Goal: Task Accomplishment & Management: Use online tool/utility

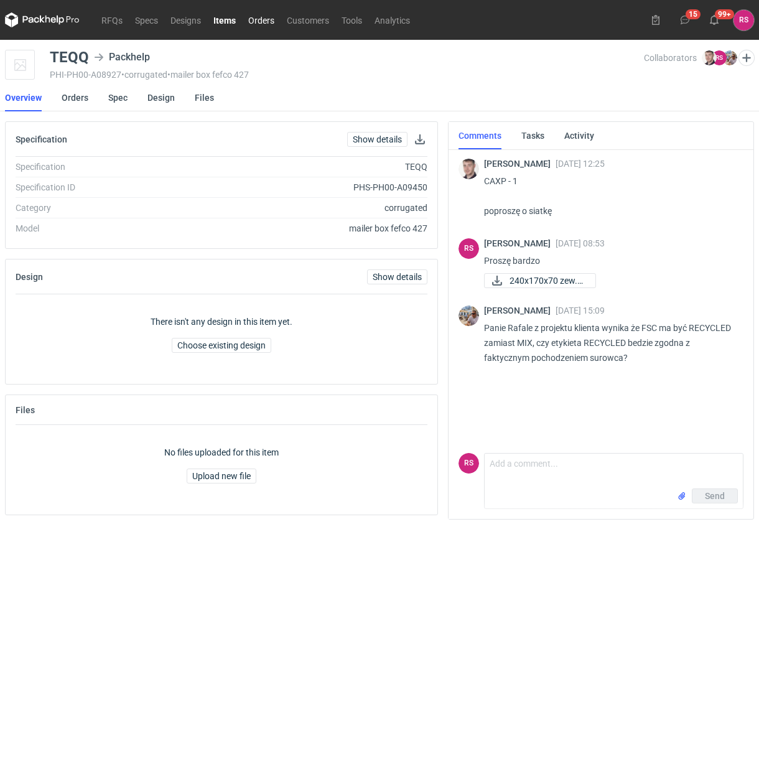
click at [263, 20] on link "Orders" at bounding box center [261, 19] width 39 height 15
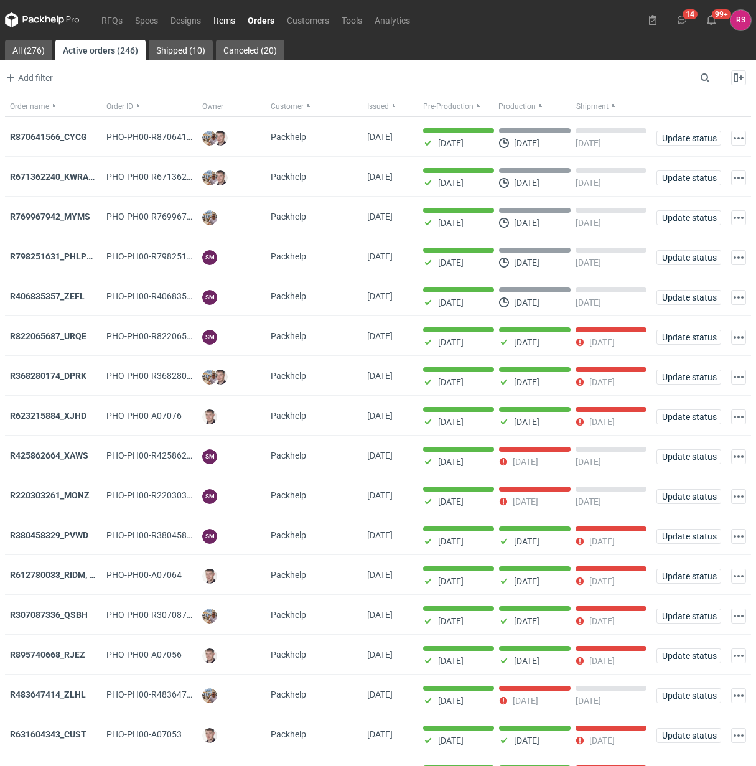
click at [228, 19] on link "Items" at bounding box center [224, 19] width 34 height 15
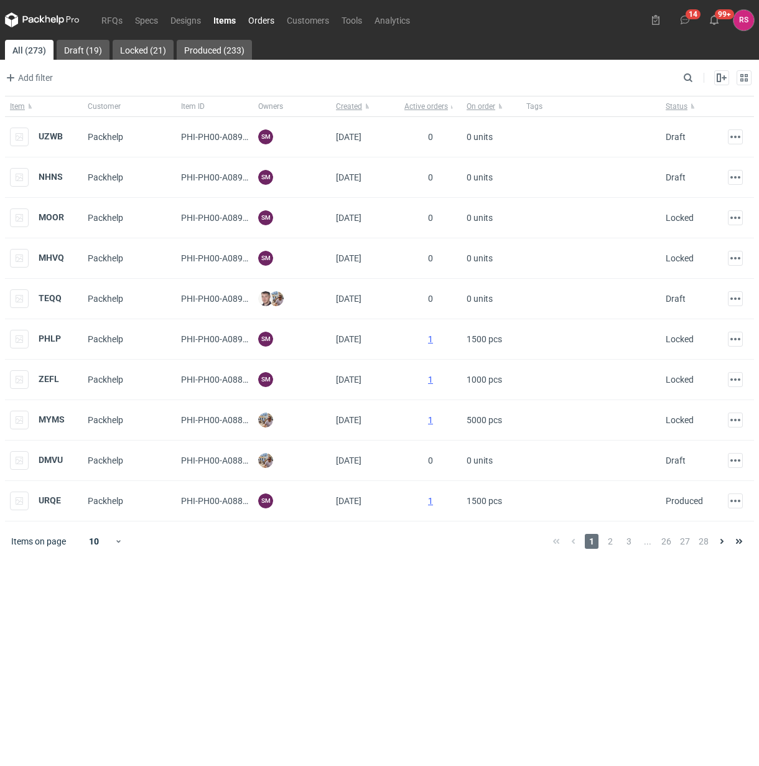
click at [266, 19] on link "Orders" at bounding box center [261, 19] width 39 height 15
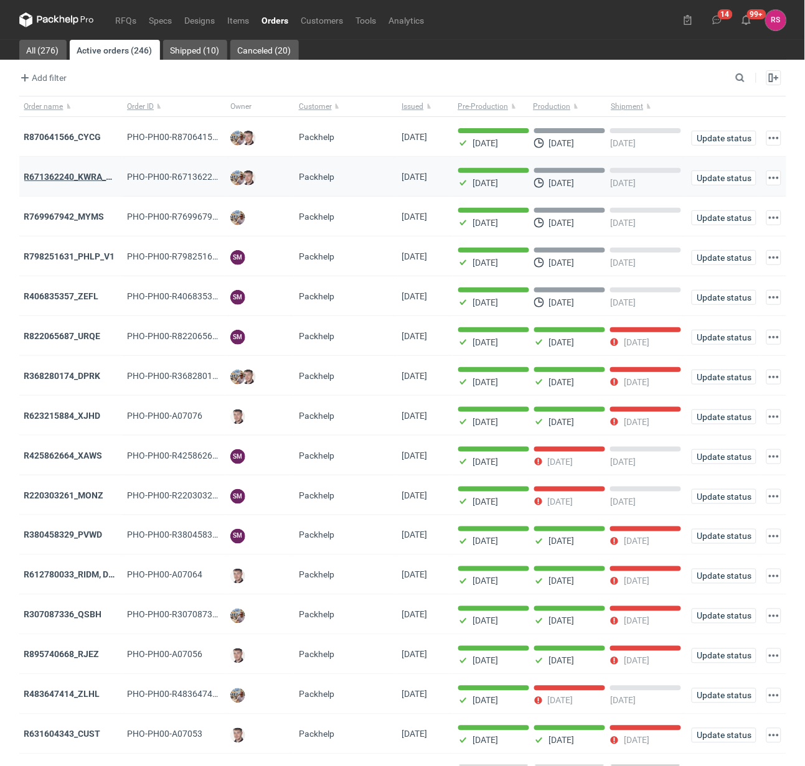
click at [78, 179] on strong "R671362240_KWRA_QIOQ_ZFHA" at bounding box center [88, 177] width 129 height 10
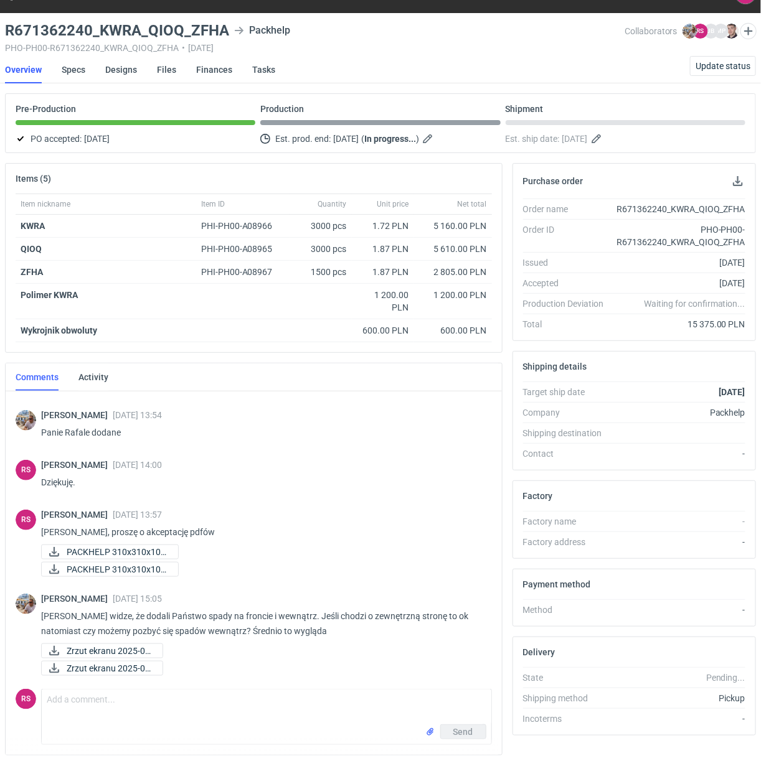
scroll to position [70, 0]
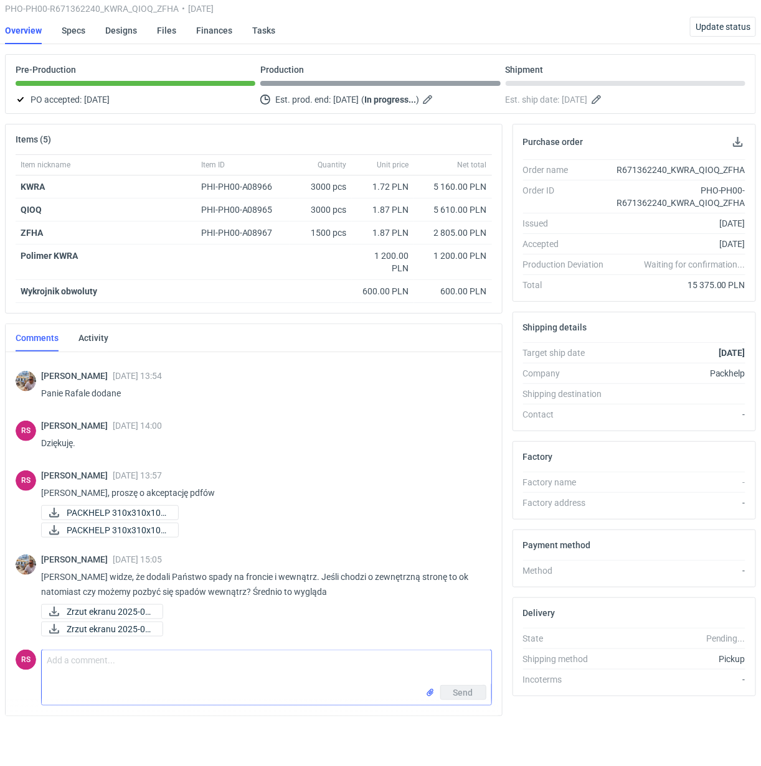
click at [198, 676] on textarea "Comment message" at bounding box center [266, 668] width 449 height 35
paste textarea "Dzień dobry 310x310x100 QIOQ i ZFHA. Nie wiem jak ma być położony CF na tych ob…"
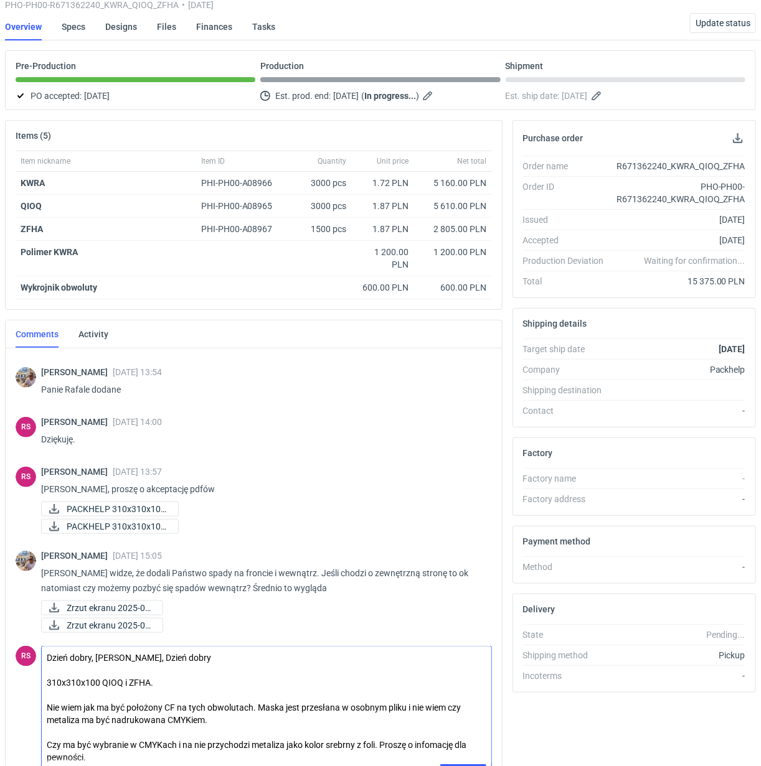
drag, startPoint x: 178, startPoint y: 682, endPoint x: -57, endPoint y: 680, distance: 235.3
click at [0, 680] on html "RFQs Specs Designs Items Orders Customers Tools Analytics 14 99+ RS Rafał Stani…" at bounding box center [380, 313] width 761 height 766
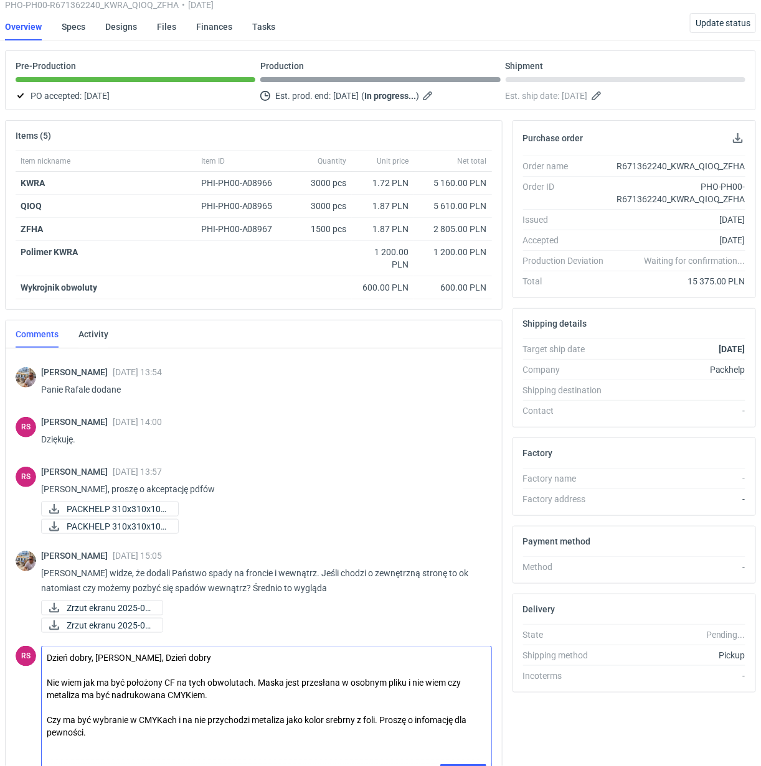
drag, startPoint x: 154, startPoint y: 660, endPoint x: 216, endPoint y: 665, distance: 61.8
click at [216, 665] on textarea "Dzień dobry, Panie Michale, Dzień dobry Nie wiem jak ma być położony CF na tych…" at bounding box center [266, 706] width 449 height 118
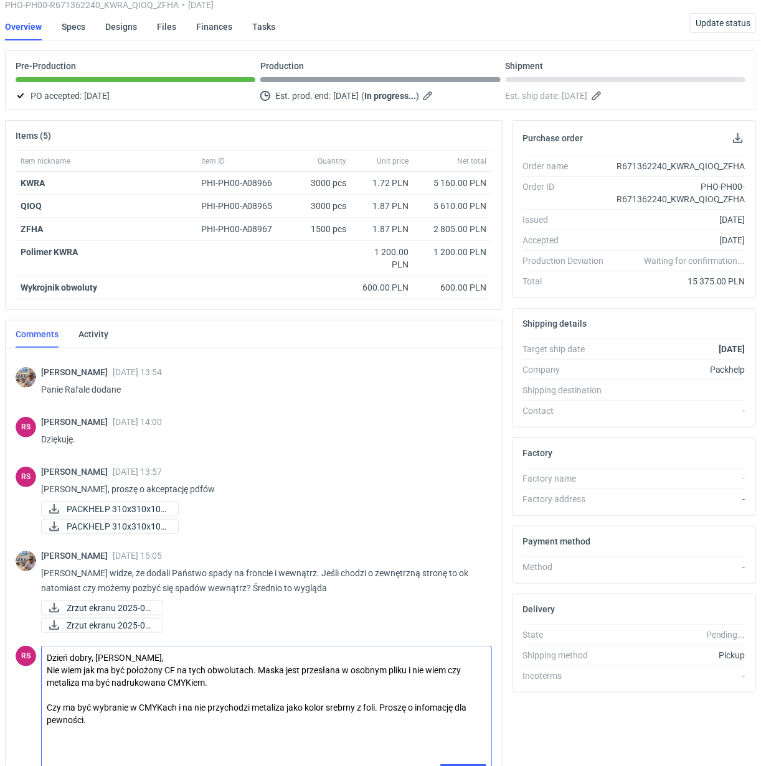
click at [50, 673] on textarea "Dzień dobry, Panie Michale, Nie wiem jak ma być położony CF na tych obwolutach.…" at bounding box center [266, 706] width 449 height 118
click at [78, 670] on textarea "Dzień dobry, Panie Michale, nie wiem jak ma być położony CF na tych obwolutach.…" at bounding box center [266, 706] width 449 height 118
click at [452, 672] on textarea "Dzień dobry, Panie Michale, nie wiemy, jak ma być położony CF na tych obwolutac…" at bounding box center [266, 706] width 449 height 118
click at [250, 688] on textarea "Dzień dobry, Panie Michale, nie wiemy, jak ma być położony CF na tych obwolutac…" at bounding box center [266, 706] width 449 height 118
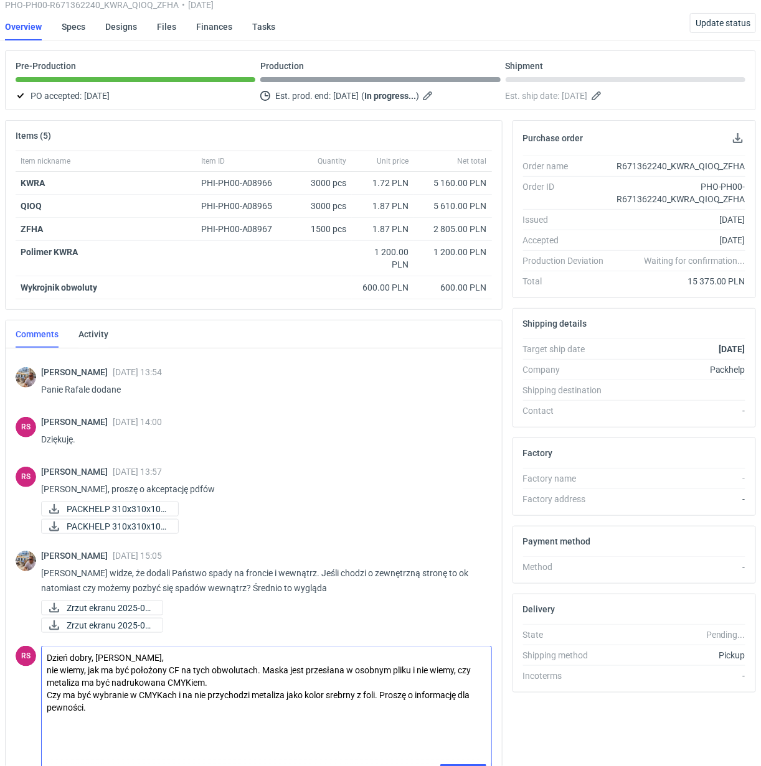
drag, startPoint x: 461, startPoint y: 696, endPoint x: 476, endPoint y: 722, distance: 30.1
click at [476, 722] on textarea "Dzień dobry, Panie Michale, nie wiemy, jak ma być położony CF na tych obwolutac…" at bounding box center [266, 706] width 449 height 118
type textarea "Dzień dobry, Panie Michale, nie wiemy, jak ma być położony CF na tych obwolutac…"
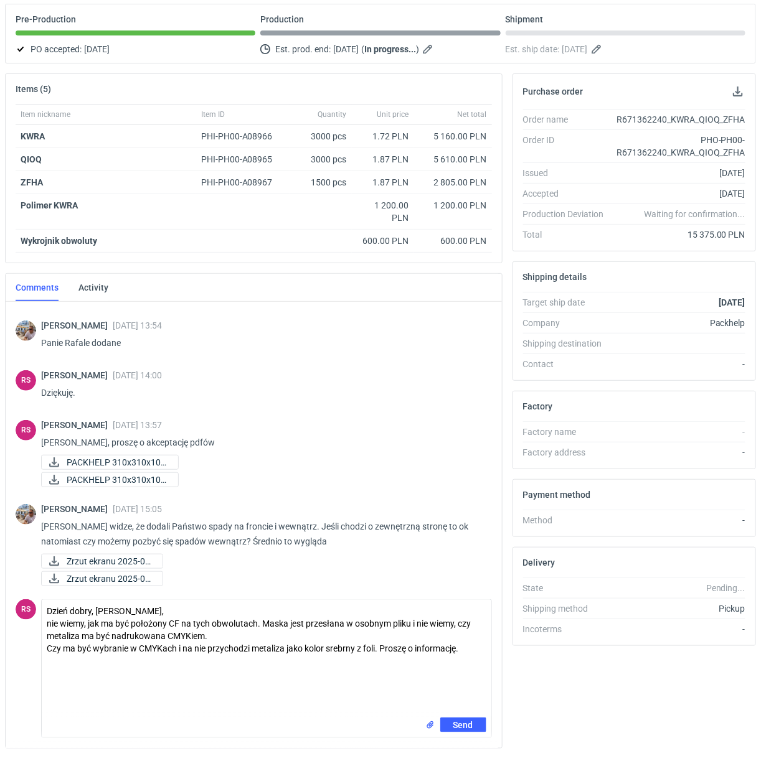
scroll to position [153, 0]
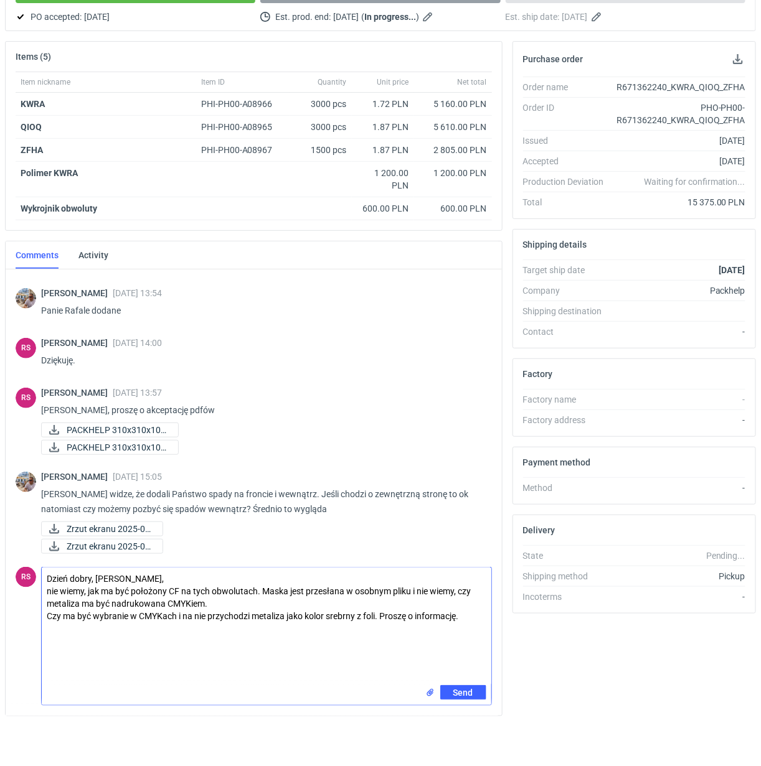
click at [430, 693] on input "file" at bounding box center [430, 693] width 10 height 13
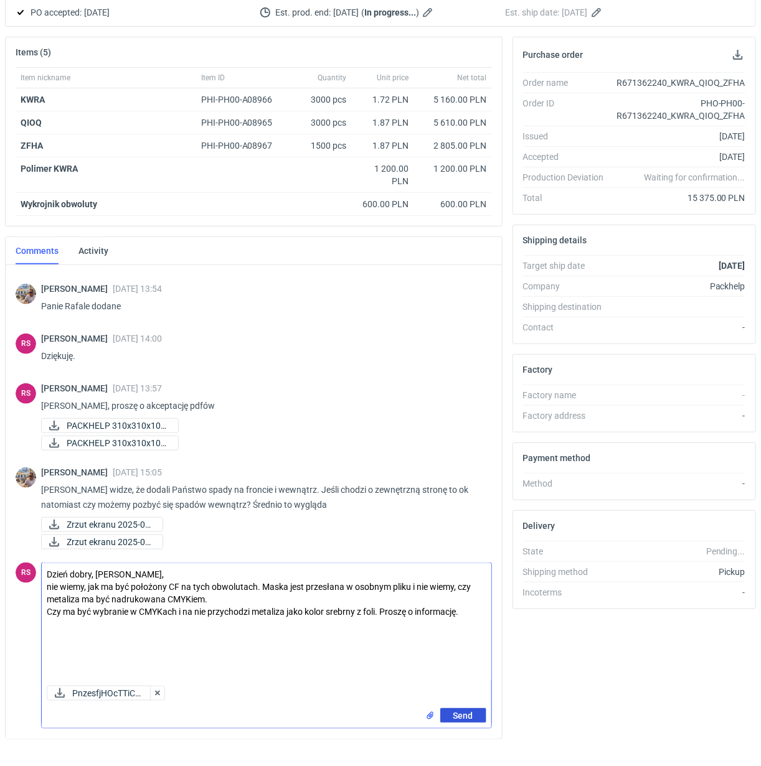
click at [465, 717] on span "Send" at bounding box center [463, 716] width 20 height 9
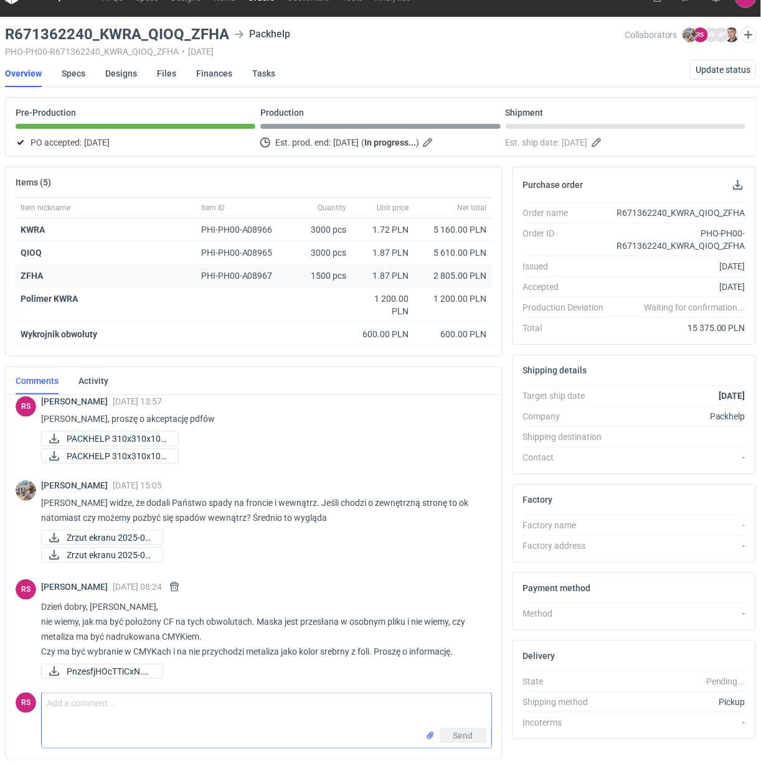
scroll to position [0, 0]
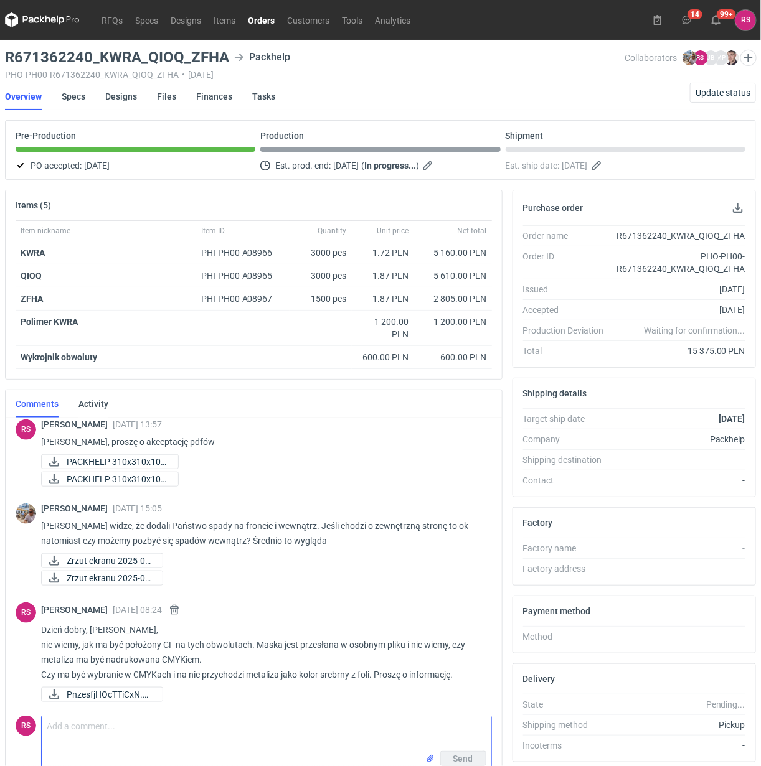
click at [259, 17] on link "Orders" at bounding box center [261, 19] width 39 height 15
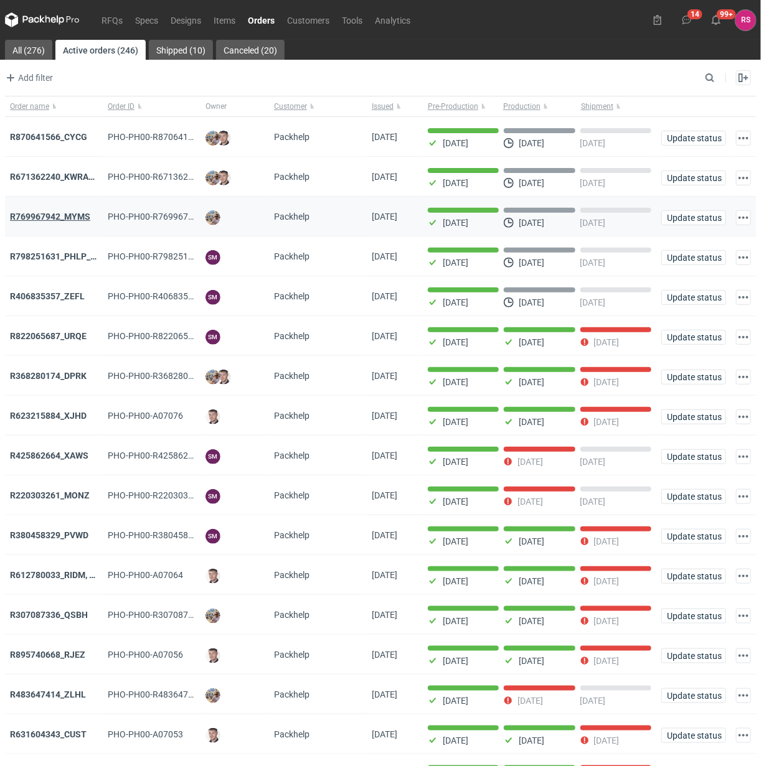
click at [54, 218] on strong "R769967942_MYMS" at bounding box center [50, 217] width 80 height 10
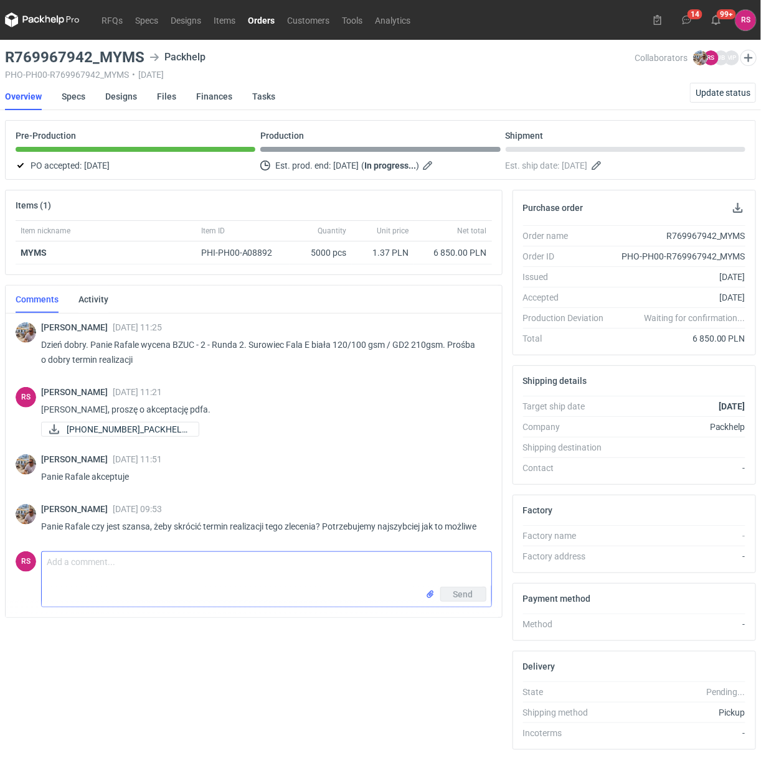
click at [140, 586] on textarea "Comment message" at bounding box center [266, 569] width 449 height 35
paste textarea "Dzień dobry 310x310x100 QIOQ i ZFHA. Nie wiem jak ma być położony CF na tych ob…"
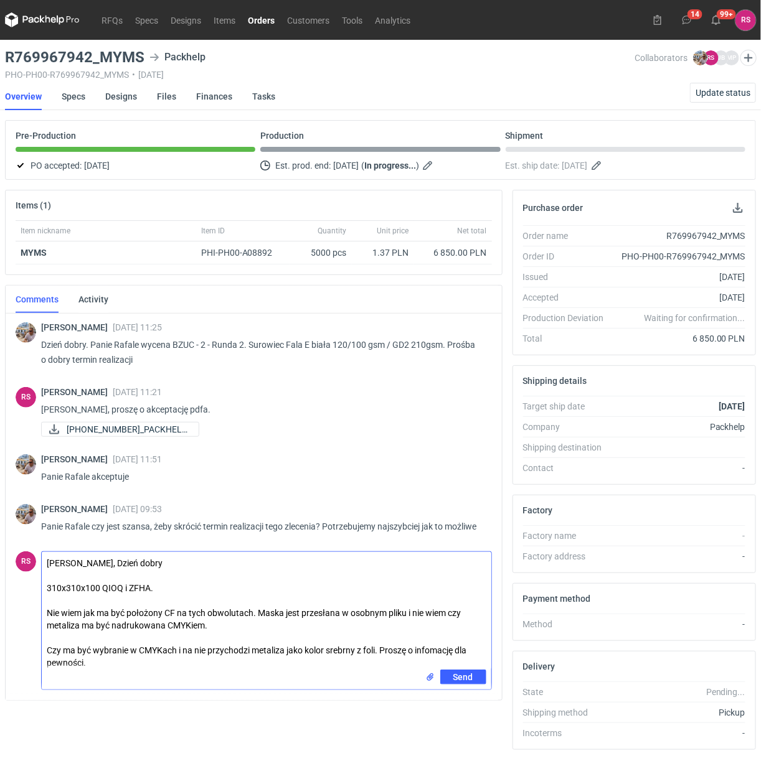
drag, startPoint x: 105, startPoint y: 577, endPoint x: 195, endPoint y: 702, distance: 154.3
click at [195, 690] on form "Comment message Panie MIchale, Dzień dobry 310x310x100 QIOQ i ZFHA. Nie wiem ja…" at bounding box center [266, 621] width 451 height 139
paste textarea "Powinno się udać do końca tygodnia 37."
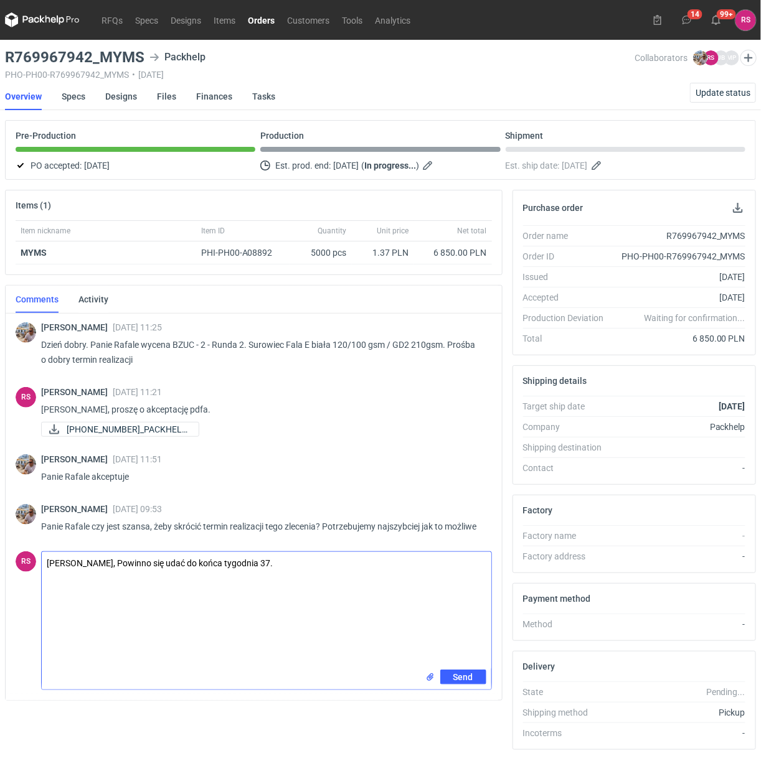
click at [106, 579] on textarea "Panie Michale, Powinno się udać do końca tygodnia 37." at bounding box center [266, 611] width 449 height 118
type textarea "Panie Michale, powinno się udać do końca tygodnia 37."
click at [468, 682] on span "Send" at bounding box center [463, 677] width 20 height 9
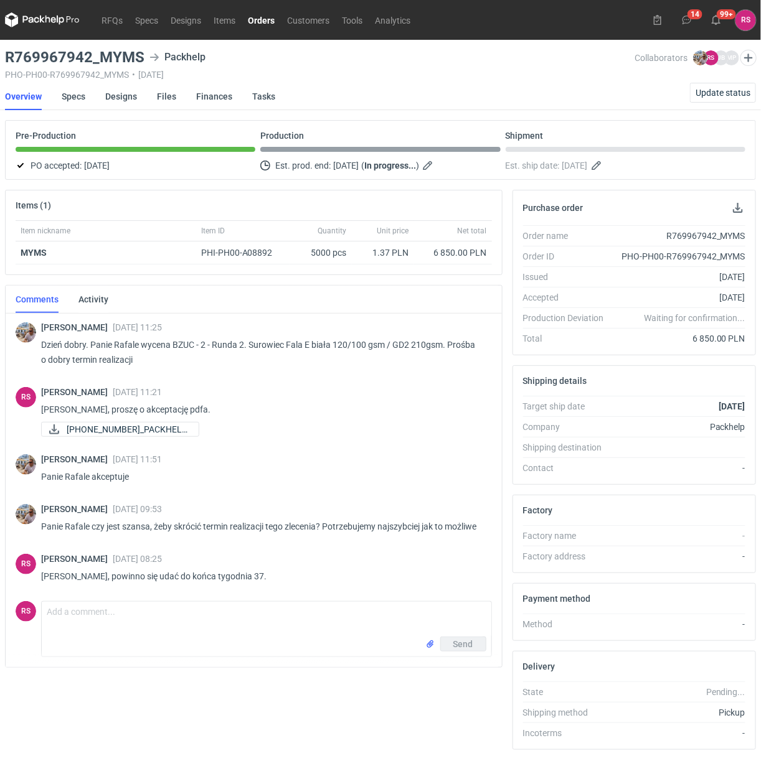
scroll to position [4, 0]
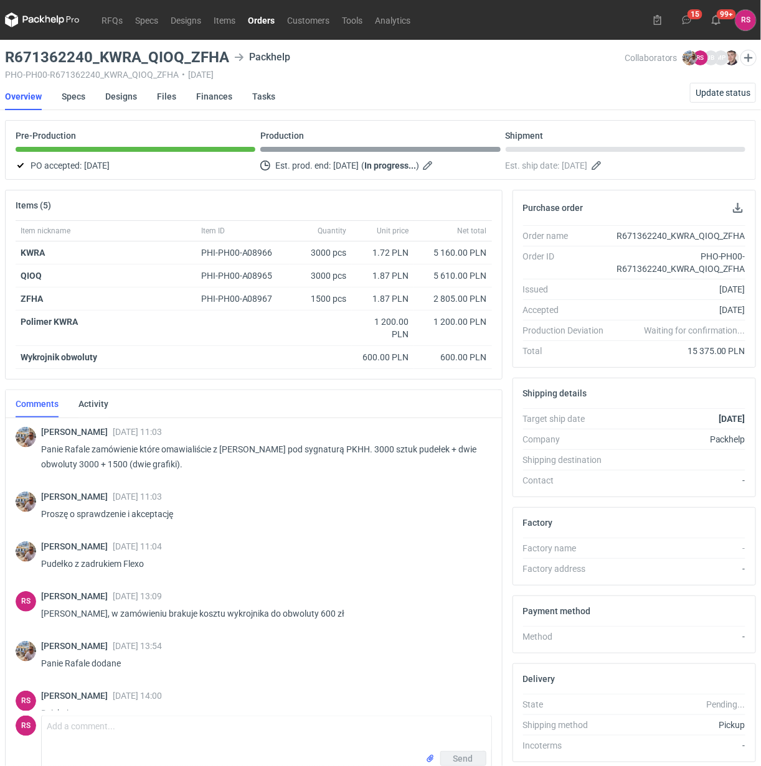
scroll to position [316, 0]
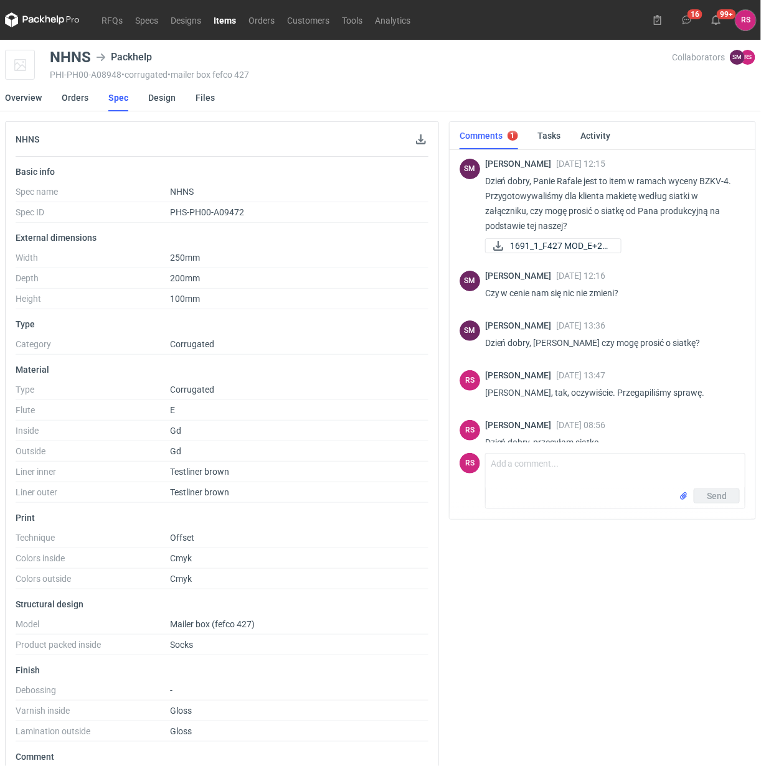
scroll to position [131, 0]
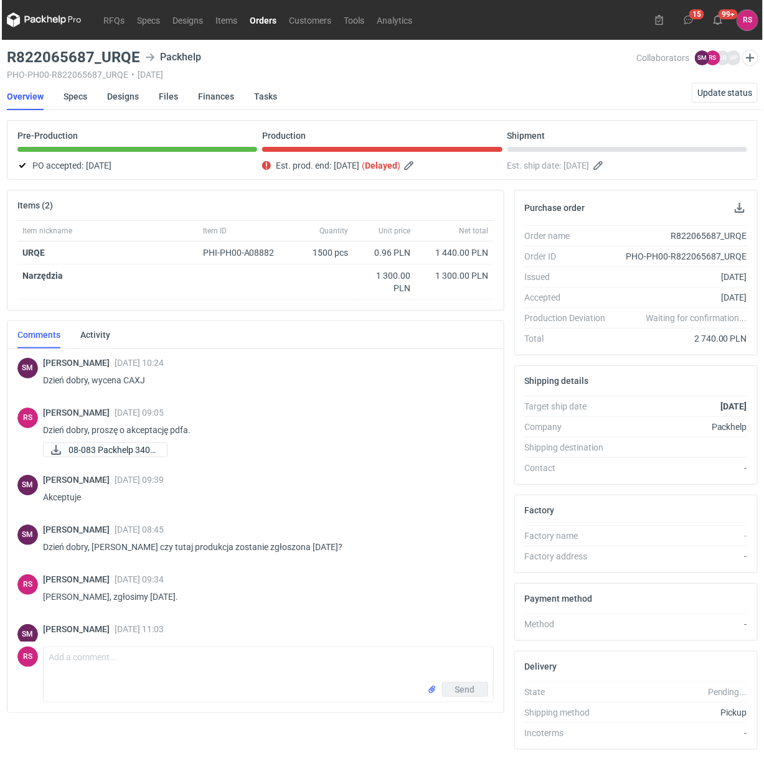
scroll to position [89, 0]
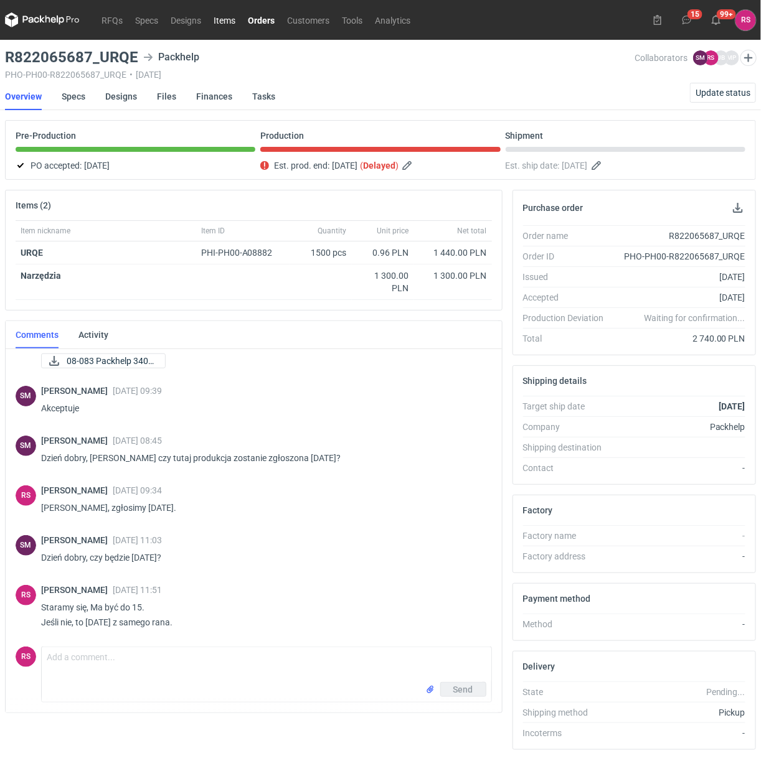
click at [224, 20] on link "Items" at bounding box center [224, 19] width 34 height 15
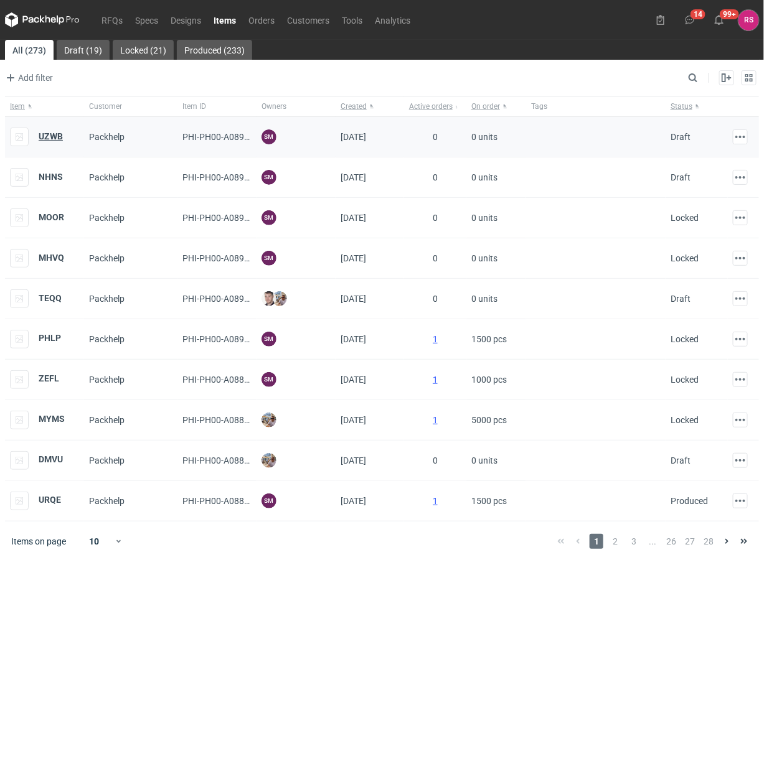
click at [57, 137] on strong "UZWB" at bounding box center [51, 136] width 24 height 10
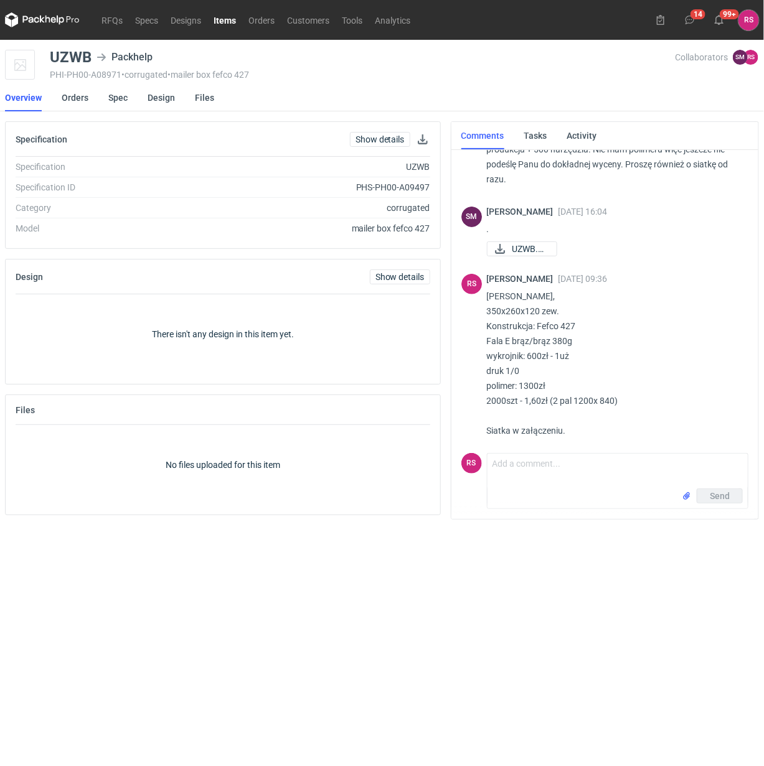
scroll to position [72, 0]
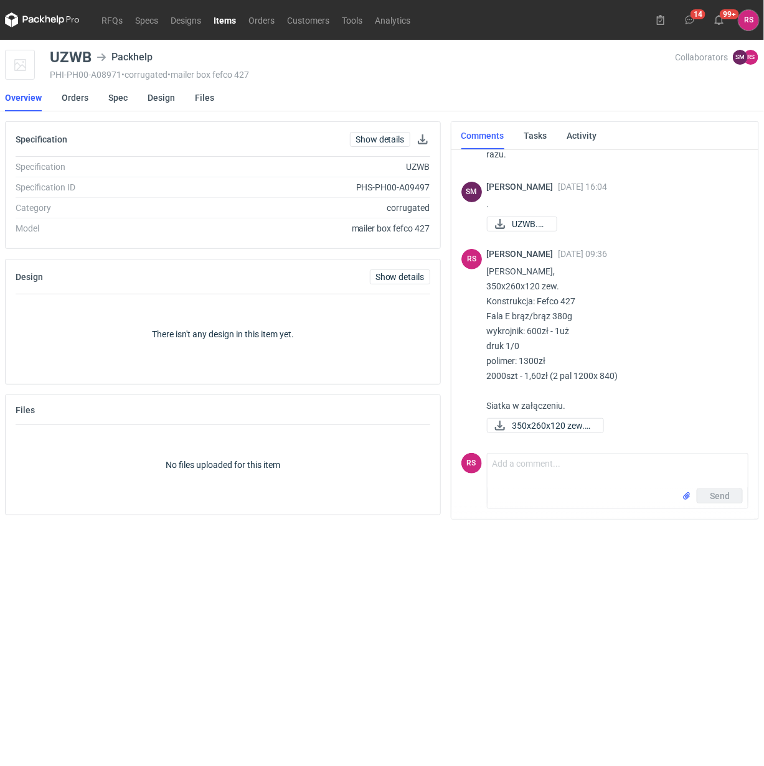
click at [218, 16] on link "Items" at bounding box center [224, 19] width 35 height 15
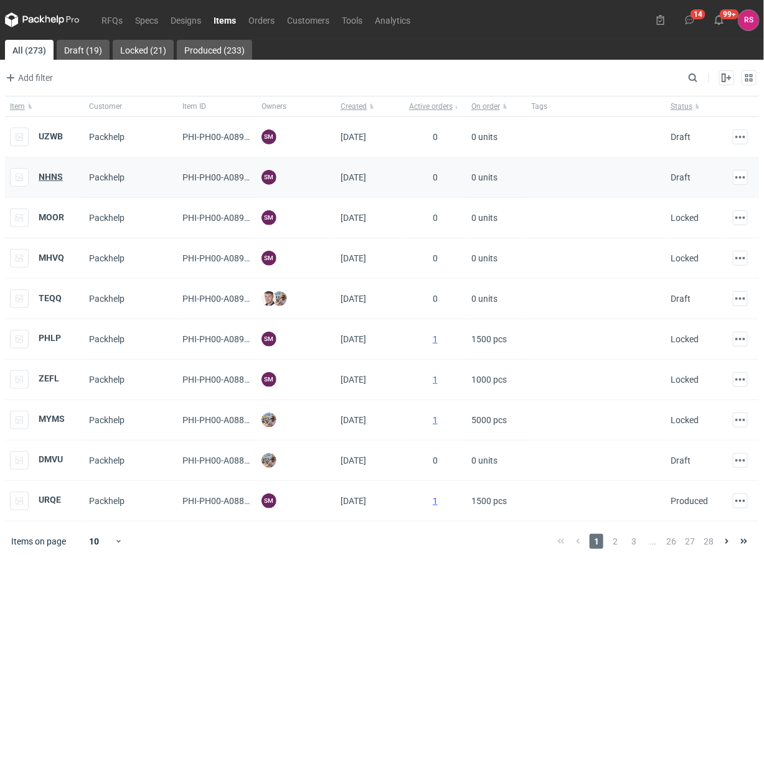
click at [48, 173] on strong "NHNS" at bounding box center [51, 177] width 24 height 10
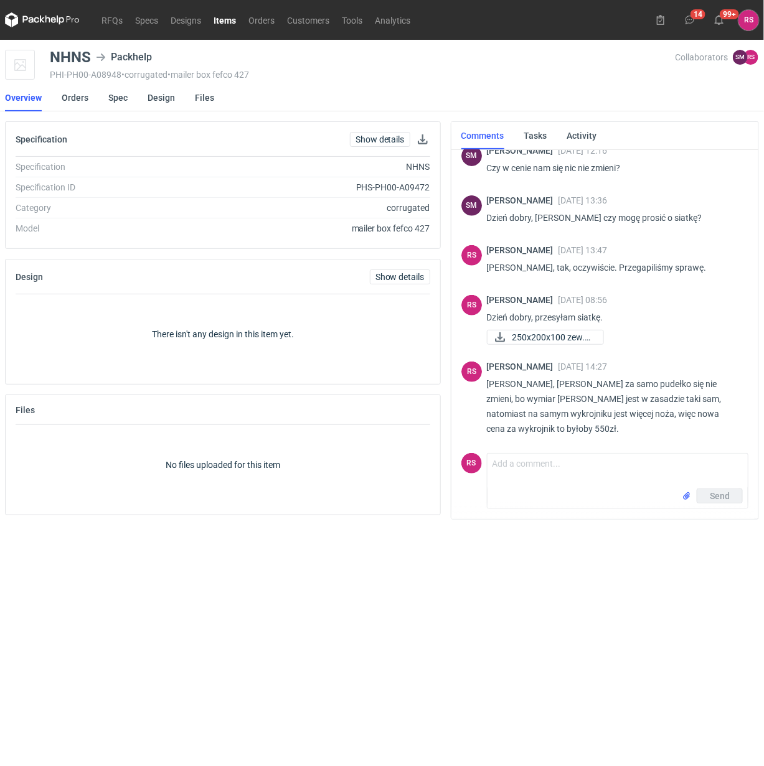
scroll to position [131, 0]
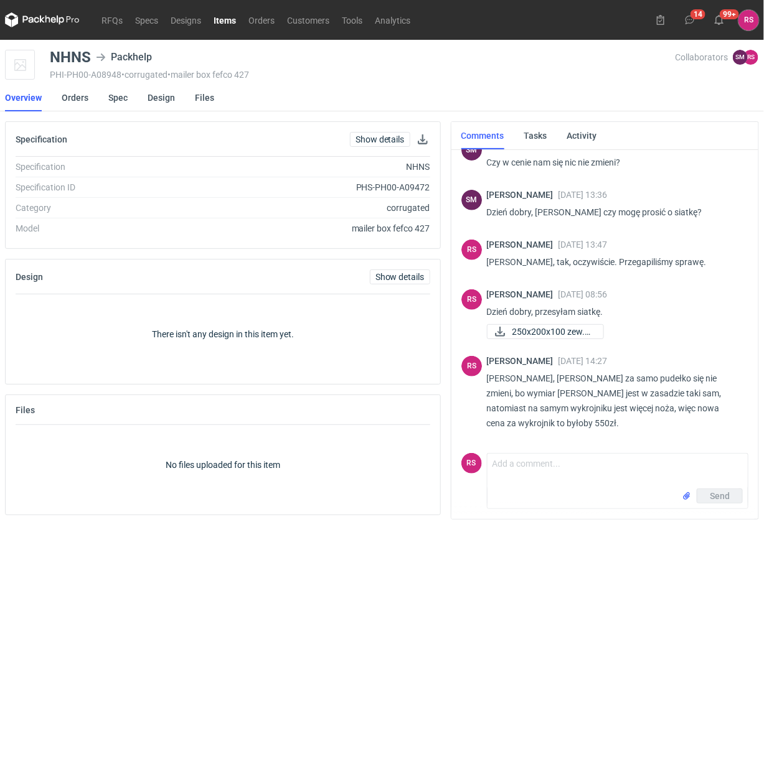
click at [223, 16] on link "Items" at bounding box center [224, 19] width 35 height 15
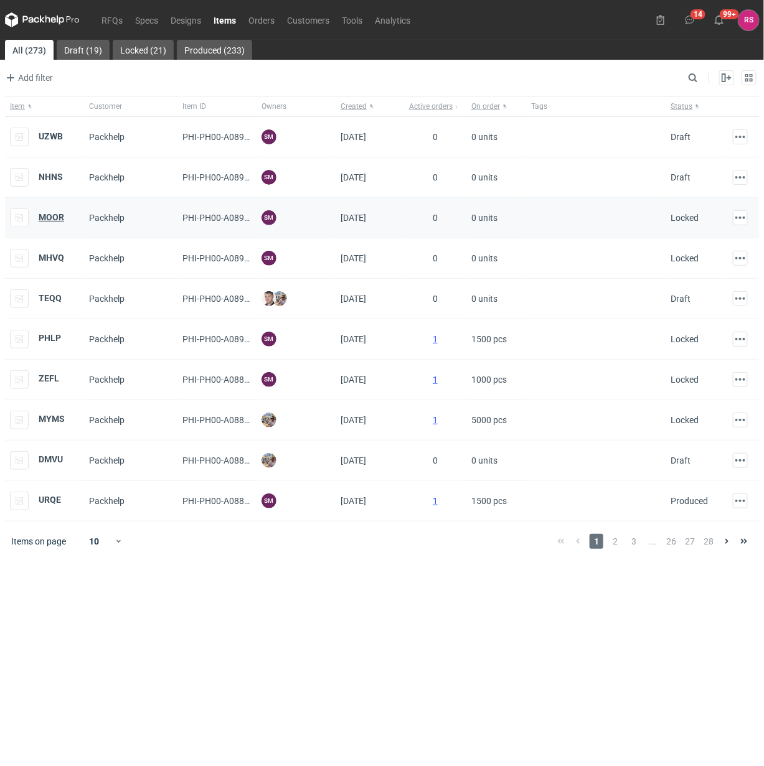
click at [51, 217] on strong "MOOR" at bounding box center [52, 217] width 26 height 10
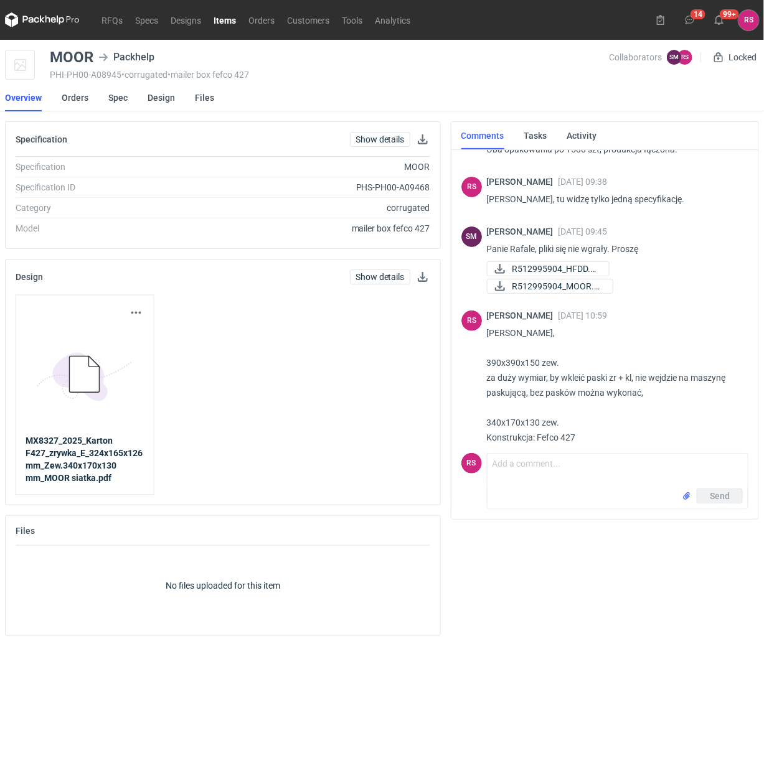
scroll to position [166, 0]
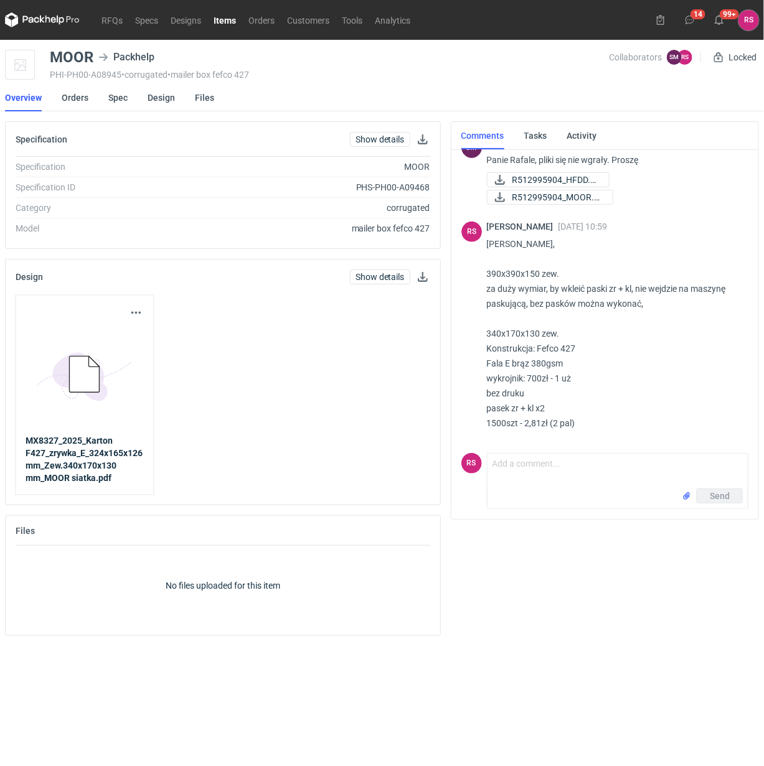
click at [228, 17] on link "Items" at bounding box center [224, 19] width 35 height 15
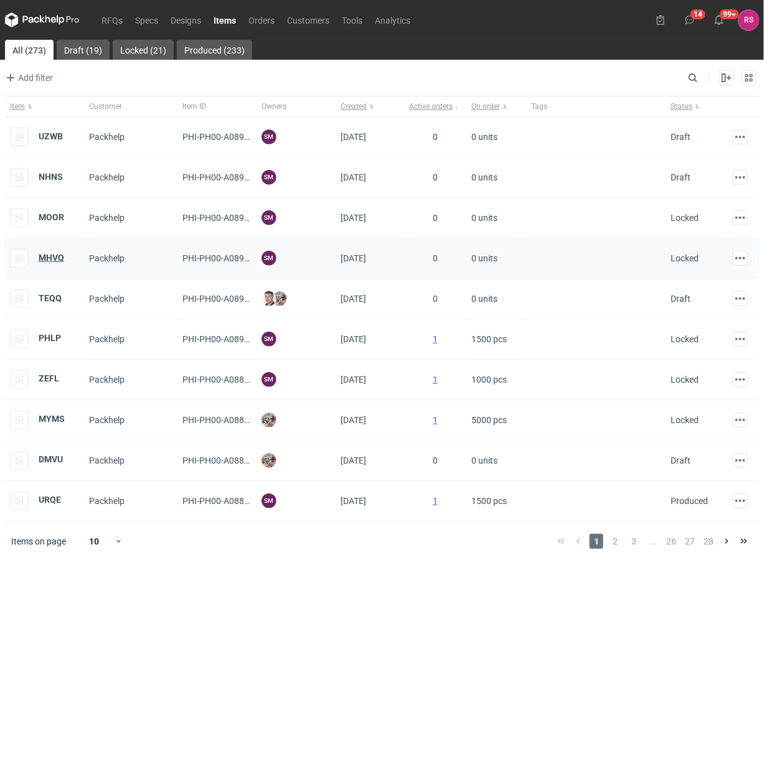
click at [51, 253] on strong "MHVQ" at bounding box center [52, 258] width 26 height 10
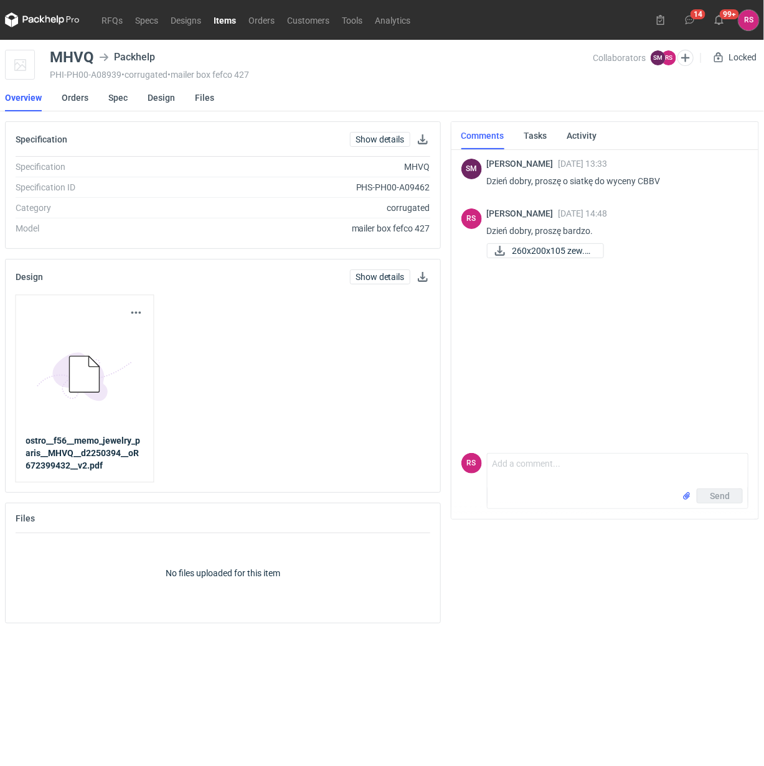
click at [228, 16] on link "Items" at bounding box center [224, 19] width 35 height 15
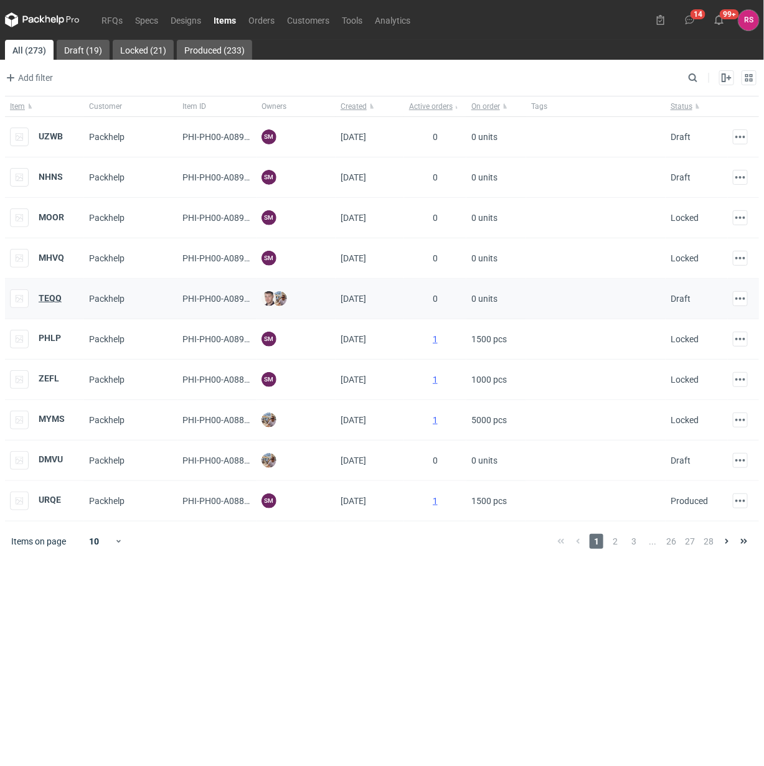
click at [50, 299] on strong "TEQQ" at bounding box center [50, 298] width 23 height 10
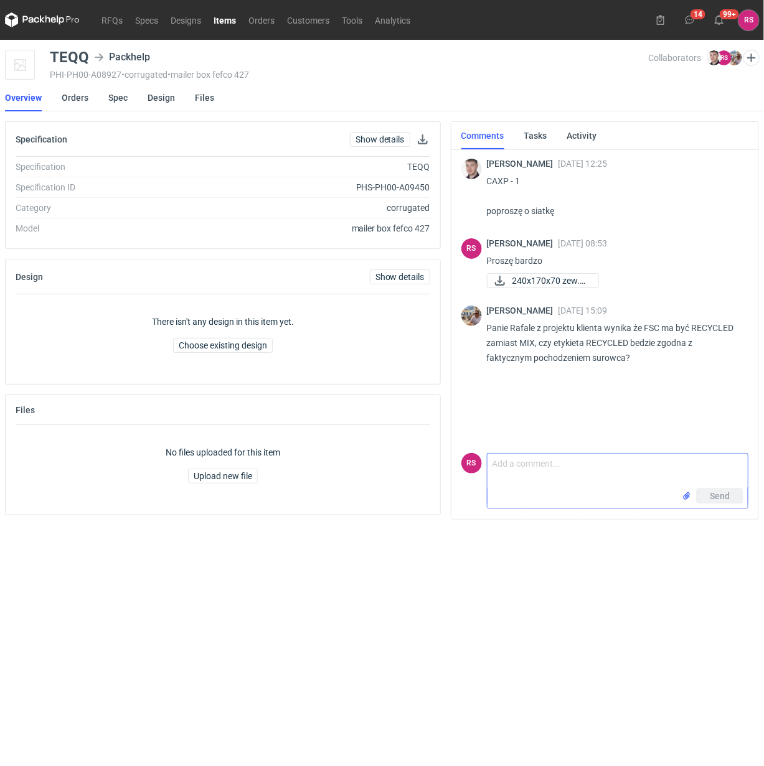
click at [606, 463] on textarea "Comment message" at bounding box center [617, 471] width 260 height 35
paste textarea "teraz głównie zamawiamy u producenta, który ma FSC MIX CREDIT, bardzo rzadko za…"
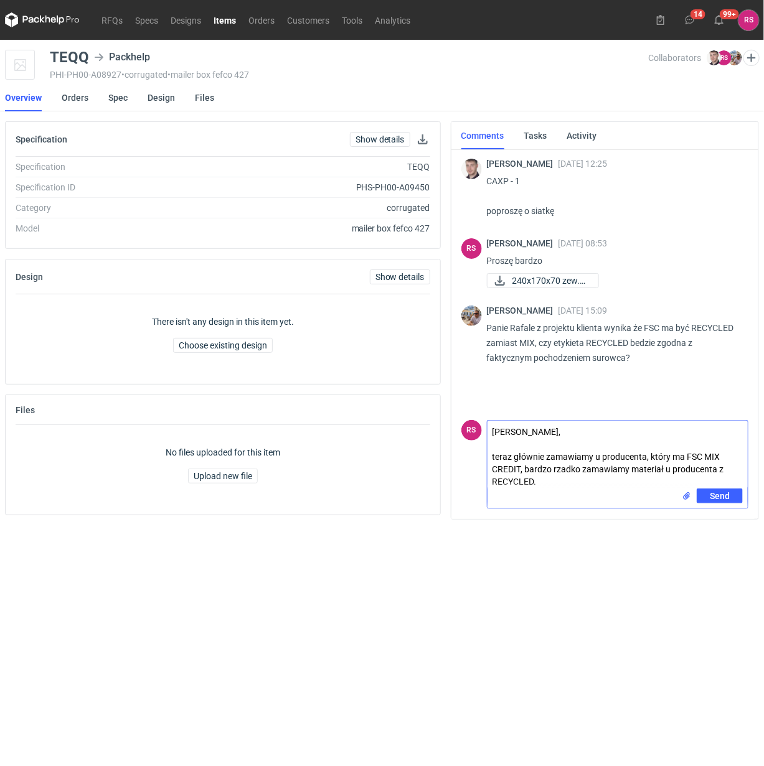
click at [593, 428] on textarea "Panie Michale, teraz głównie zamawiamy u producenta, który ma FSC MIX CREDIT, b…" at bounding box center [617, 455] width 260 height 68
type textarea "Panie Michale, teraz głównie zamawiamy u producenta, który ma FSC MIX CREDIT, b…"
click at [720, 495] on span "Send" at bounding box center [720, 496] width 20 height 9
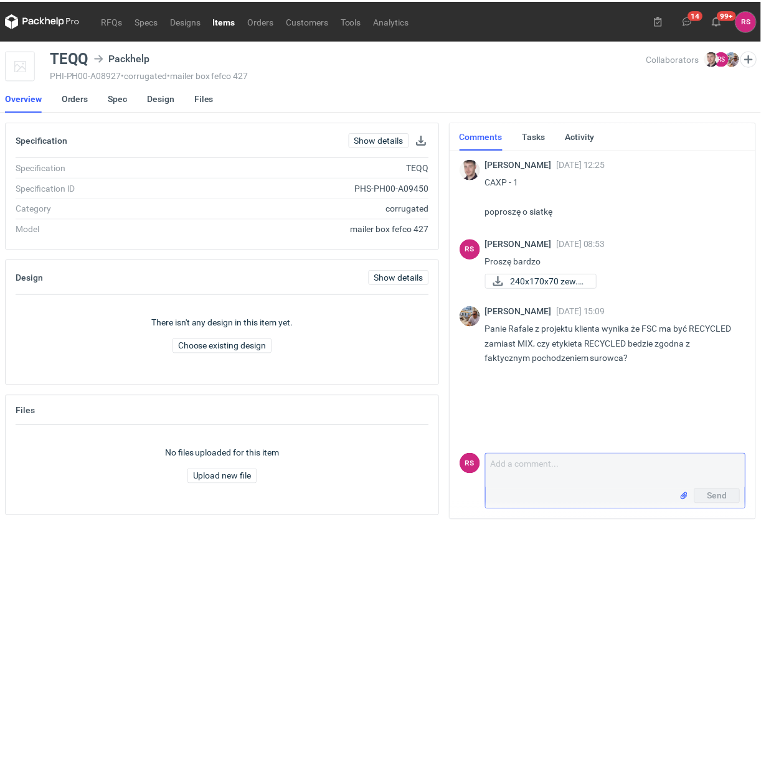
scroll to position [34, 0]
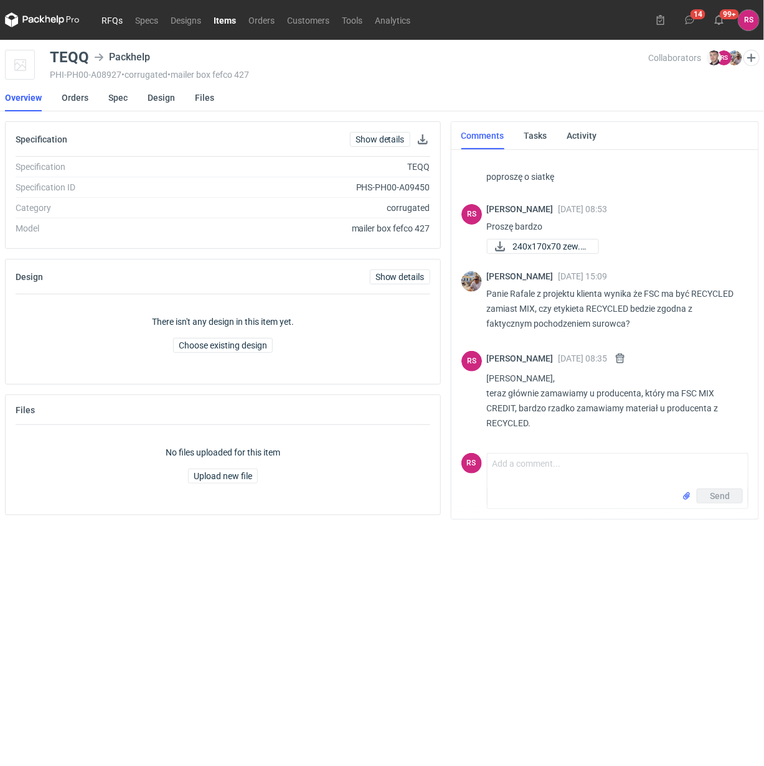
click at [113, 22] on link "RFQs" at bounding box center [112, 19] width 34 height 15
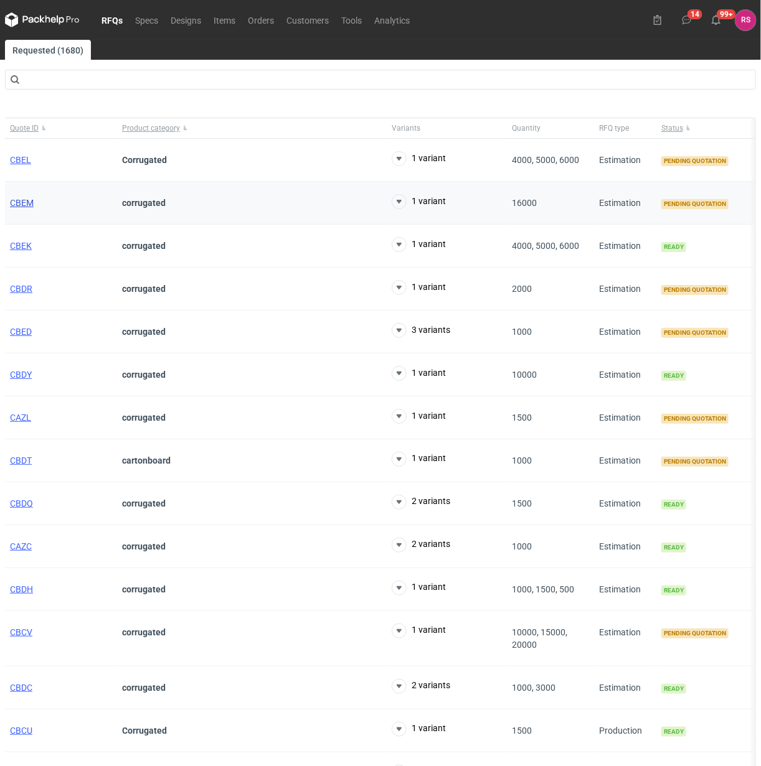
click at [19, 200] on span "CBEM" at bounding box center [22, 203] width 24 height 10
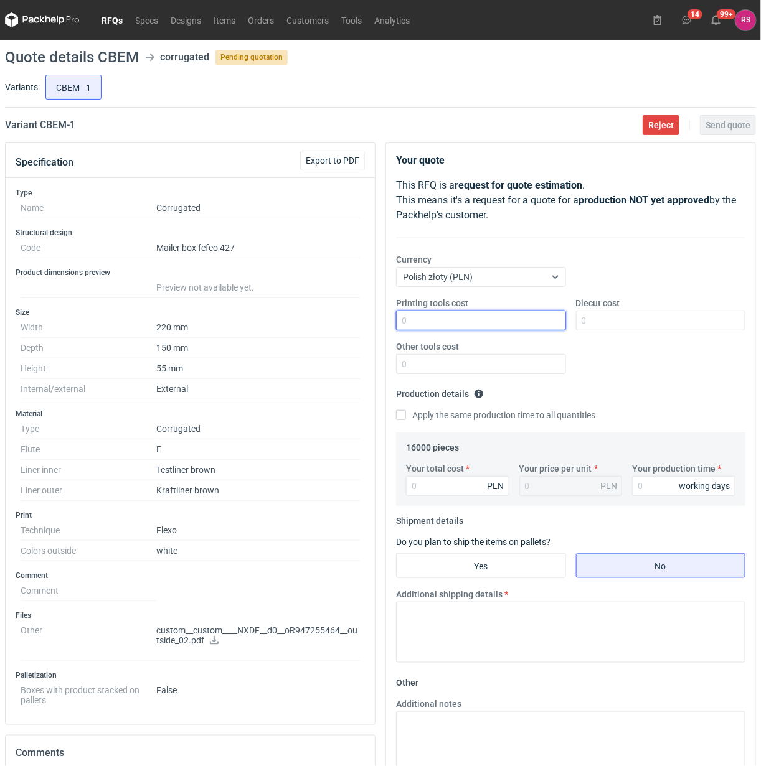
click at [484, 321] on input "Printing tools cost" at bounding box center [481, 321] width 170 height 20
type input "350"
click at [396, 410] on input "Apply the same production time to all quantities" at bounding box center [401, 415] width 10 height 10
checkbox input "true"
type input "8960"
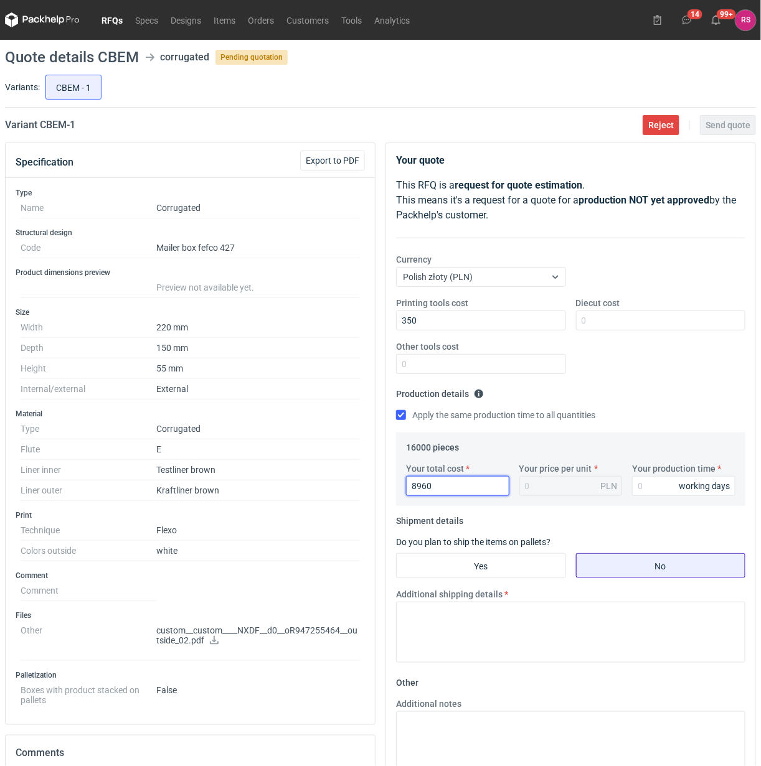
type input "0.56"
type input "8960"
type input "15"
click at [490, 563] on input "Yes" at bounding box center [481, 566] width 169 height 24
radio input "true"
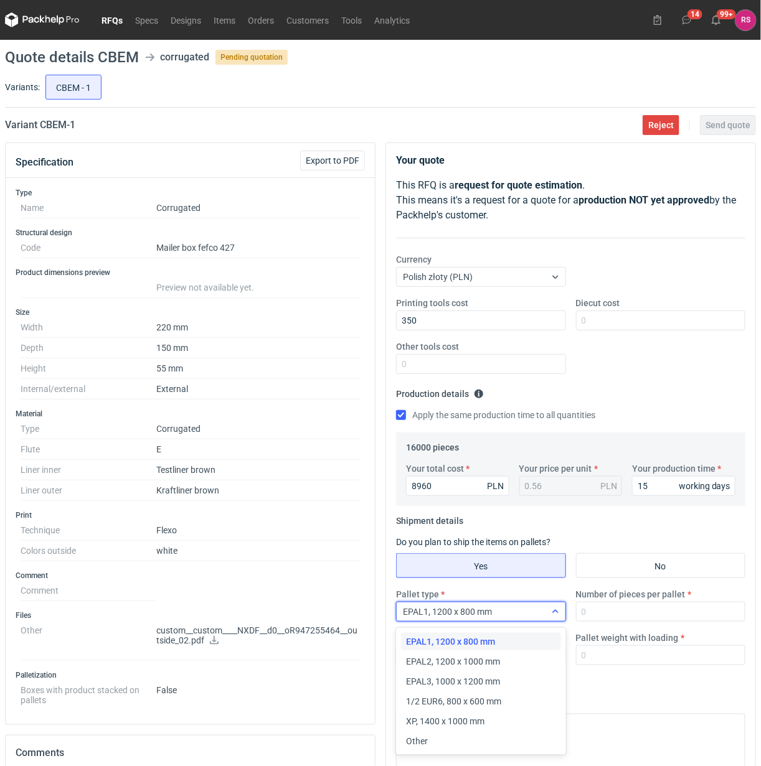
click at [558, 613] on icon at bounding box center [555, 612] width 10 height 10
click at [444, 740] on div "Other" at bounding box center [480, 741] width 149 height 12
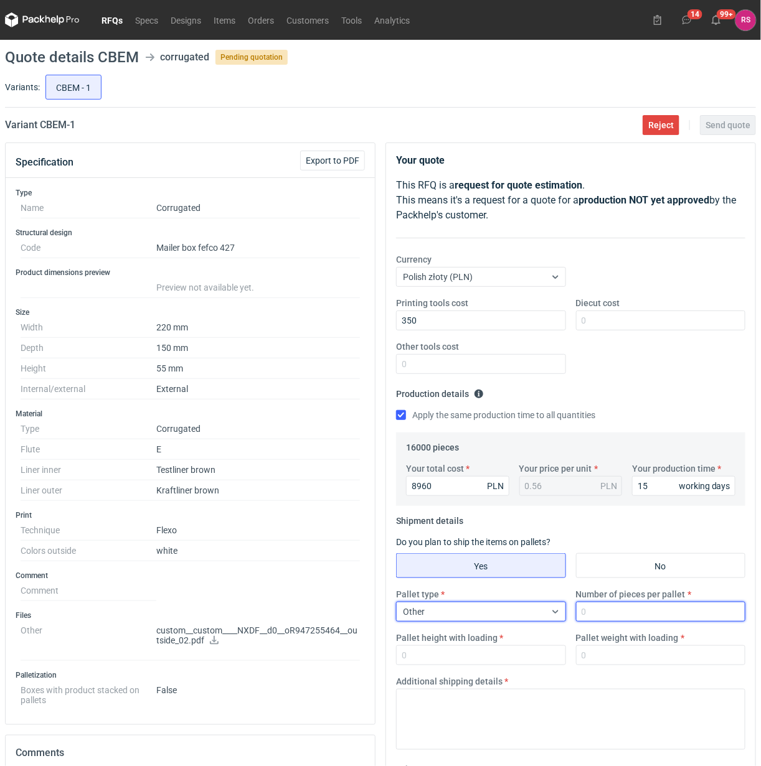
click at [626, 617] on input "Number of pieces per pallet" at bounding box center [661, 612] width 170 height 20
type input "4000"
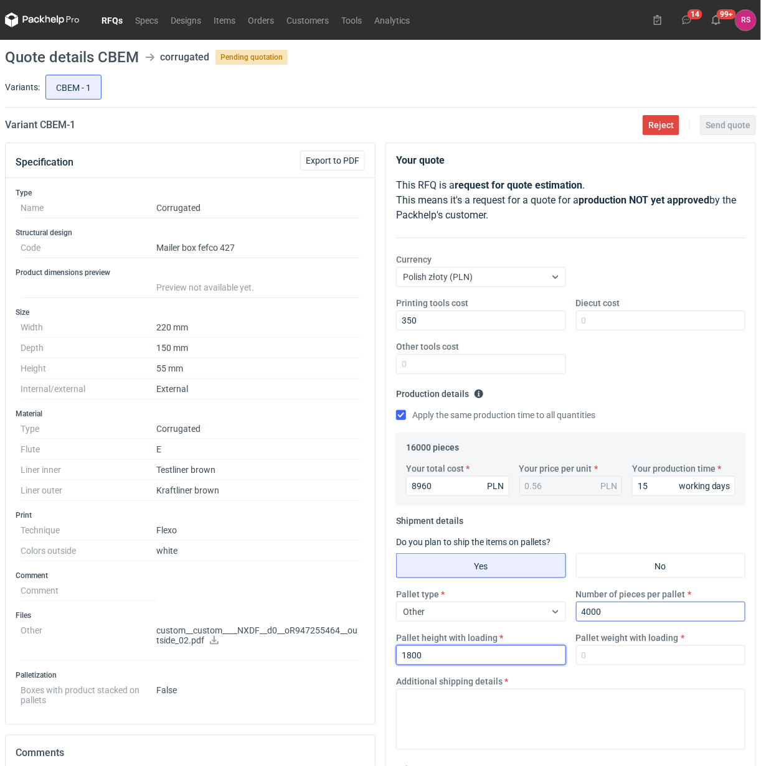
type input "1800"
type input "300"
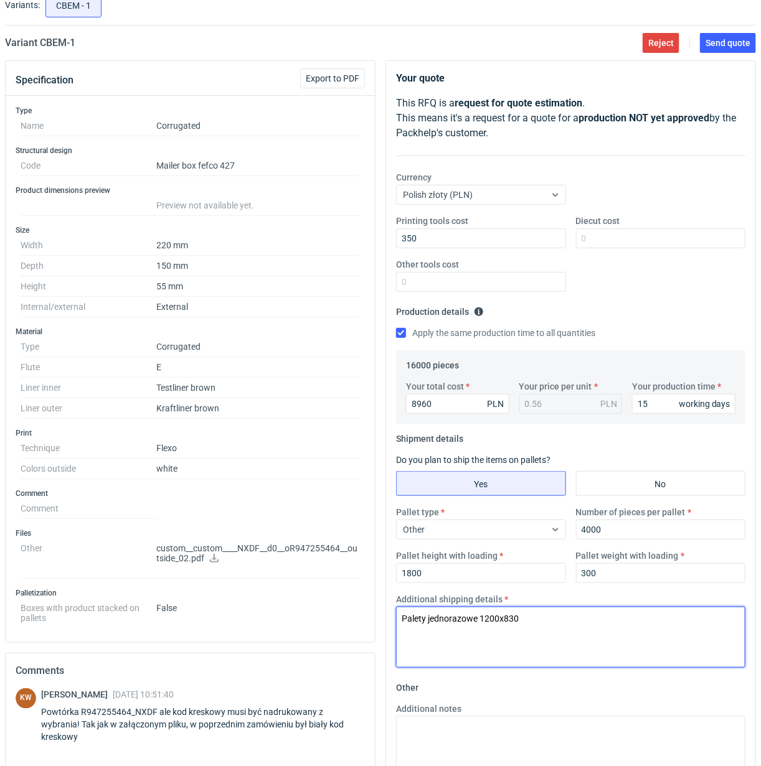
scroll to position [78, 0]
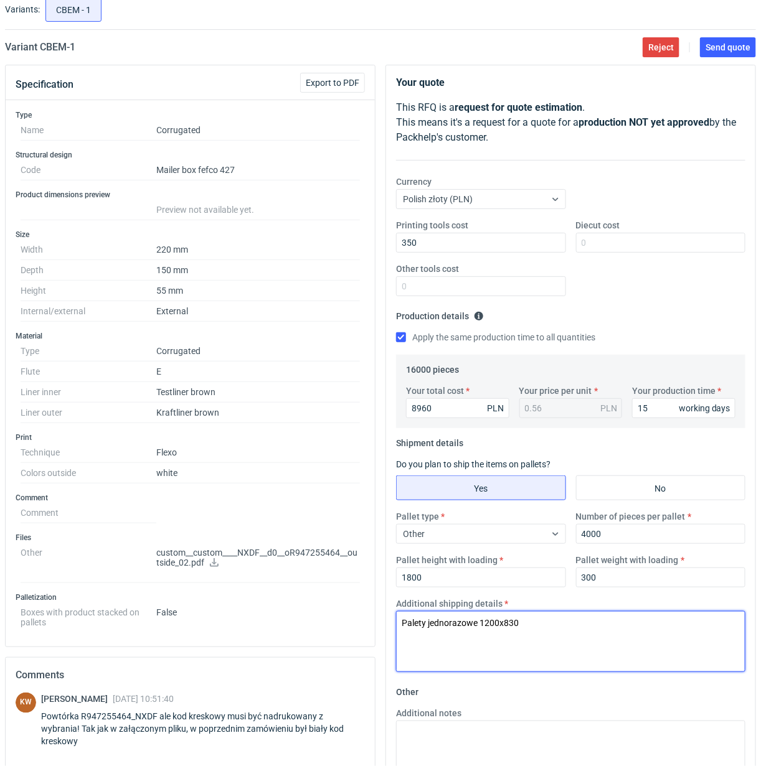
type textarea "Palety jednorazowe 1200x830"
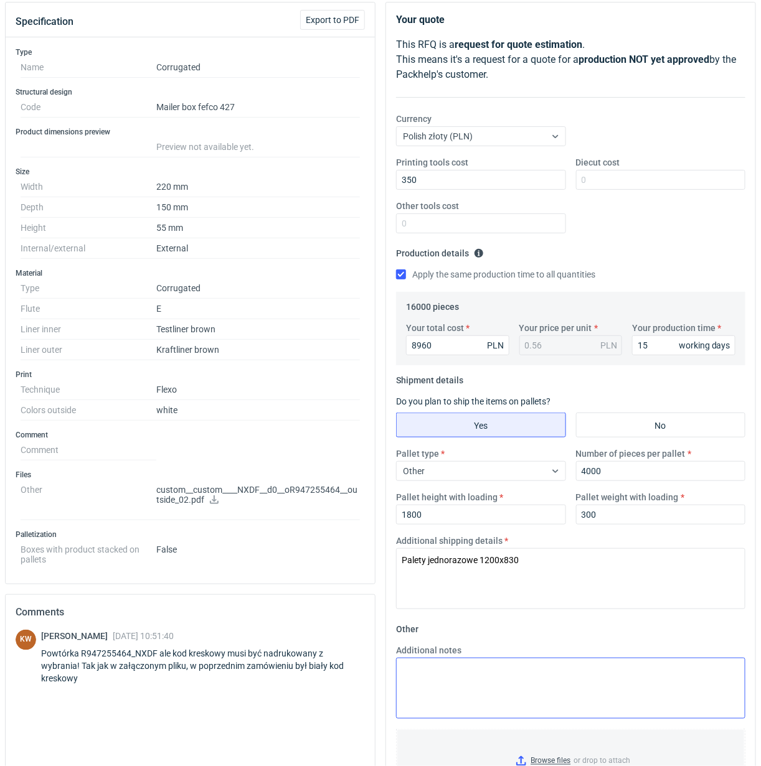
scroll to position [270, 0]
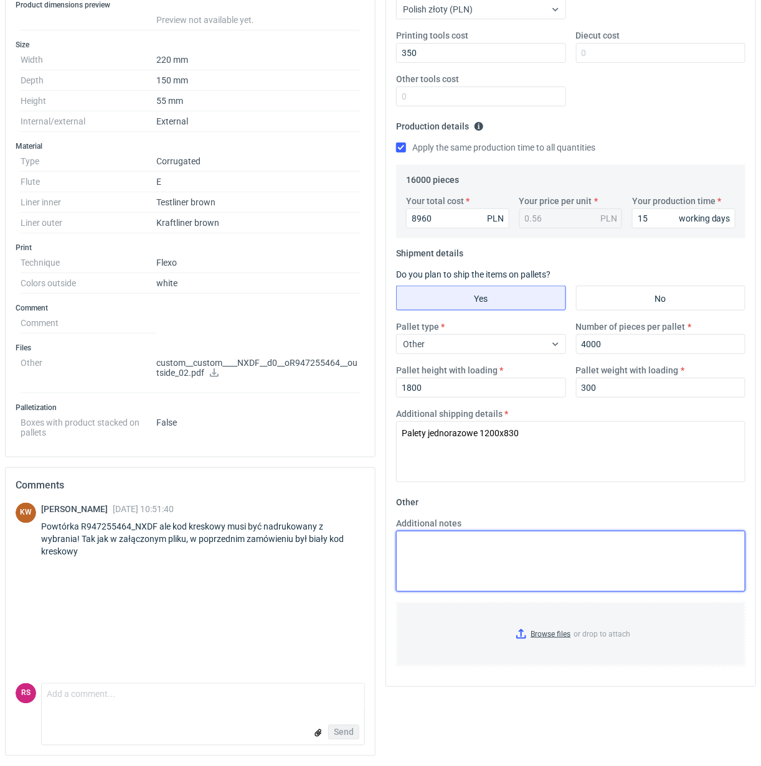
click at [477, 555] on textarea "Additional notes" at bounding box center [570, 561] width 349 height 61
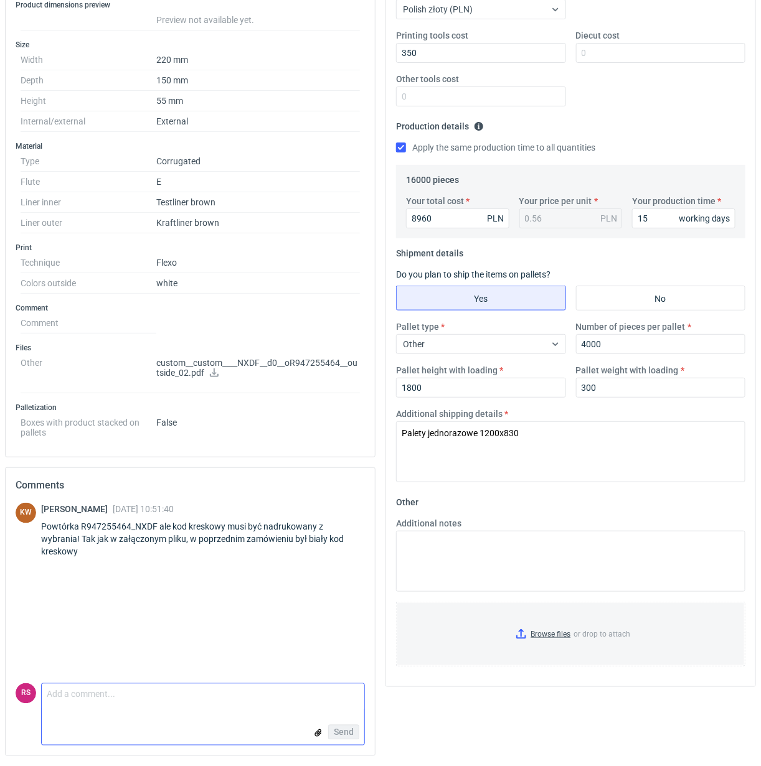
click at [125, 698] on textarea "Comment message" at bounding box center [203, 697] width 322 height 26
paste textarea "kod kreskowy w takim wydaniu, może się nie sczytywać, trzeba o tym poinformować…"
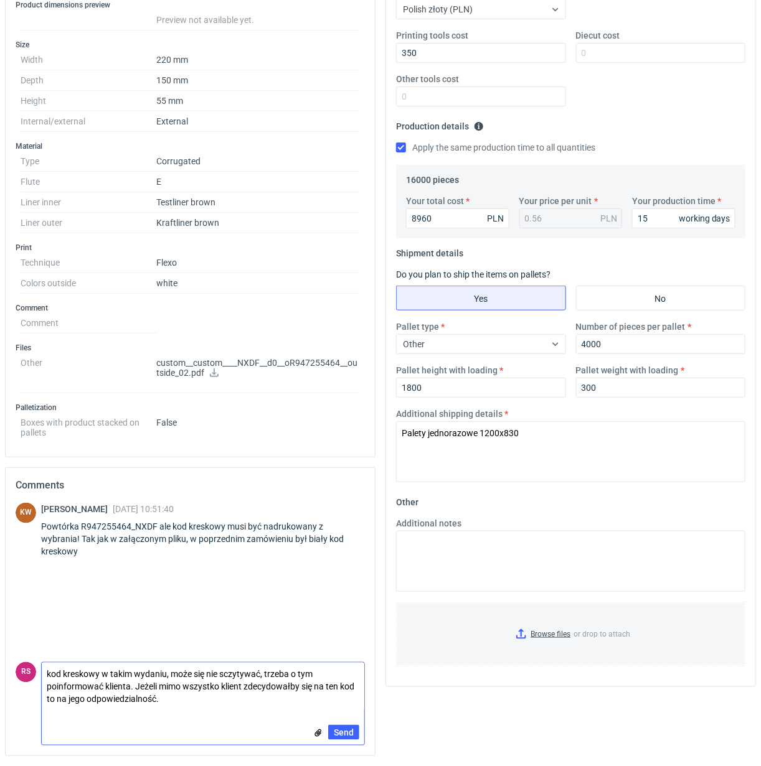
click at [48, 673] on textarea "kod kreskowy w takim wydaniu, może się nie sczytywać, trzeba o tym poinformować…" at bounding box center [203, 686] width 322 height 47
click at [47, 676] on textarea "Pani Klaudio, kod kreskowy w takim wydaniu, może się nie sczytywać, trzeba o ty…" at bounding box center [203, 686] width 322 height 47
click at [271, 673] on textarea "Dzień dobry, Pani Klaudio, kod kreskowy w takim wydaniu, może się nie sczytywać…" at bounding box center [203, 686] width 322 height 47
drag, startPoint x: 87, startPoint y: 687, endPoint x: 227, endPoint y: 683, distance: 140.1
click at [227, 683] on textarea "Dzień dobry, Pani Klaudio, kod kreskowy w takim wydaniu może się nie sczytywać,…" at bounding box center [203, 686] width 322 height 47
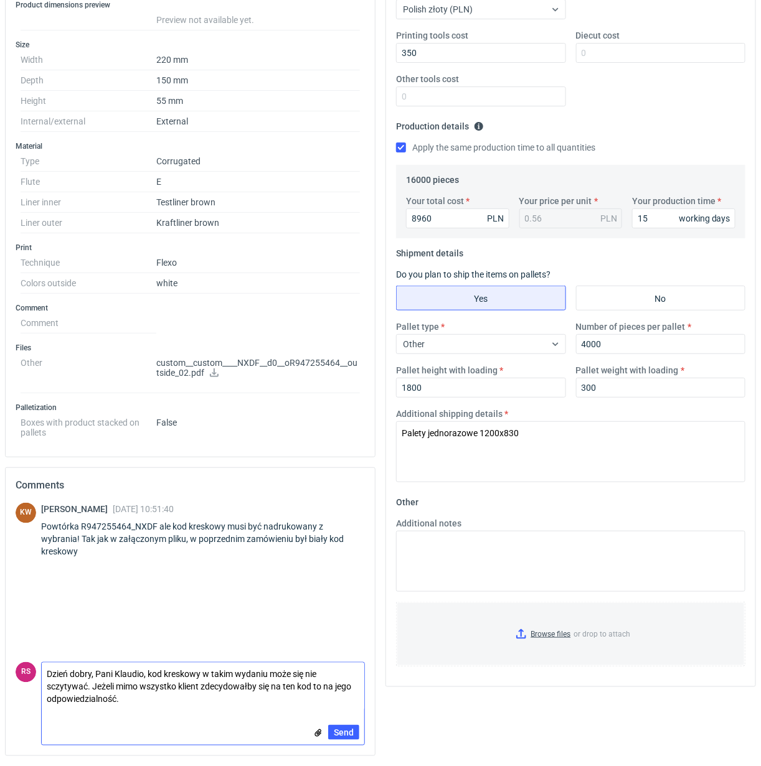
drag, startPoint x: 116, startPoint y: 687, endPoint x: 285, endPoint y: 717, distance: 172.0
click at [285, 717] on form "Comment message Dzień dobry, Pani Klaudio, kod kreskowy w takim wydaniu może si…" at bounding box center [203, 703] width 324 height 83
click at [116, 700] on textarea "Dzień dobry, Pani Klaudio, kod kreskowy w takim wydaniu może się nie sczytywać.…" at bounding box center [203, 686] width 322 height 47
click at [276, 685] on textarea "Dzień dobry, Pani Klaudio, kod kreskowy w takim wydaniu może się nie sczytywać.…" at bounding box center [203, 686] width 322 height 47
drag, startPoint x: 169, startPoint y: 695, endPoint x: 117, endPoint y: 701, distance: 52.0
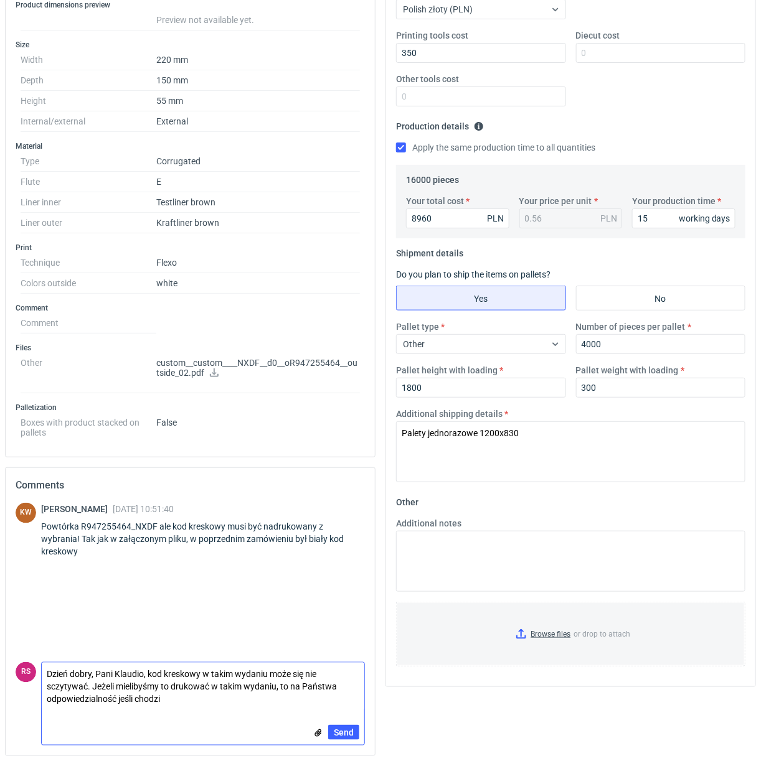
click at [117, 701] on textarea "Dzień dobry, Pani Klaudio, kod kreskowy w takim wydaniu może się nie sczytywać.…" at bounding box center [203, 686] width 322 height 47
type textarea "Dzień dobry, Pani Klaudio, kod kreskowy w takim wydaniu może się nie sczytywać.…"
click at [340, 732] on span "Send" at bounding box center [344, 732] width 20 height 9
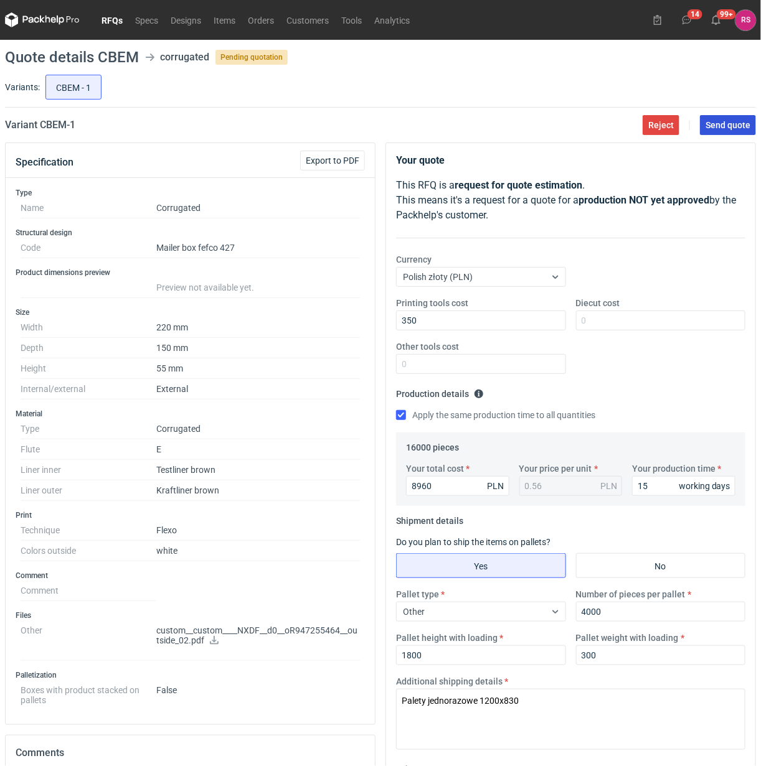
click at [730, 123] on span "Send quote" at bounding box center [727, 125] width 45 height 9
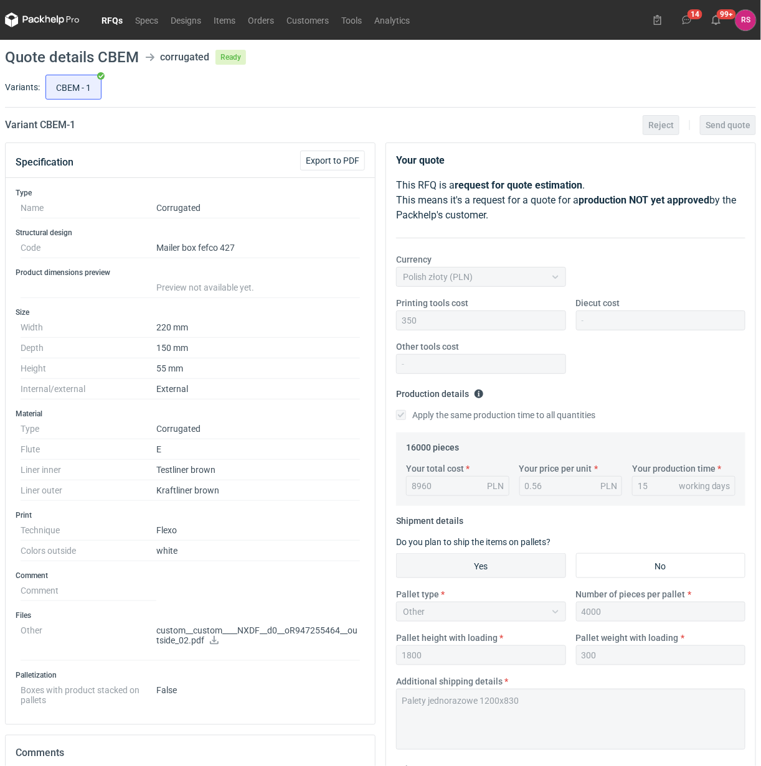
click at [112, 19] on link "RFQs" at bounding box center [112, 19] width 34 height 15
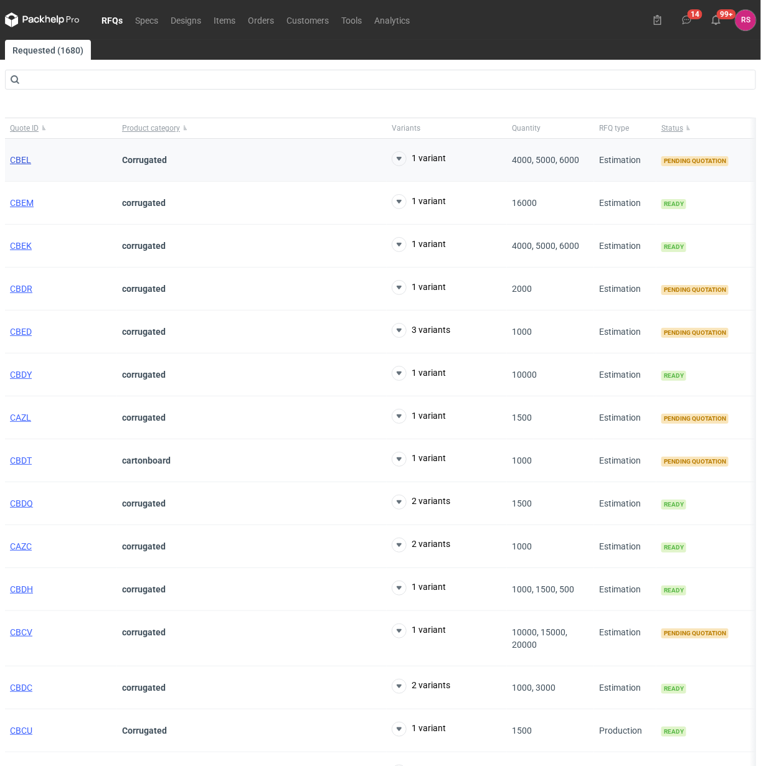
click at [17, 159] on span "CBEL" at bounding box center [20, 160] width 21 height 10
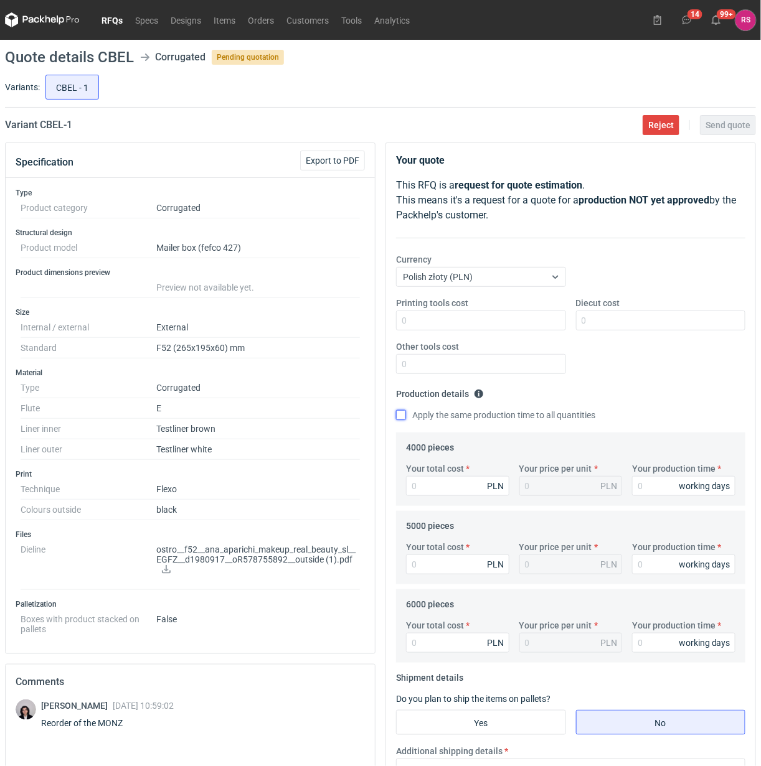
click at [398, 415] on input "Apply the same production time to all quantities" at bounding box center [401, 415] width 10 height 10
checkbox input "true"
click at [446, 484] on input "Your total cost" at bounding box center [457, 486] width 103 height 20
type input "288"
type input "0.07"
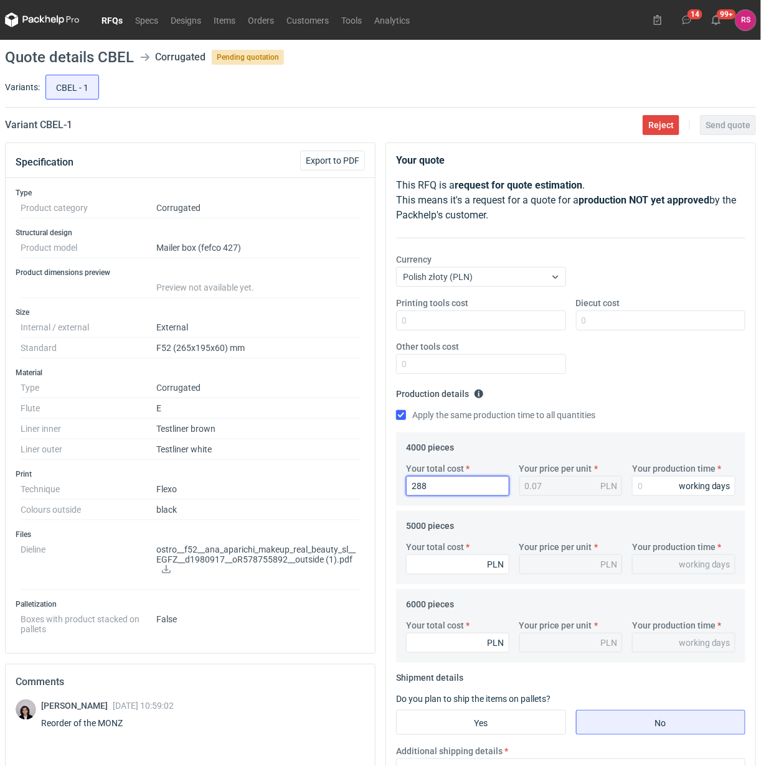
type input "2880"
type input "0.72"
type input "2880"
type input "1"
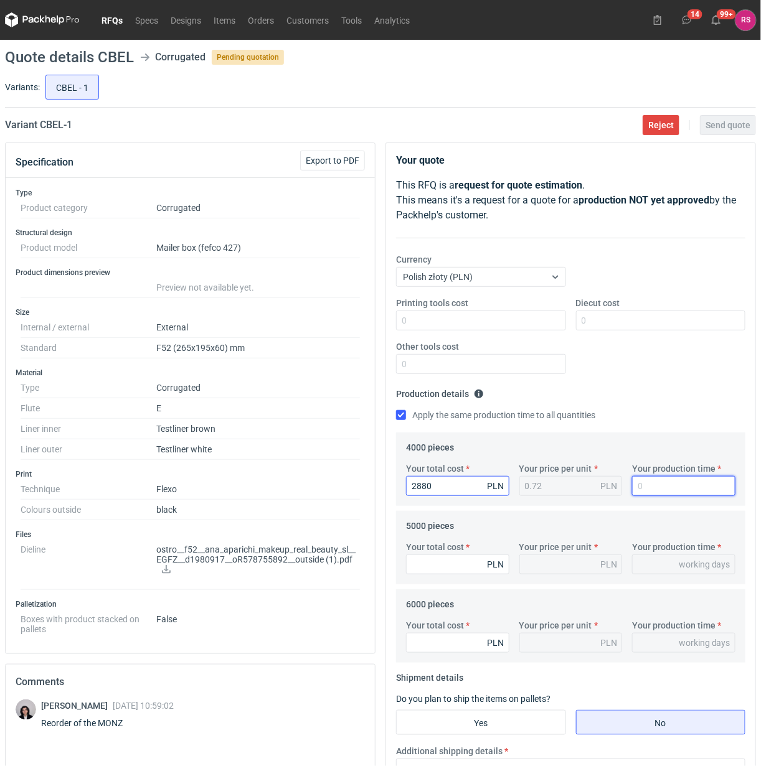
type input "1"
type input "15"
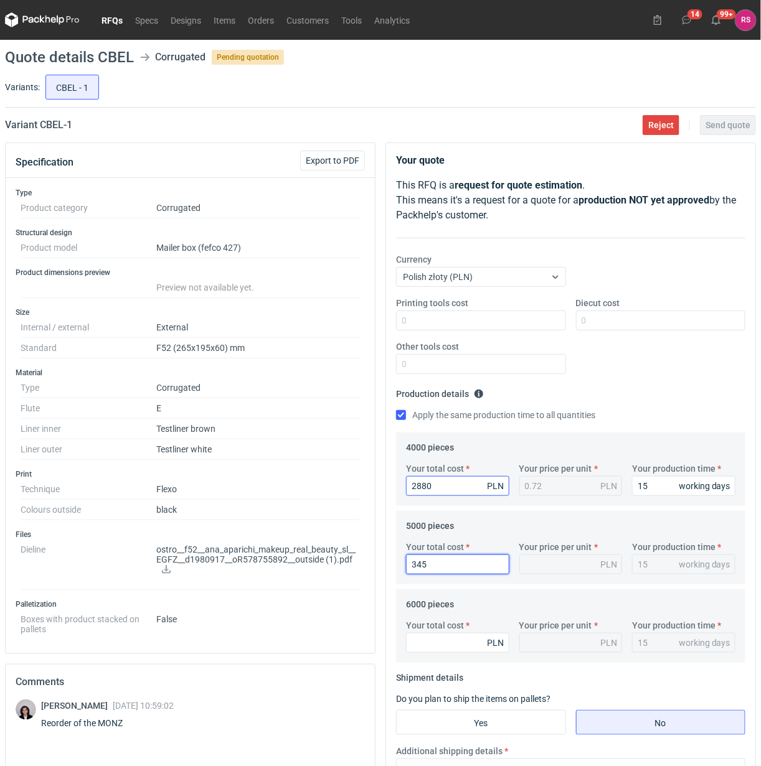
type input "3450"
type input "0.69"
type input "3450"
type input "3960"
type input "0.66"
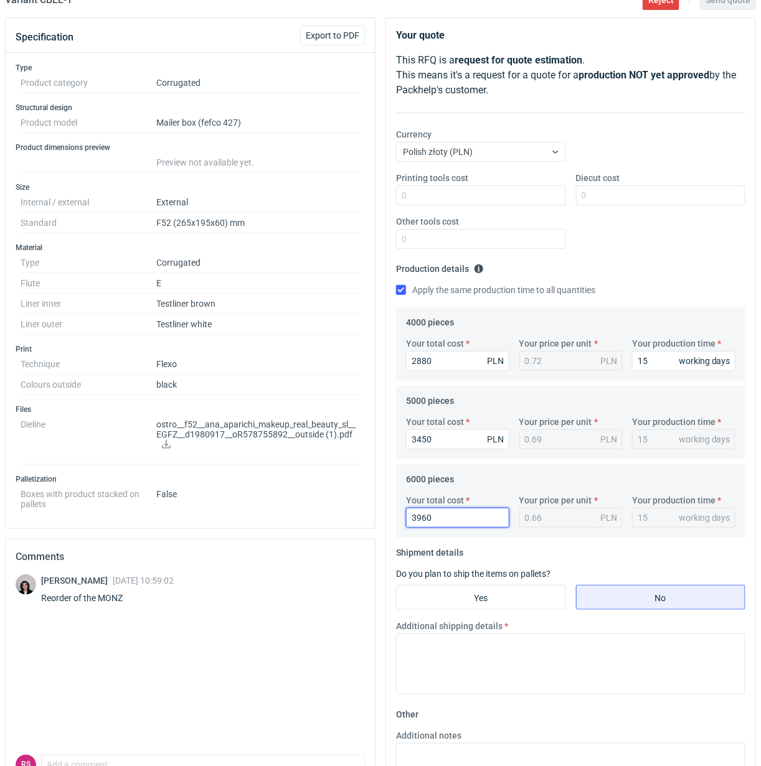
scroll to position [271, 0]
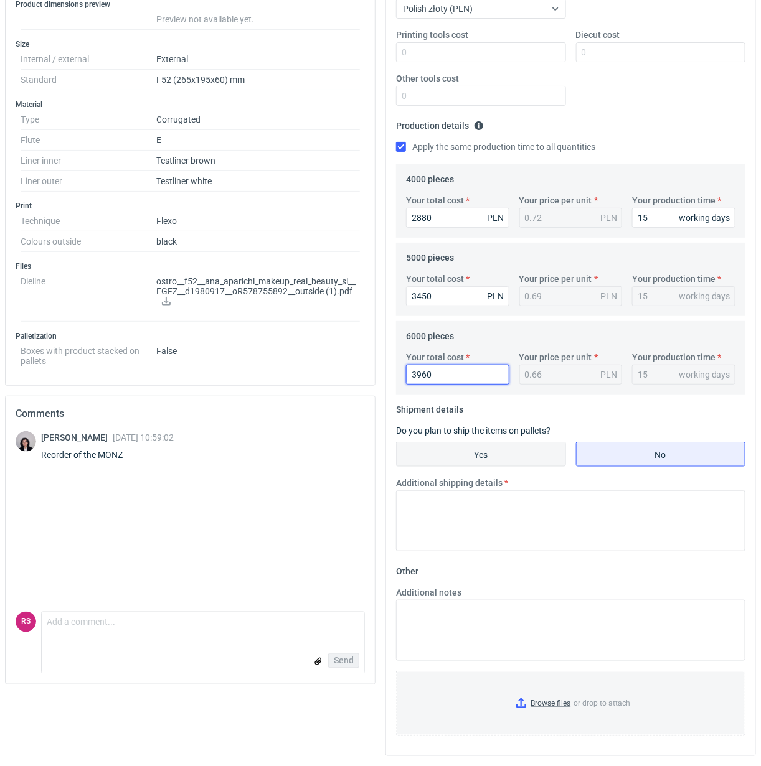
type input "3960"
click at [482, 452] on input "Yes" at bounding box center [481, 455] width 169 height 24
radio input "true"
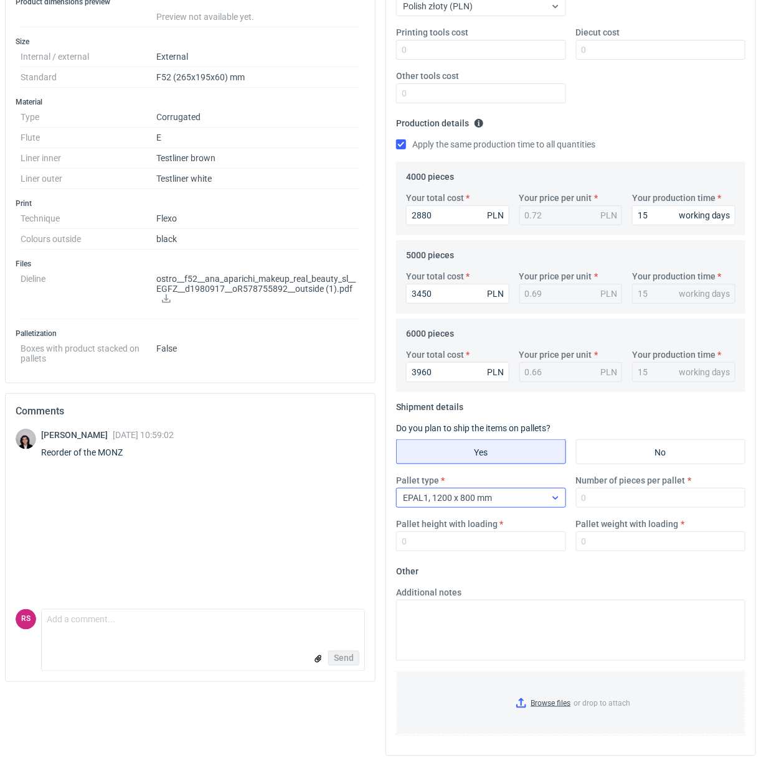
click at [558, 499] on icon at bounding box center [555, 498] width 10 height 10
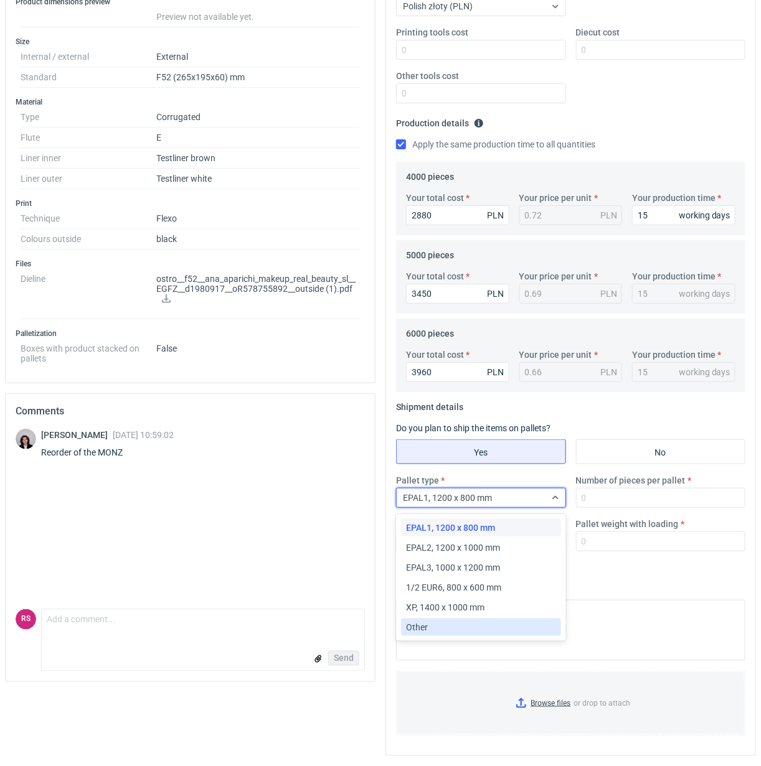
click at [441, 632] on div "Other" at bounding box center [480, 627] width 149 height 12
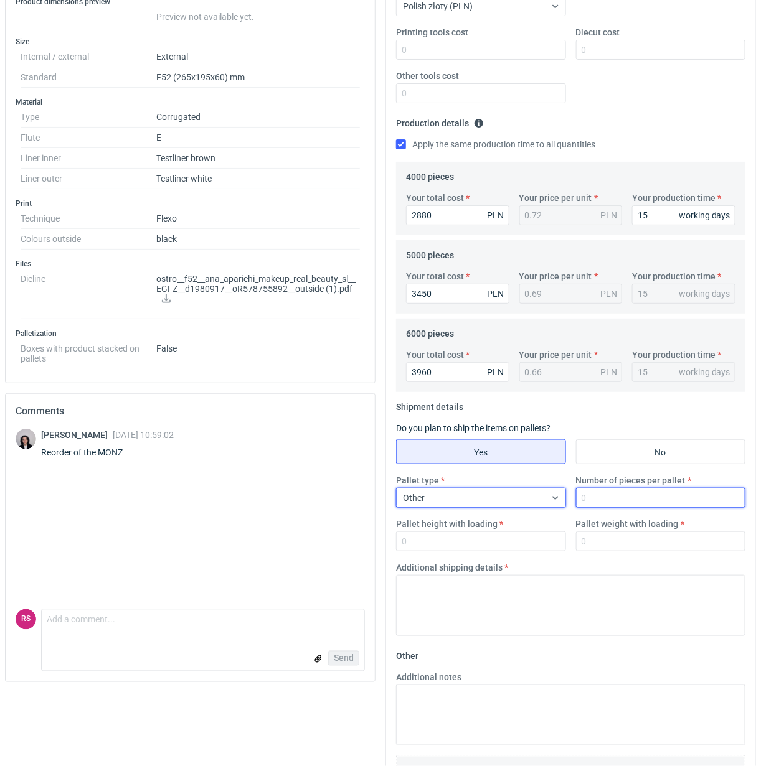
click at [623, 496] on input "Number of pieces per pallet" at bounding box center [661, 498] width 170 height 20
type input "3000"
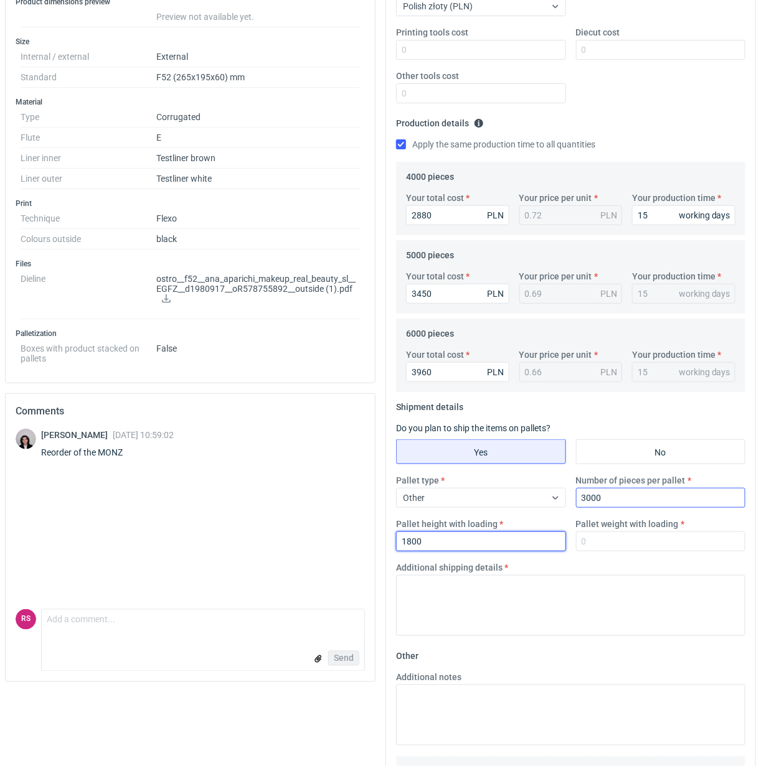
type input "1800"
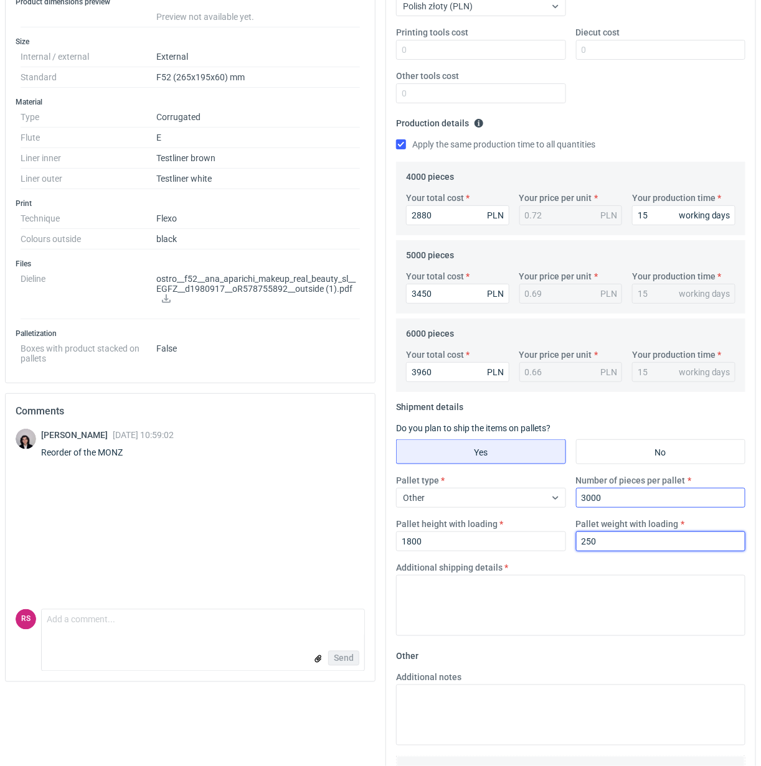
type input "250"
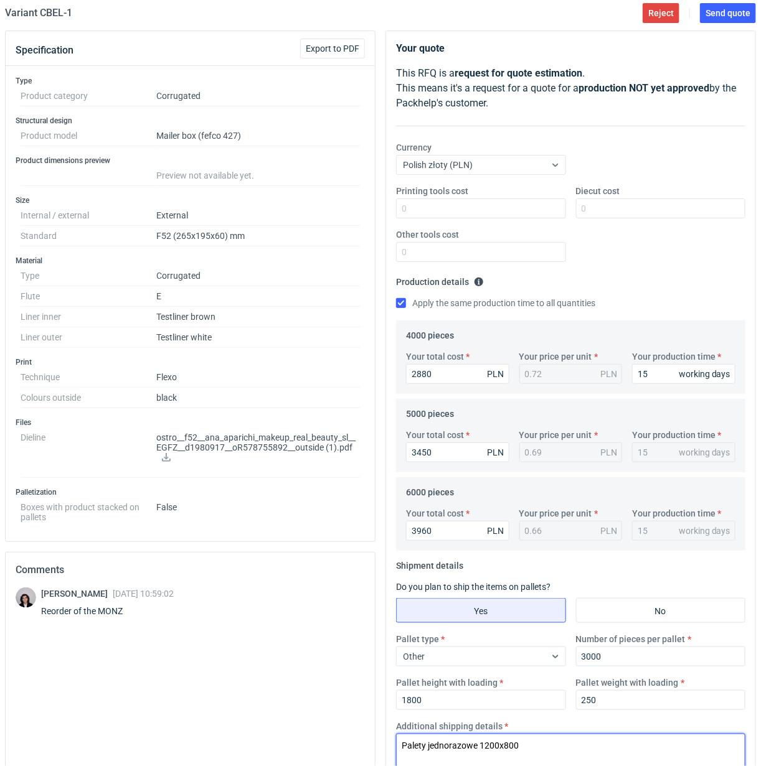
scroll to position [0, 0]
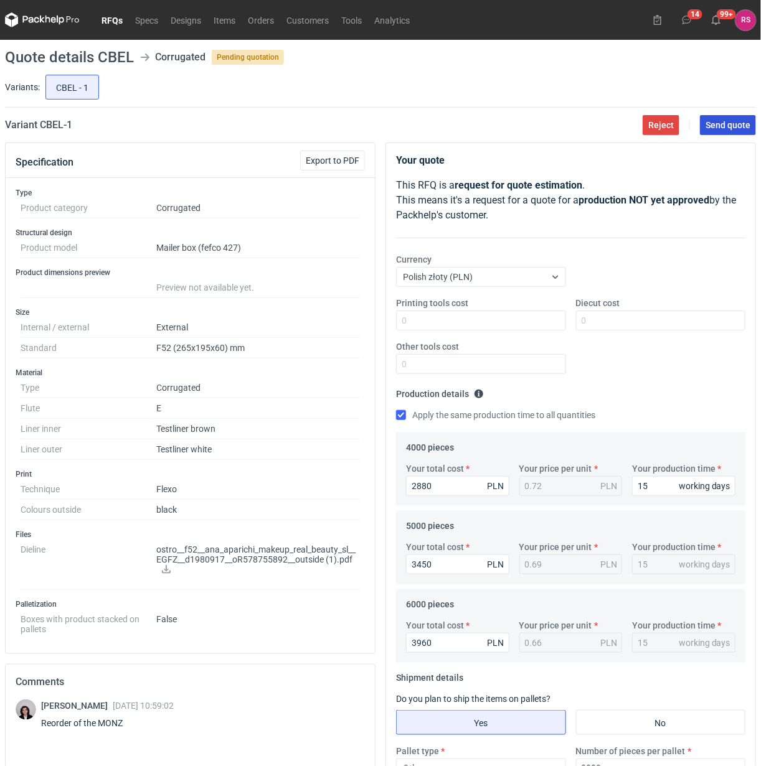
type textarea "Palety jednorazowe 1200x800"
click at [723, 129] on span "Send quote" at bounding box center [727, 125] width 45 height 9
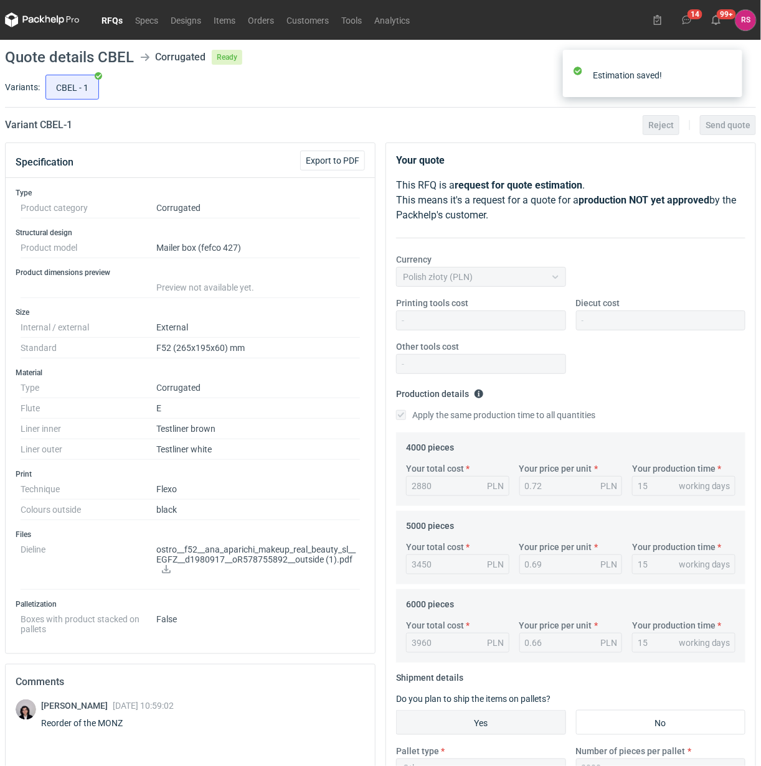
click at [112, 19] on link "RFQs" at bounding box center [112, 19] width 34 height 15
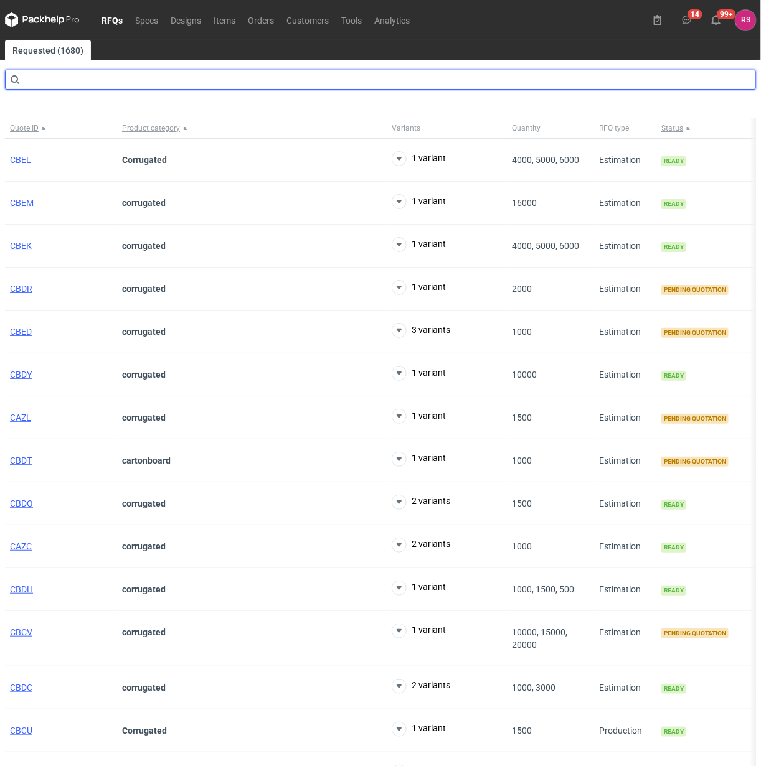
click at [154, 80] on input "text" at bounding box center [380, 80] width 751 height 20
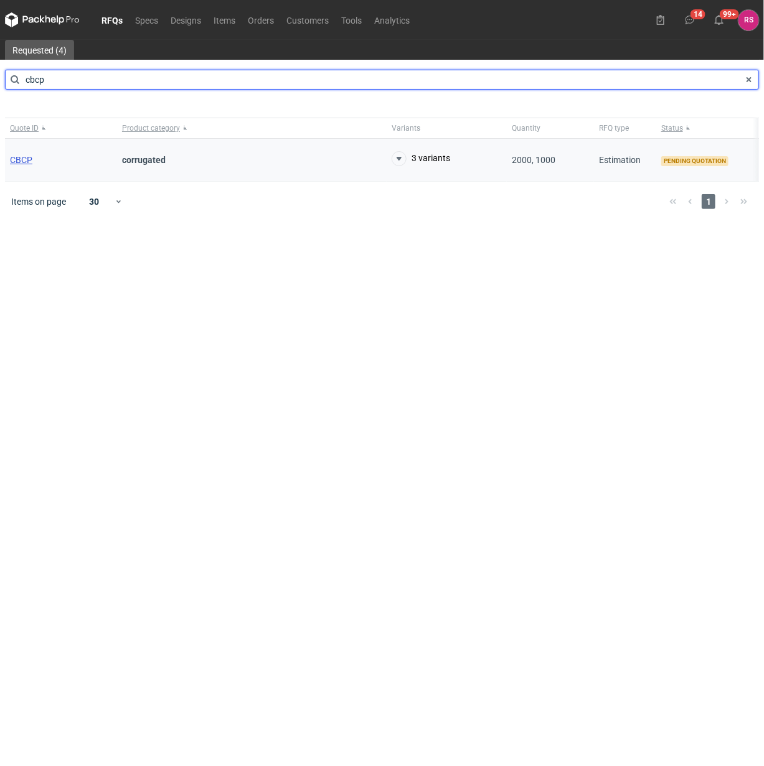
type input "cbcp"
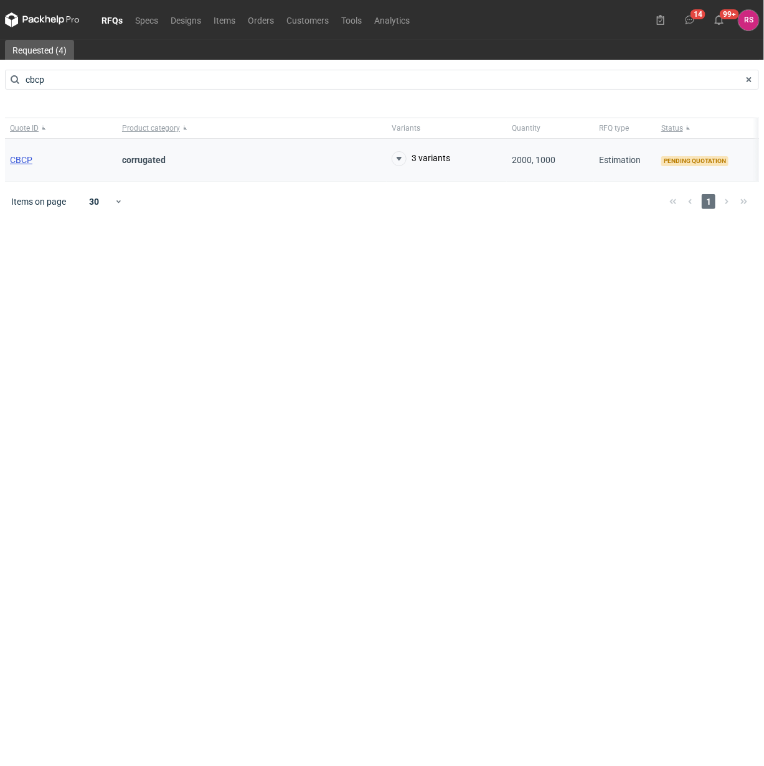
click at [26, 159] on span "CBCP" at bounding box center [21, 160] width 22 height 10
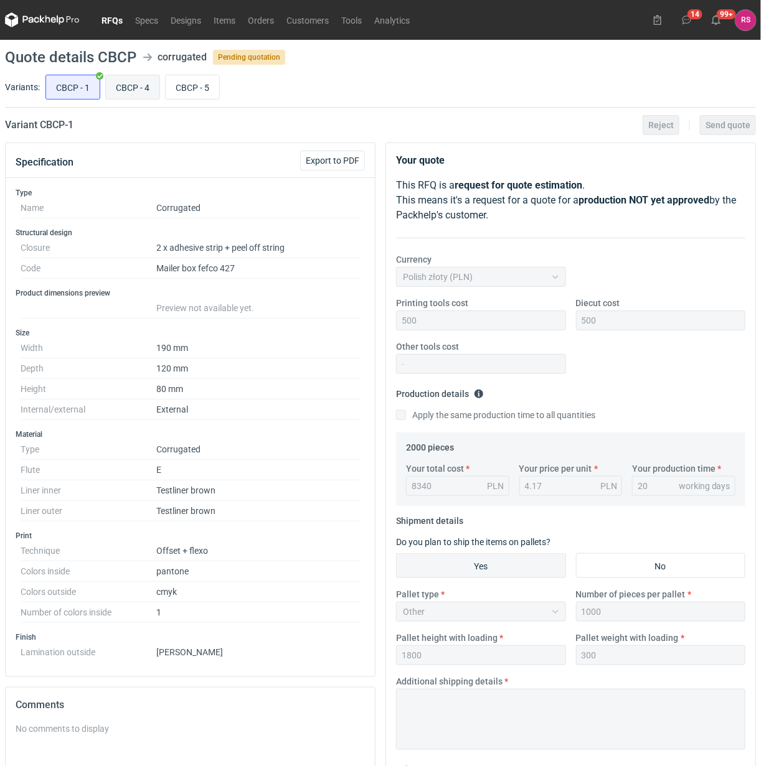
click at [134, 88] on input "CBCP - 4" at bounding box center [133, 87] width 54 height 24
radio input "true"
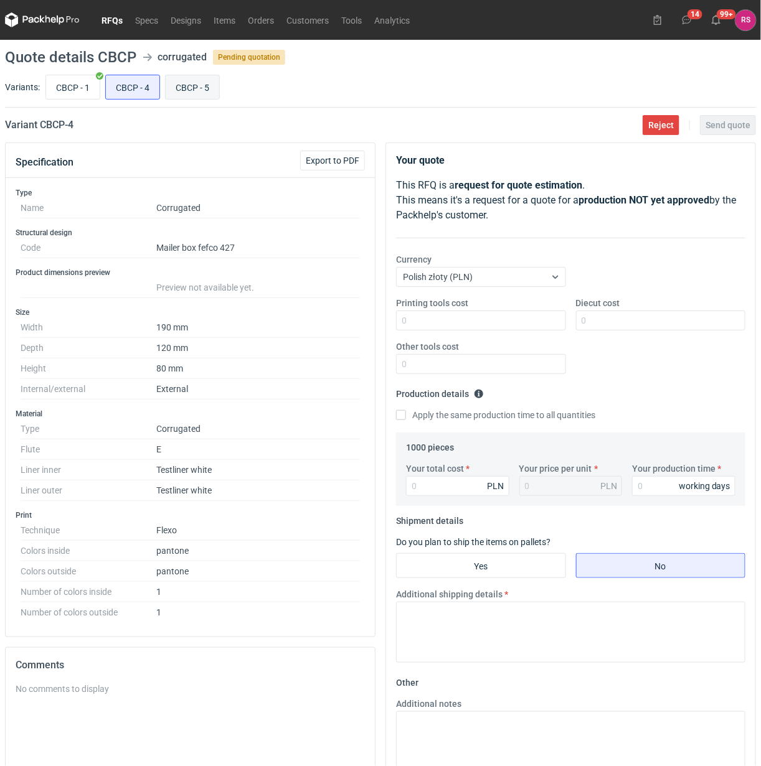
click at [201, 87] on input "CBCP - 5" at bounding box center [193, 87] width 54 height 24
radio input "true"
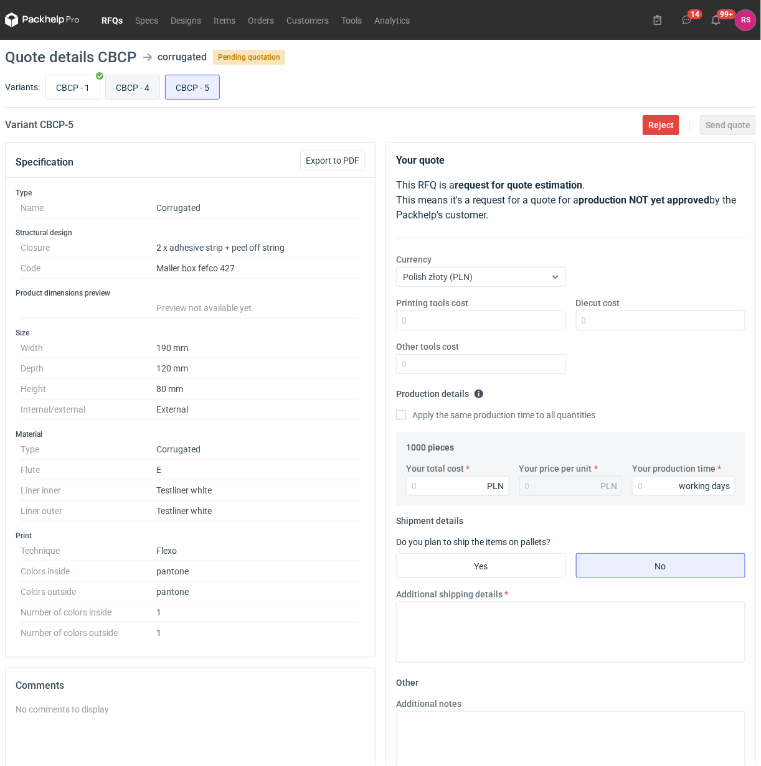
click at [144, 92] on input "CBCP - 4" at bounding box center [133, 87] width 54 height 24
radio input "true"
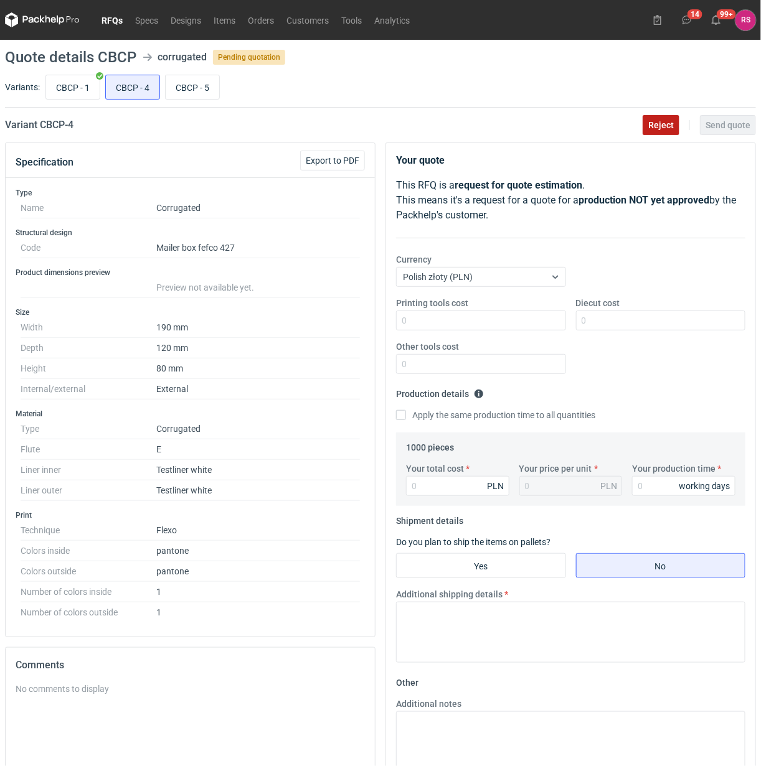
click at [659, 123] on span "Reject" at bounding box center [661, 125] width 26 height 9
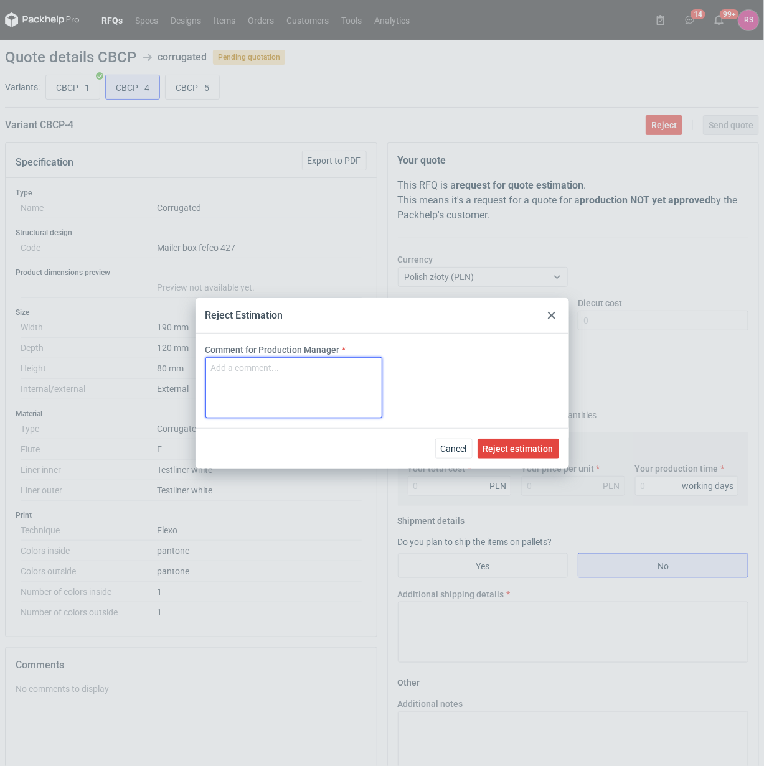
click at [298, 378] on textarea "Comment for Production Manager" at bounding box center [293, 387] width 177 height 61
drag, startPoint x: 266, startPoint y: 386, endPoint x: 191, endPoint y: 365, distance: 77.5
click at [191, 365] on div "Reject Estimation Comment for Production Manager Poniżej minimum logistycznego …" at bounding box center [382, 383] width 764 height 766
type textarea "Poniżej minimum logistycznego biała/biała"
click at [464, 393] on div "Comment for Production Manager Poniżej minimum logistycznego biała/biała" at bounding box center [382, 386] width 374 height 105
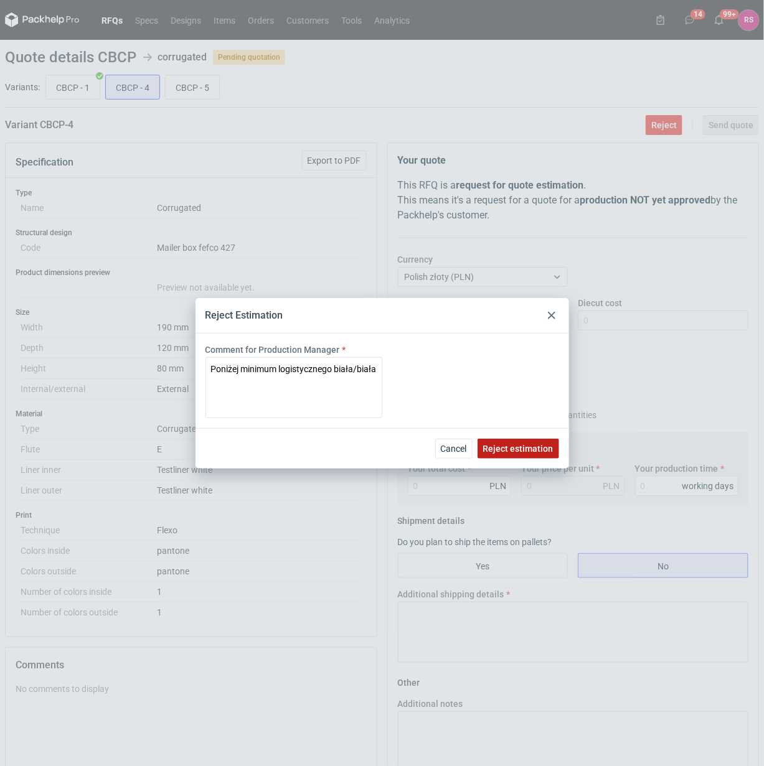
click at [521, 446] on span "Reject estimation" at bounding box center [518, 448] width 70 height 9
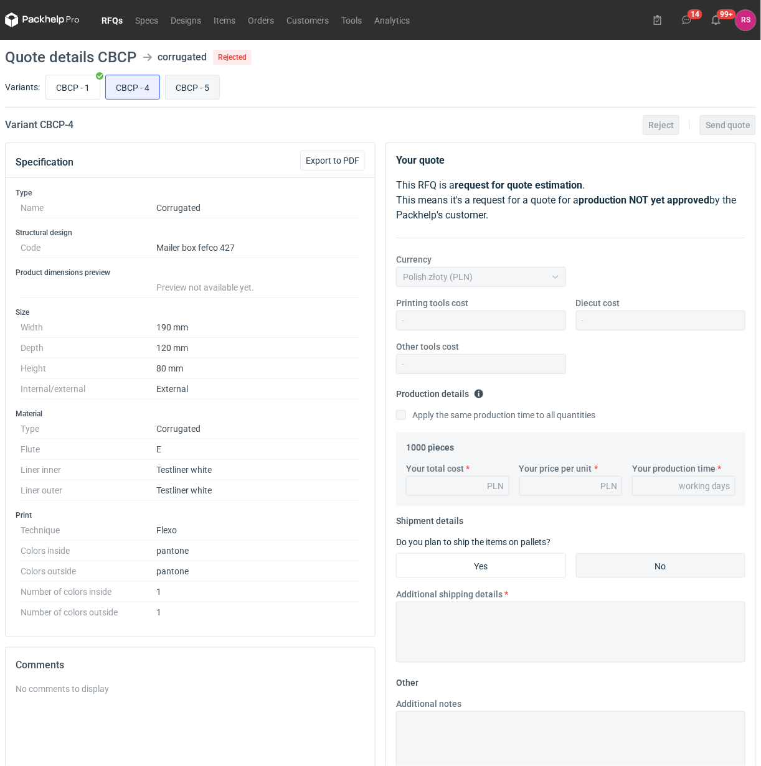
click at [199, 83] on input "CBCP - 5" at bounding box center [193, 87] width 54 height 24
radio input "true"
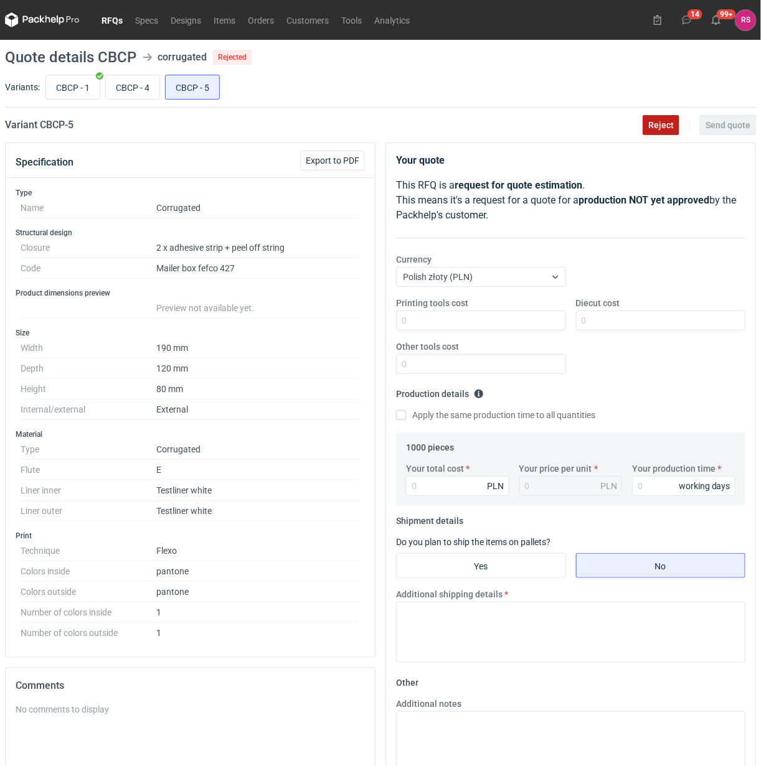
click at [662, 128] on span "Reject" at bounding box center [661, 125] width 26 height 9
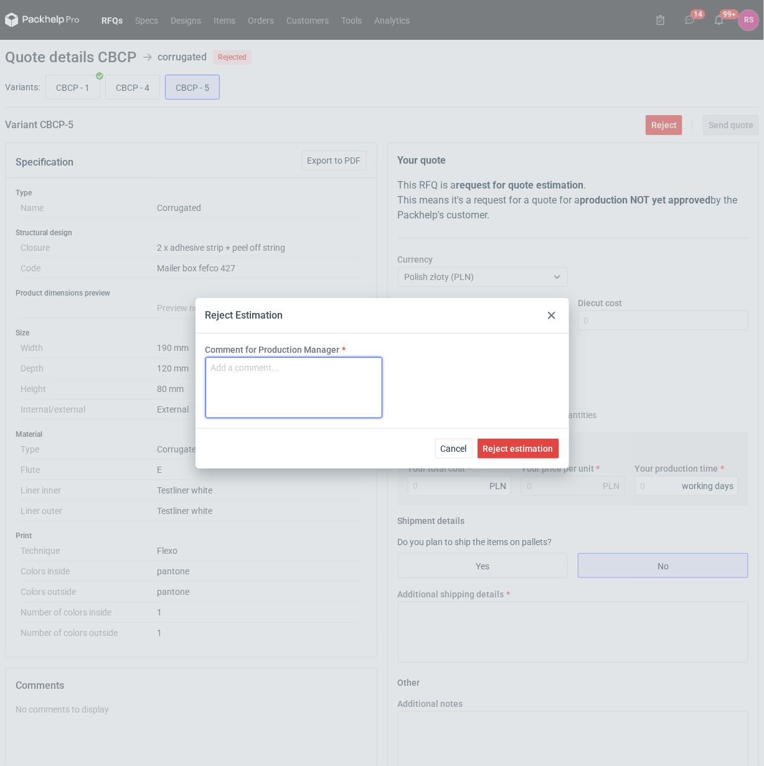
click at [335, 380] on textarea "Comment for Production Manager" at bounding box center [293, 387] width 177 height 61
paste textarea "Poniżej minimum logistycznego biała/biała"
type textarea "Poniżej minimum logistycznego biała/biała"
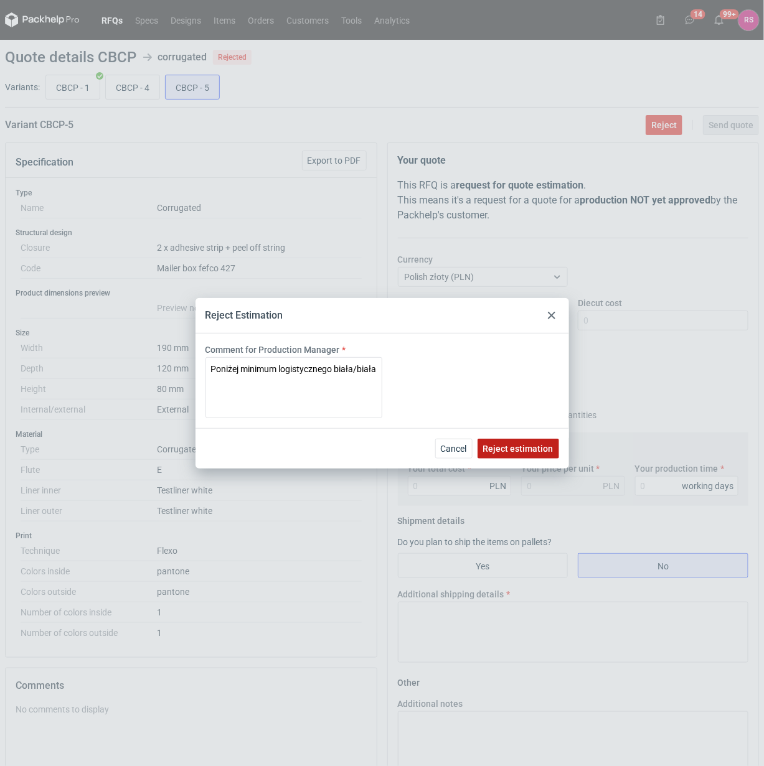
click at [525, 448] on span "Reject estimation" at bounding box center [518, 448] width 70 height 9
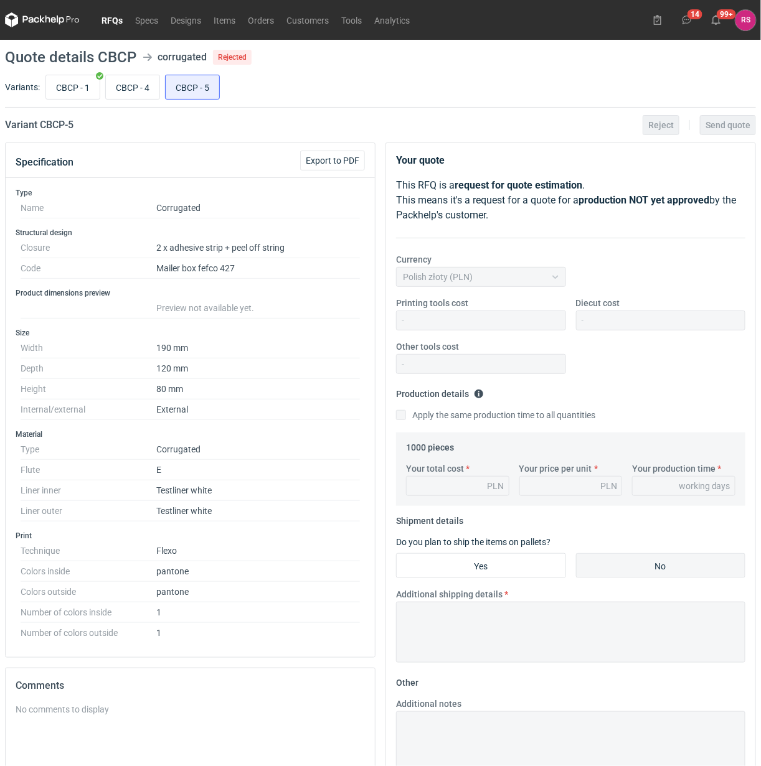
click at [110, 17] on link "RFQs" at bounding box center [112, 19] width 34 height 15
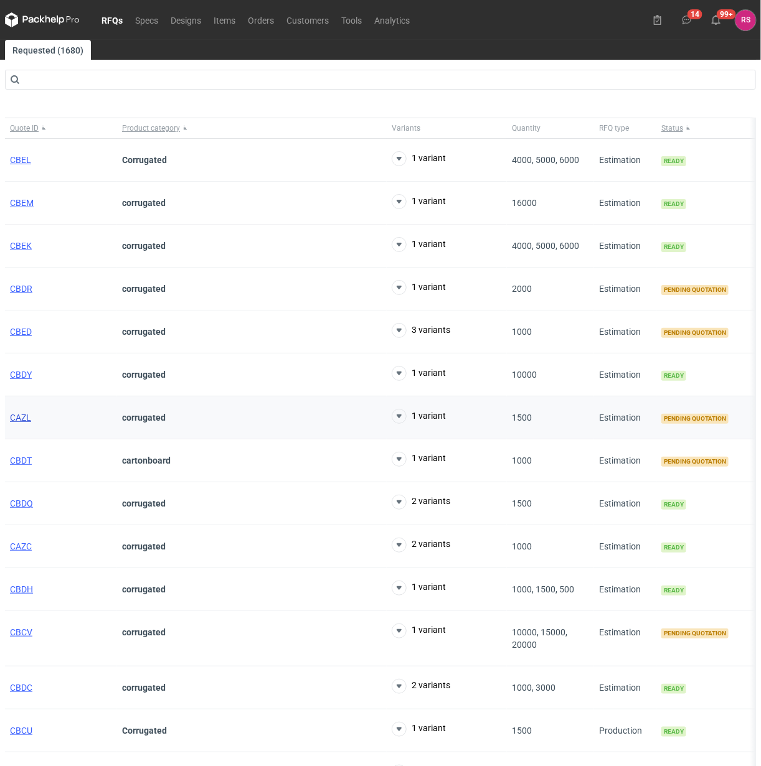
click at [19, 421] on span "CAZL" at bounding box center [20, 418] width 21 height 10
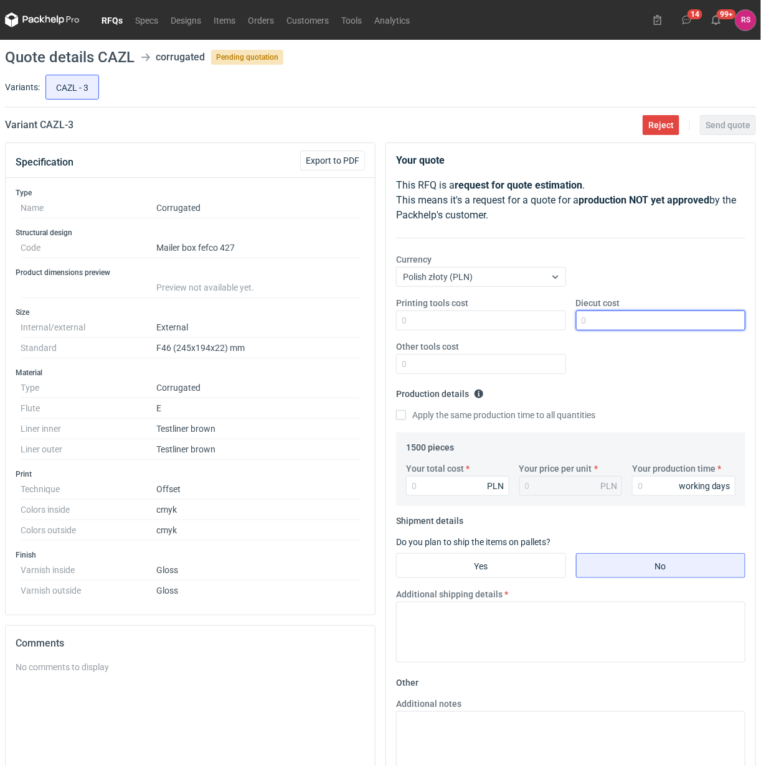
click at [618, 318] on input "Diecut cost" at bounding box center [661, 321] width 170 height 20
type input "450"
click at [400, 420] on input "Apply the same production time to all quantities" at bounding box center [401, 415] width 10 height 10
checkbox input "true"
click at [452, 490] on input "Your total cost" at bounding box center [457, 486] width 103 height 20
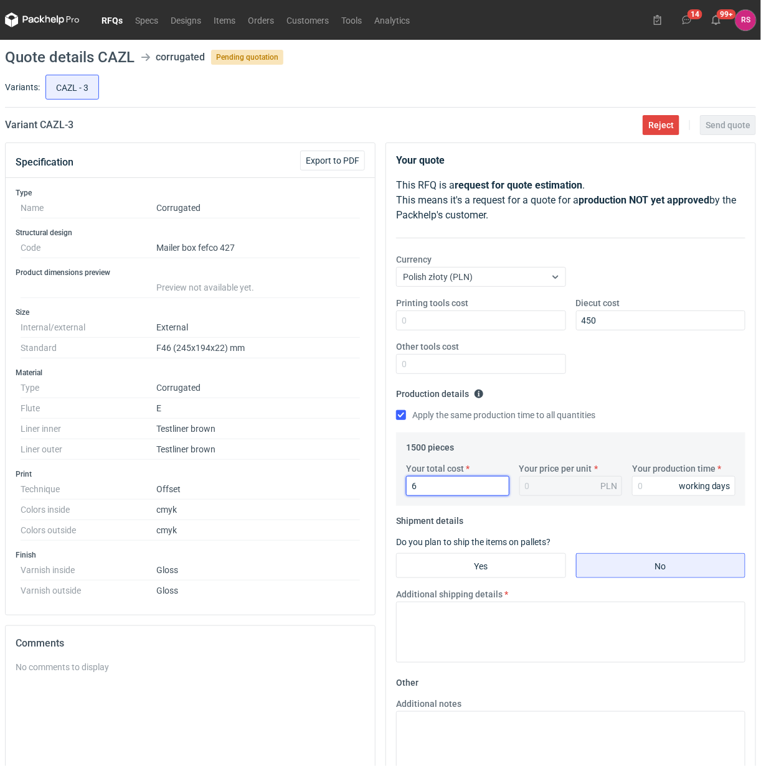
type input "63"
type input "0.04"
type input "6345"
type input "4.23"
type input "6345"
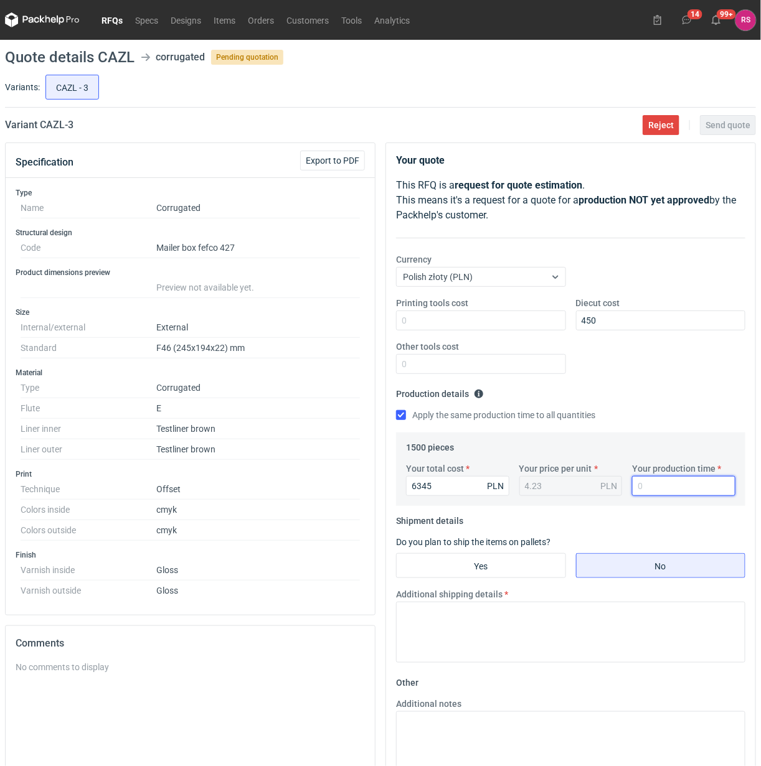
click at [664, 491] on input "Your production time" at bounding box center [683, 486] width 103 height 20
click at [672, 486] on input "Your production time" at bounding box center [683, 486] width 103 height 20
type input "20"
click at [499, 573] on input "Yes" at bounding box center [481, 566] width 169 height 24
radio input "true"
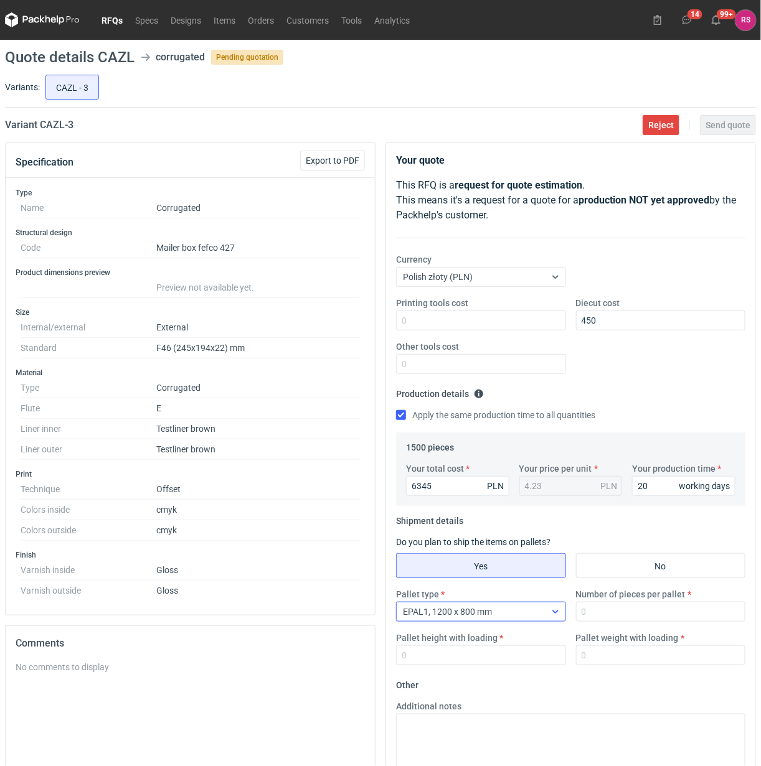
click at [557, 609] on icon at bounding box center [555, 612] width 10 height 10
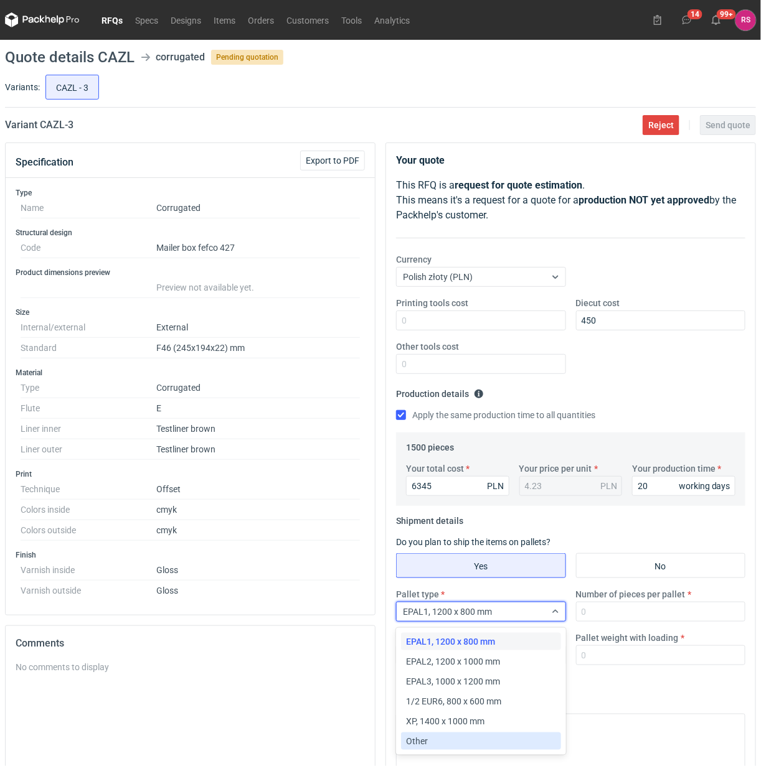
click at [425, 741] on span "Other" at bounding box center [417, 741] width 22 height 12
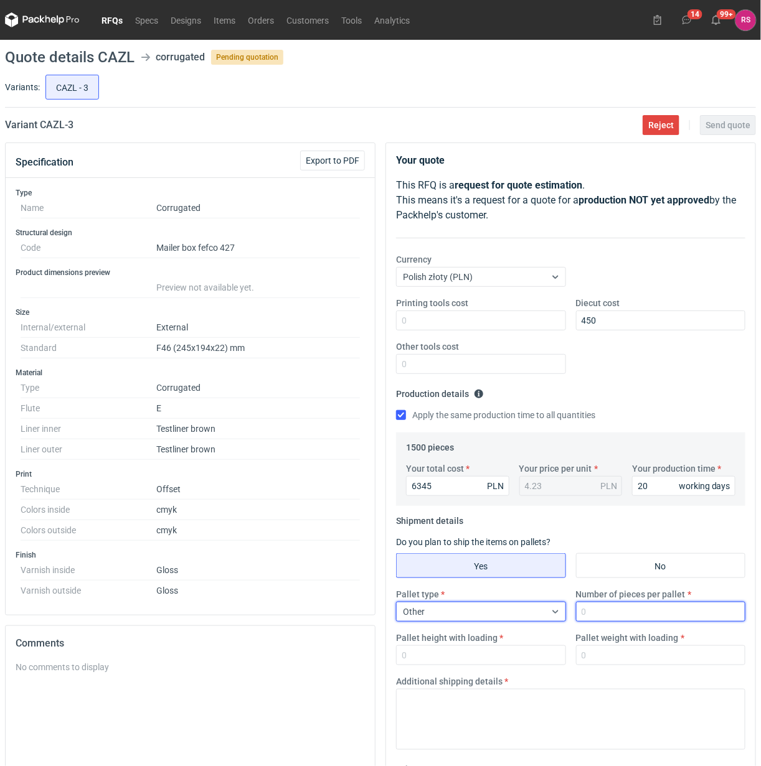
click at [642, 612] on input "Number of pieces per pallet" at bounding box center [661, 612] width 170 height 20
type input "1500"
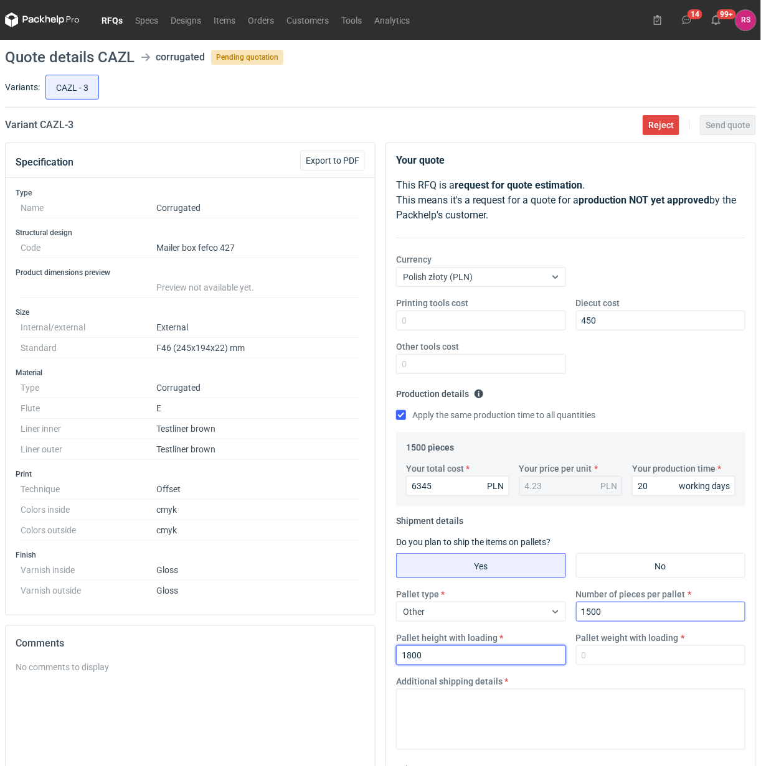
type input "1800"
type input "2"
type input "300"
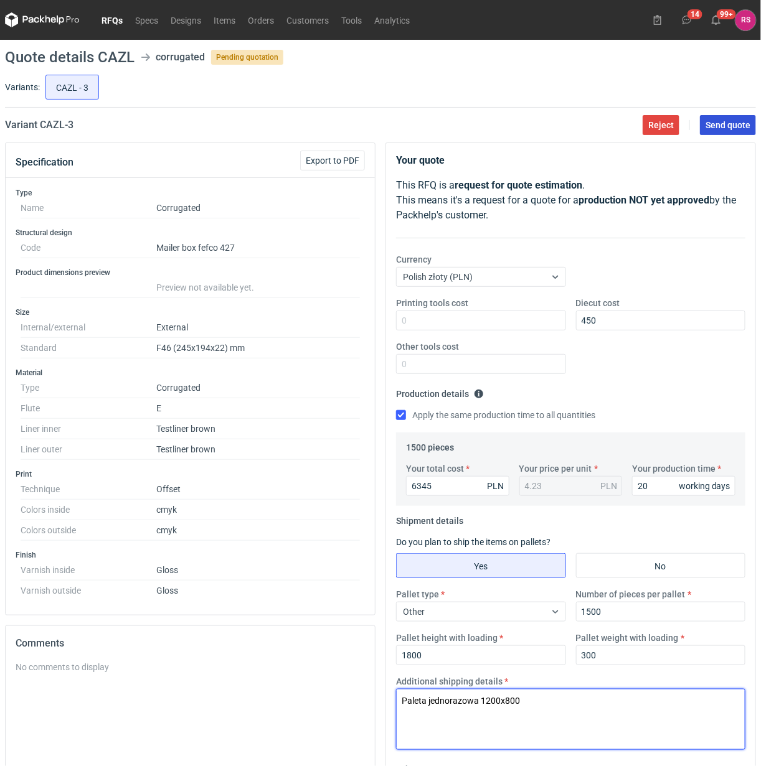
type textarea "Paleta jednorazowa 1200x800"
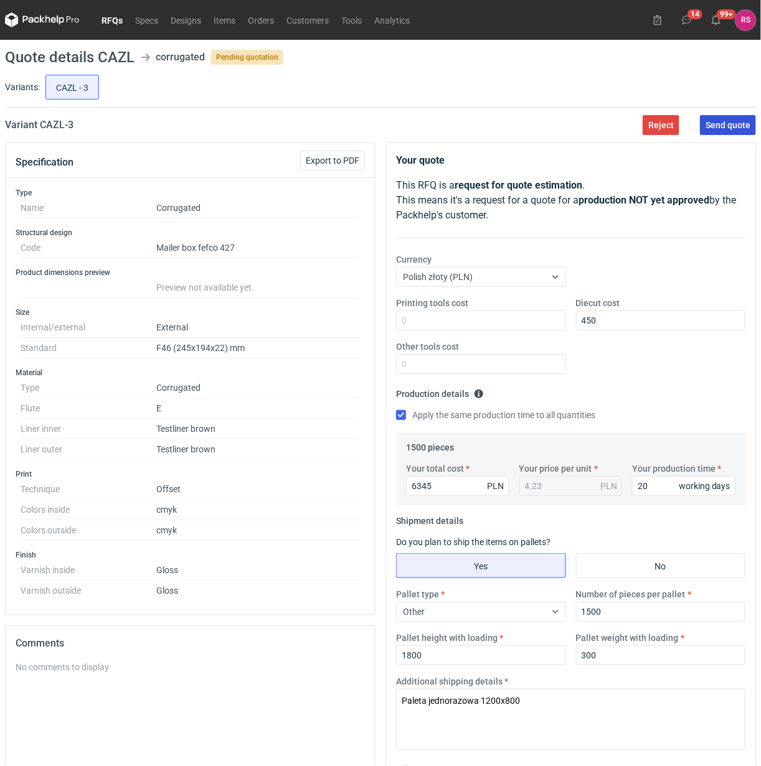
click at [726, 126] on span "Send quote" at bounding box center [727, 125] width 45 height 9
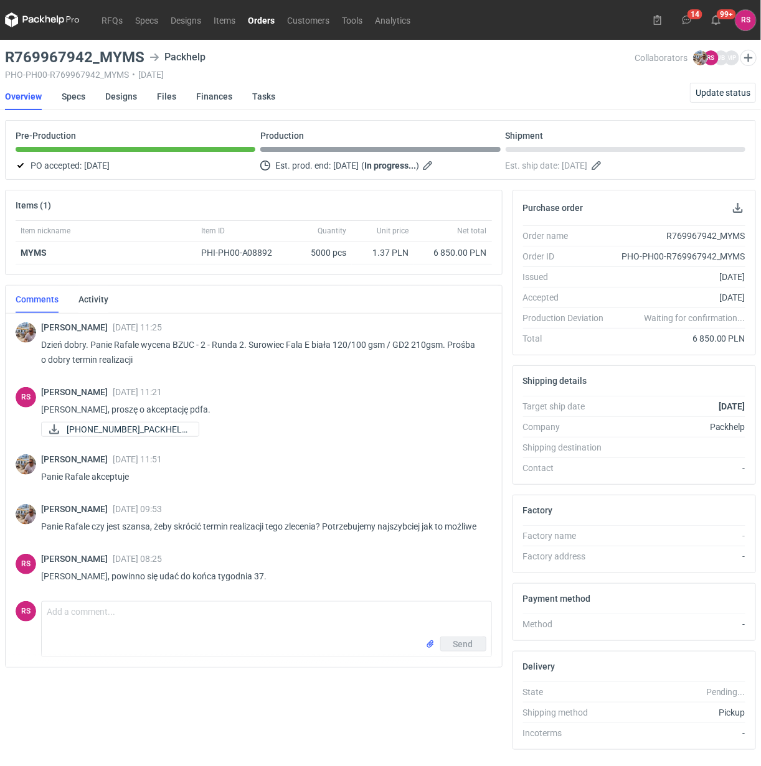
scroll to position [4, 0]
click at [260, 22] on link "Orders" at bounding box center [261, 19] width 39 height 15
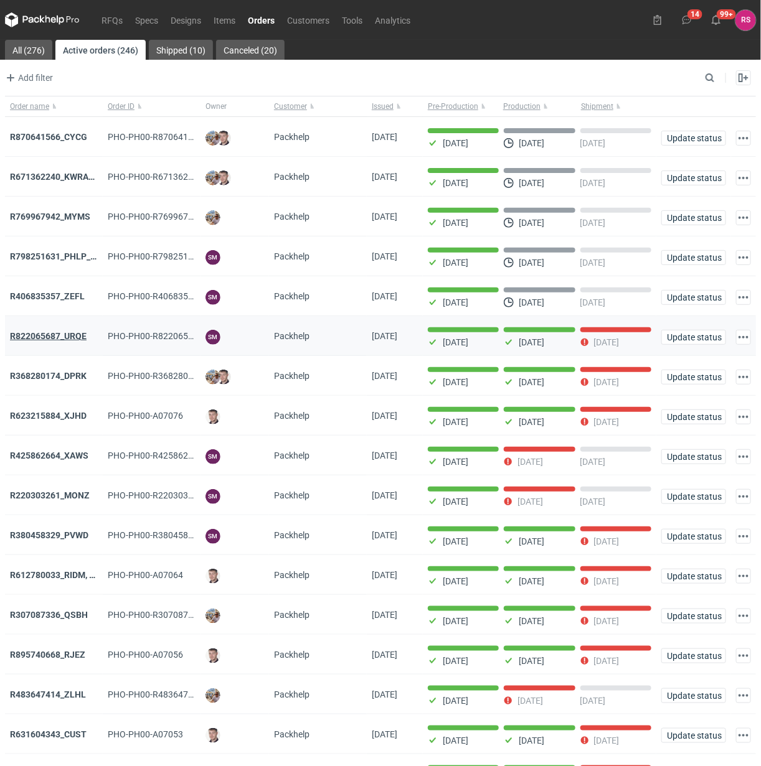
click at [65, 334] on strong "R822065687_URQE" at bounding box center [48, 336] width 77 height 10
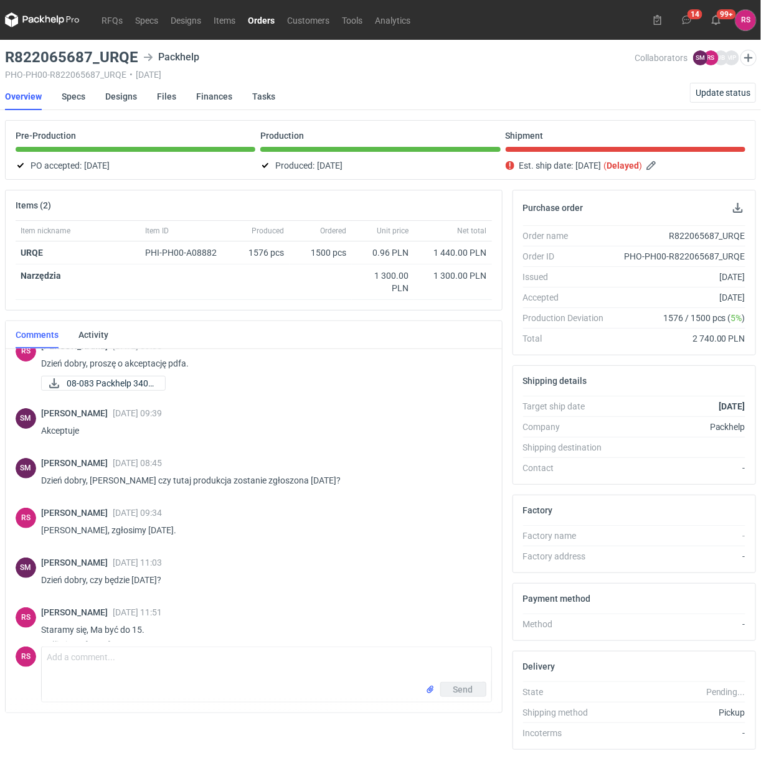
scroll to position [89, 0]
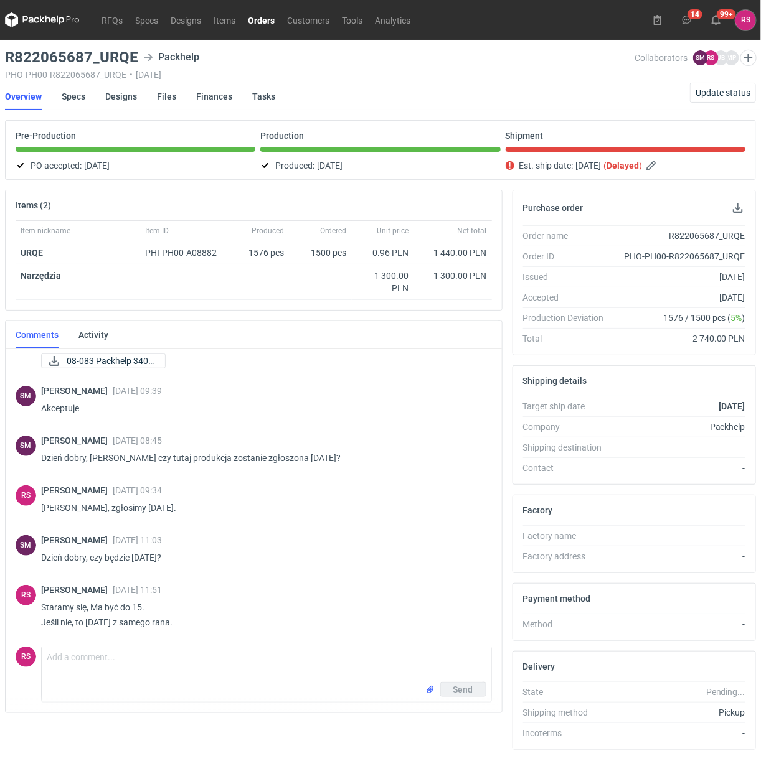
click at [265, 22] on link "Orders" at bounding box center [261, 19] width 39 height 15
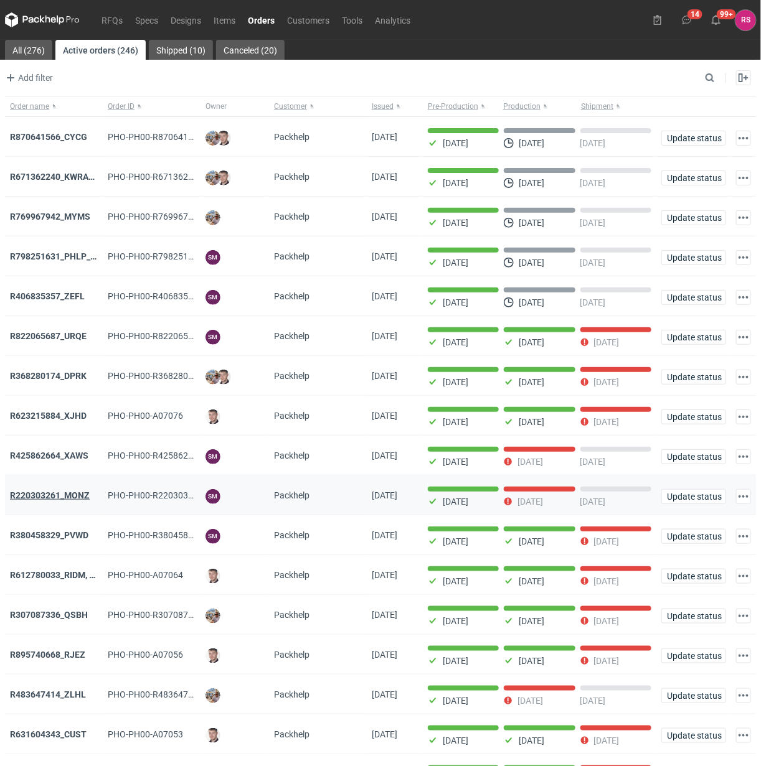
click at [65, 499] on strong "R220303261_MONZ" at bounding box center [50, 496] width 80 height 10
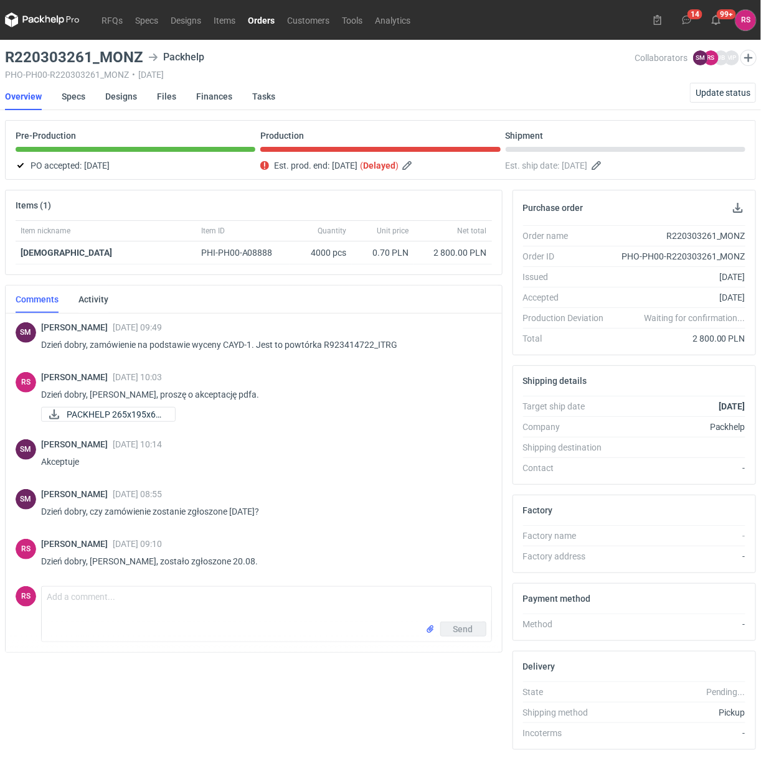
click at [262, 21] on link "Orders" at bounding box center [261, 19] width 39 height 15
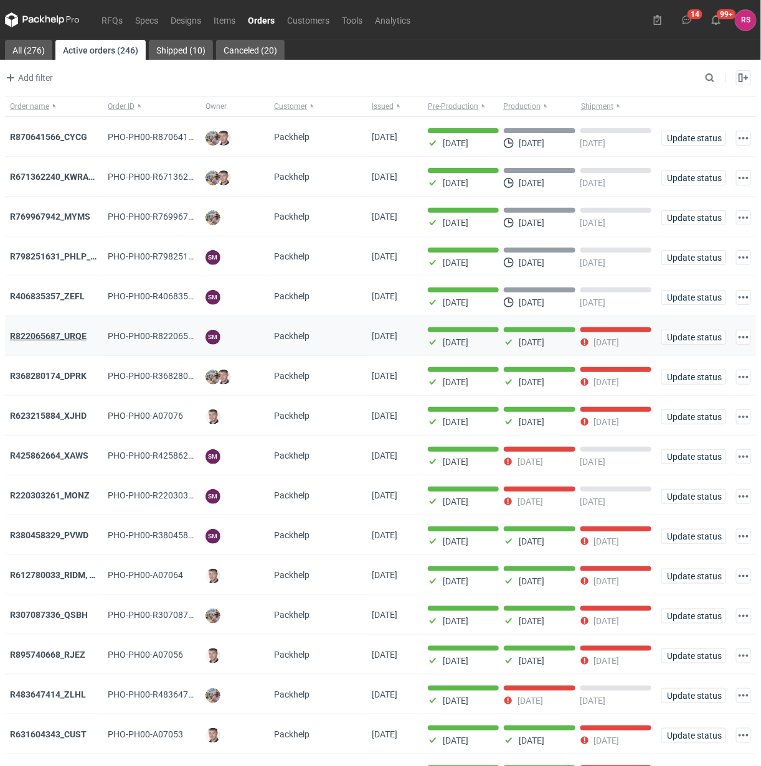
click at [39, 341] on strong "R822065687_URQE" at bounding box center [48, 336] width 77 height 10
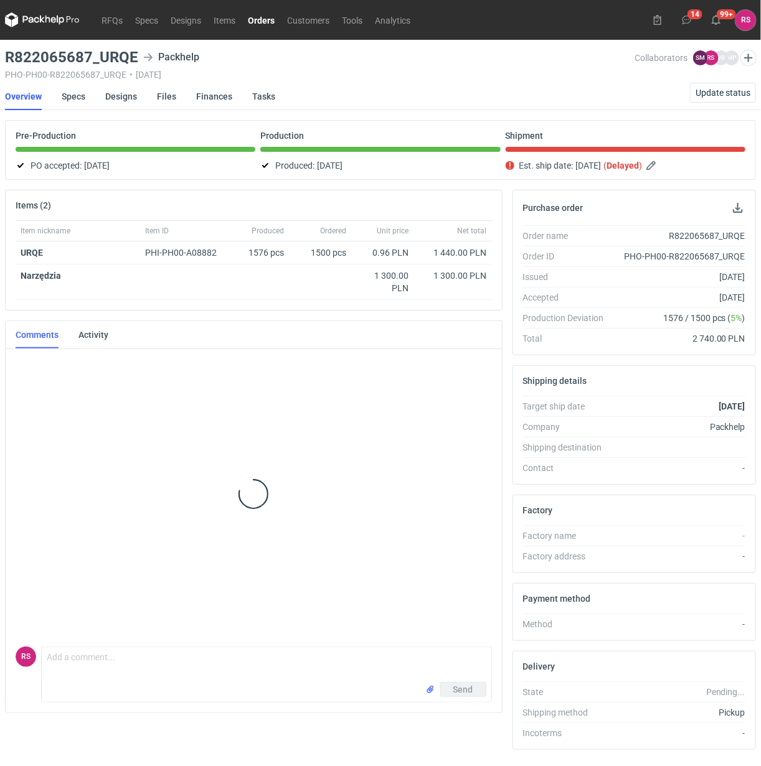
scroll to position [89, 0]
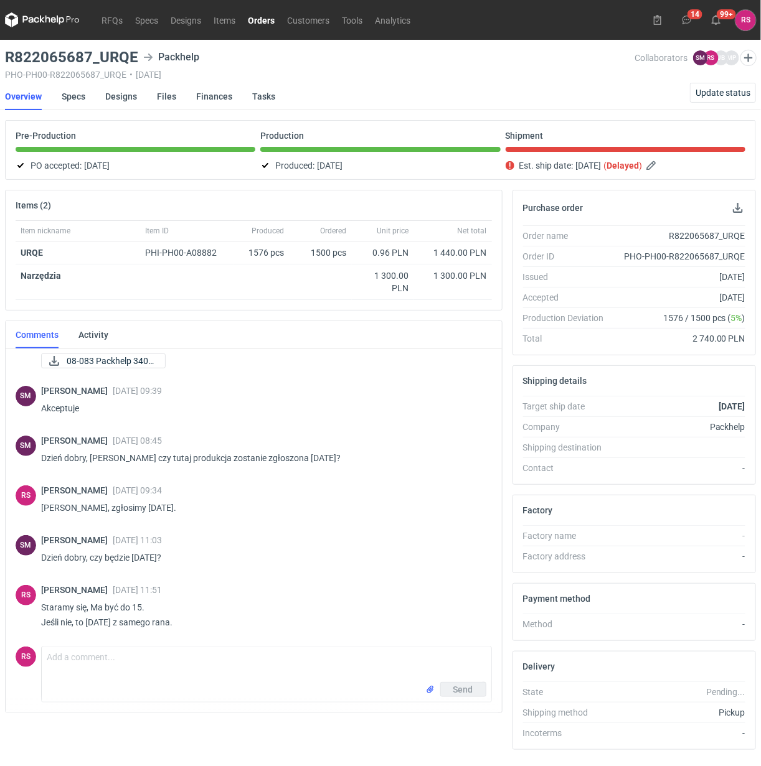
click at [254, 19] on link "Orders" at bounding box center [261, 19] width 39 height 15
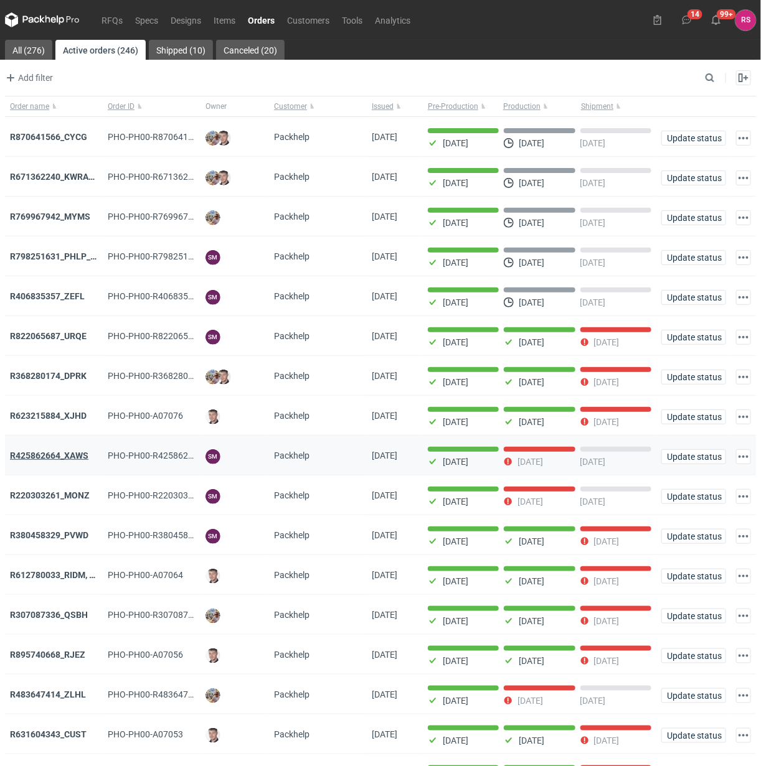
click at [72, 455] on strong "R425862664_XAWS" at bounding box center [49, 456] width 78 height 10
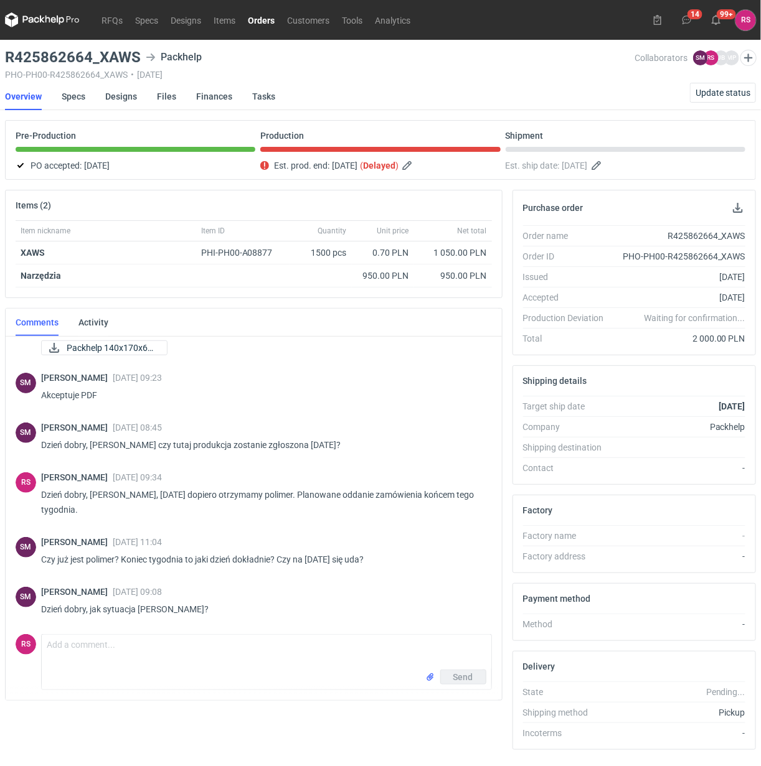
scroll to position [104, 0]
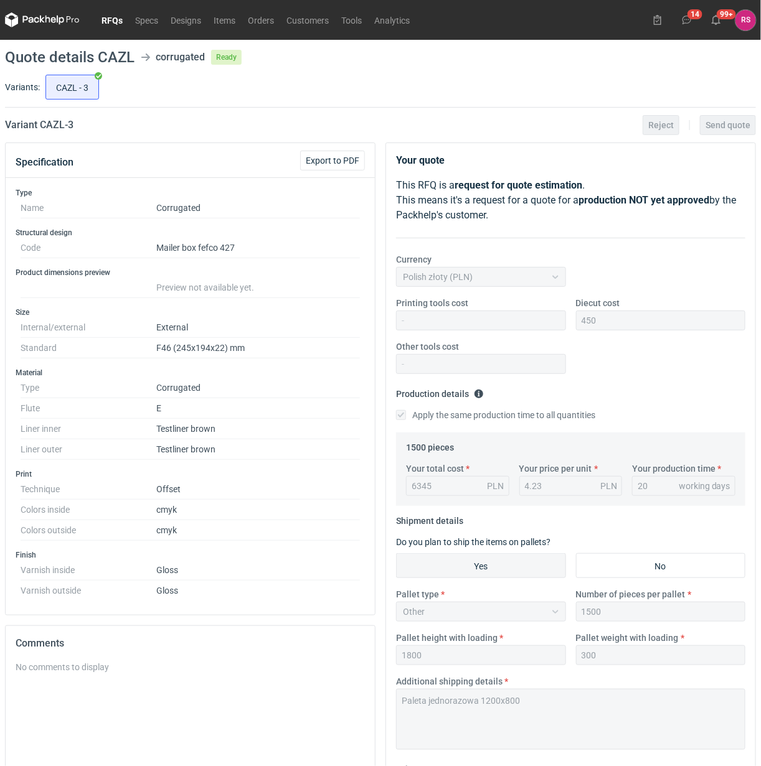
click at [113, 17] on link "RFQs" at bounding box center [112, 19] width 34 height 15
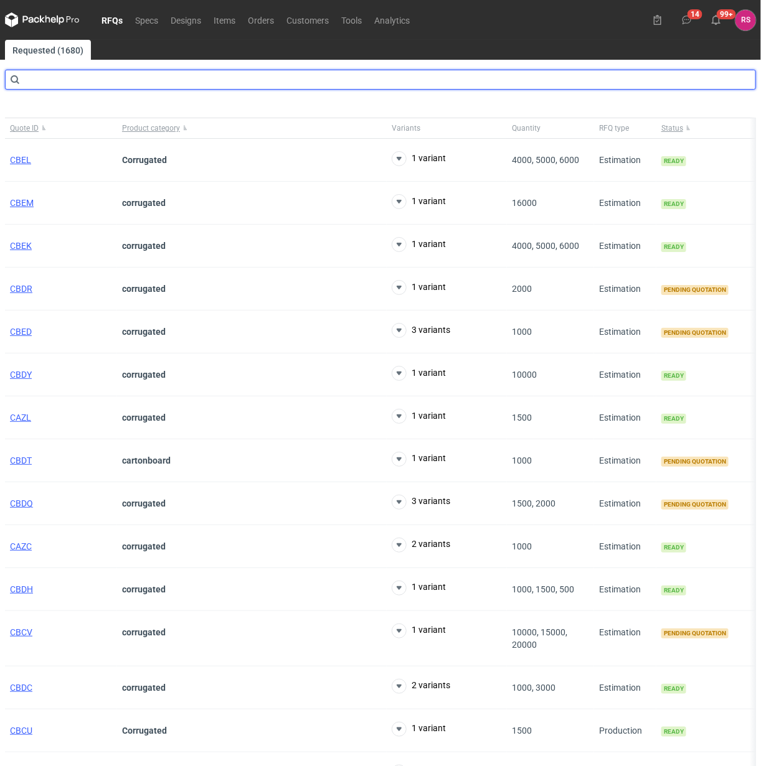
click at [119, 82] on input "text" at bounding box center [380, 80] width 751 height 20
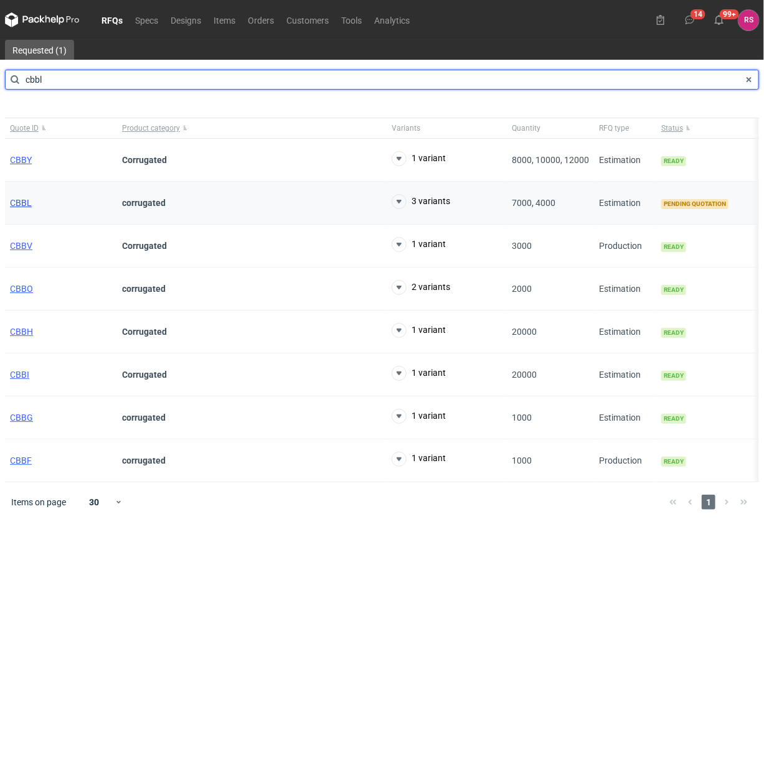
type input "cbbl"
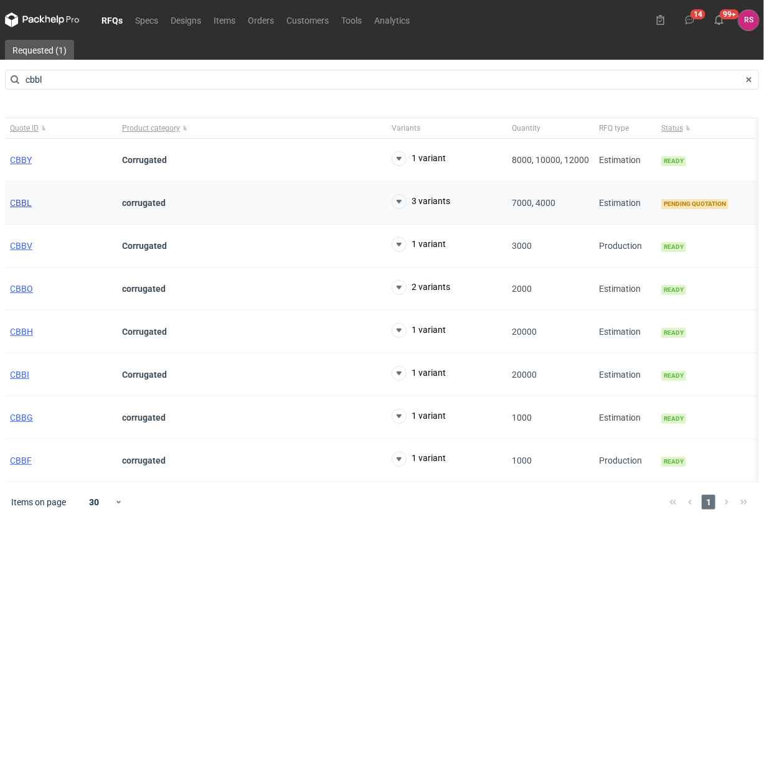
click at [22, 206] on span "CBBL" at bounding box center [21, 203] width 22 height 10
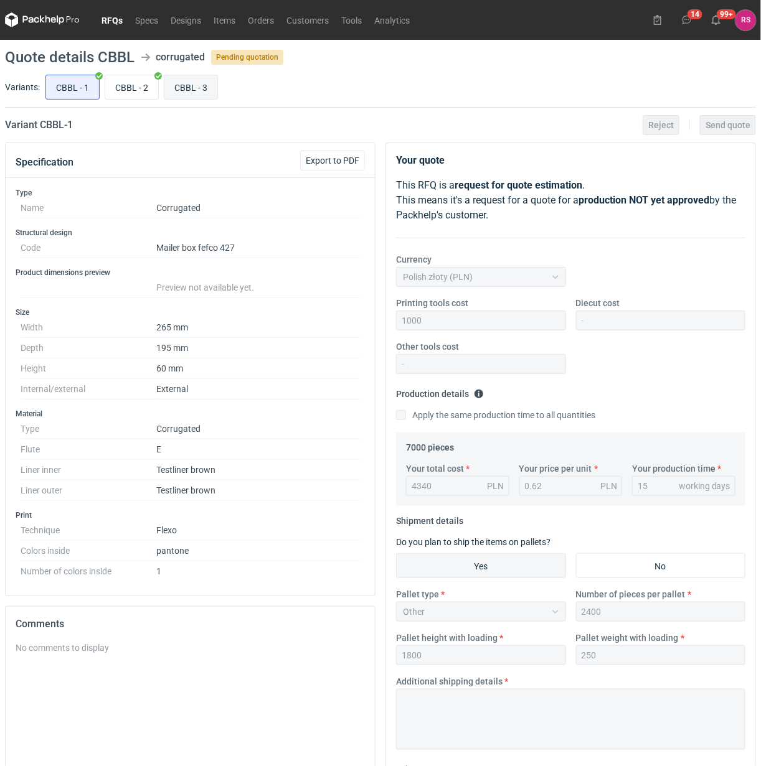
click at [194, 88] on input "CBBL - 3" at bounding box center [190, 87] width 53 height 24
radio input "true"
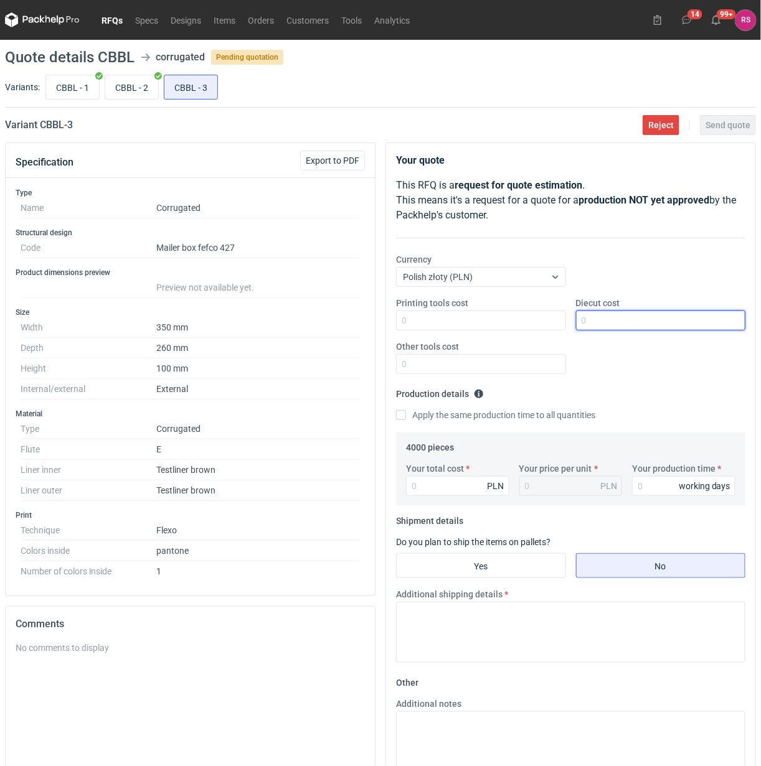
click at [629, 315] on input "Diecut cost" at bounding box center [661, 321] width 170 height 20
type input "600"
click at [396, 410] on input "Apply the same production time to all quantities" at bounding box center [401, 415] width 10 height 10
checkbox input "true"
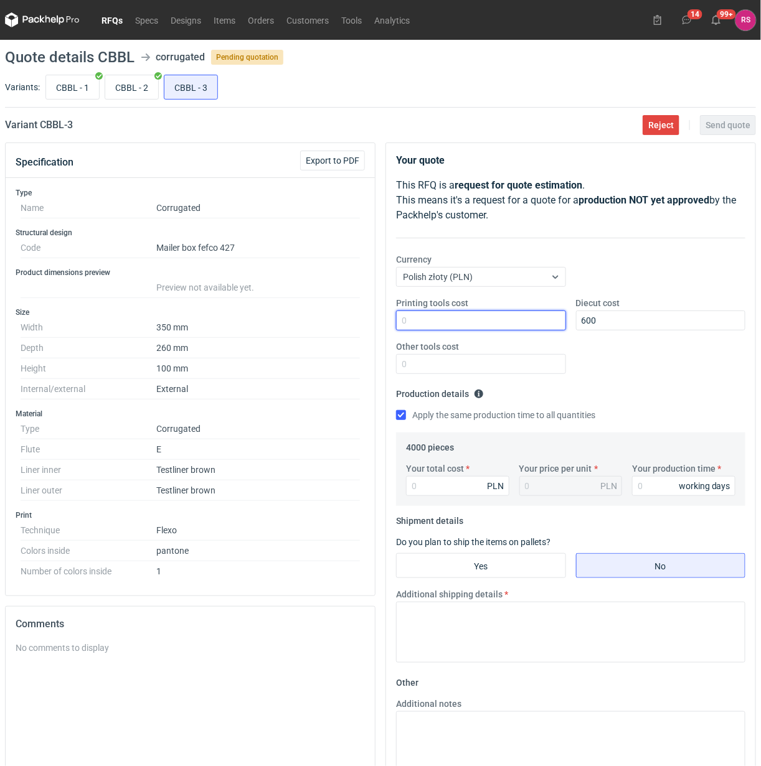
click at [453, 316] on input "Printing tools cost" at bounding box center [481, 321] width 170 height 20
type input "1100"
type input "5520"
type input "1.38"
type input "5520"
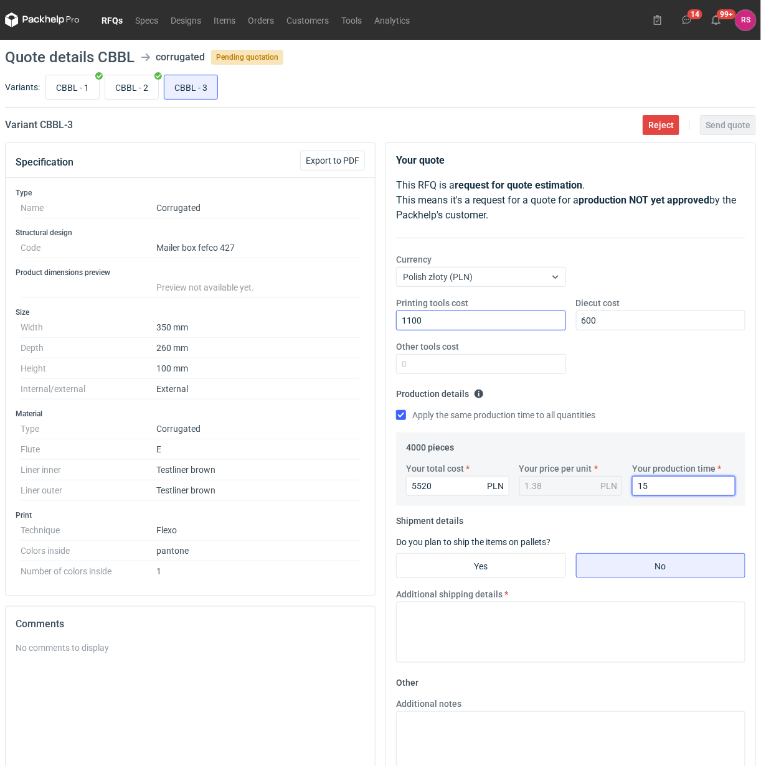
type input "15"
click at [504, 563] on input "Yes" at bounding box center [481, 566] width 169 height 24
radio input "true"
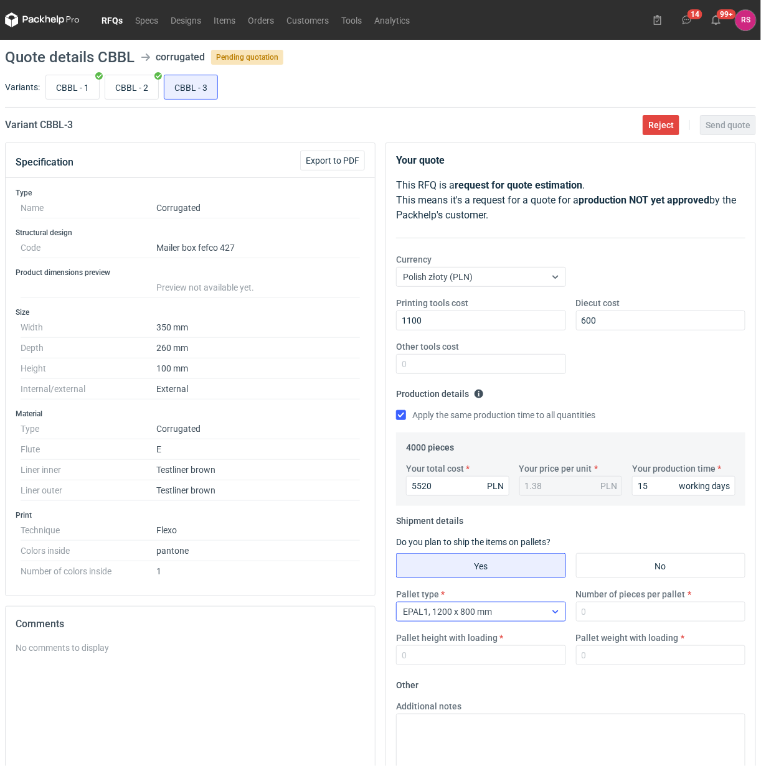
click at [530, 615] on div "EPAL1, 1200 x 800 mm" at bounding box center [471, 611] width 149 height 17
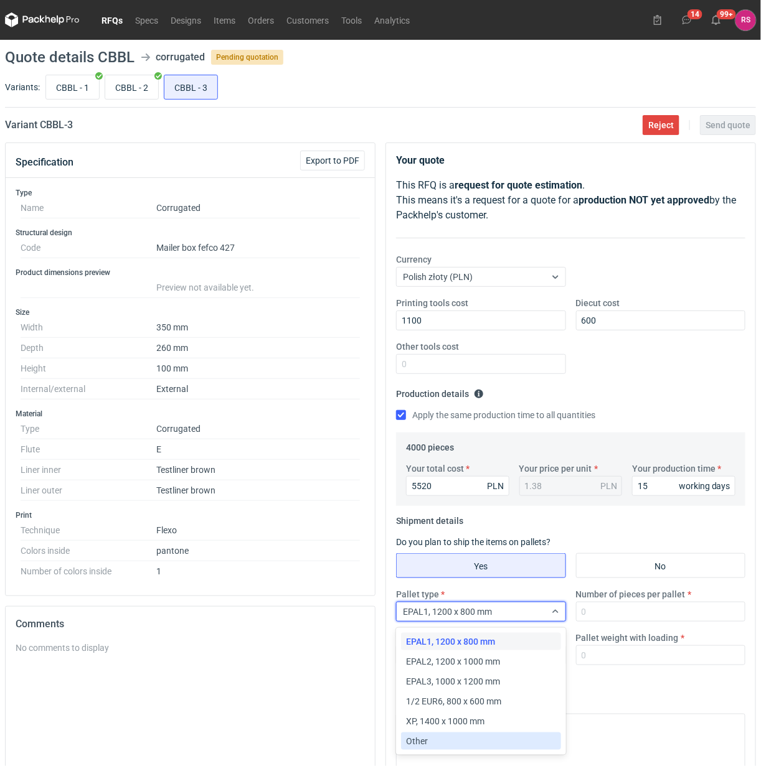
click at [443, 741] on div "Other" at bounding box center [480, 741] width 149 height 12
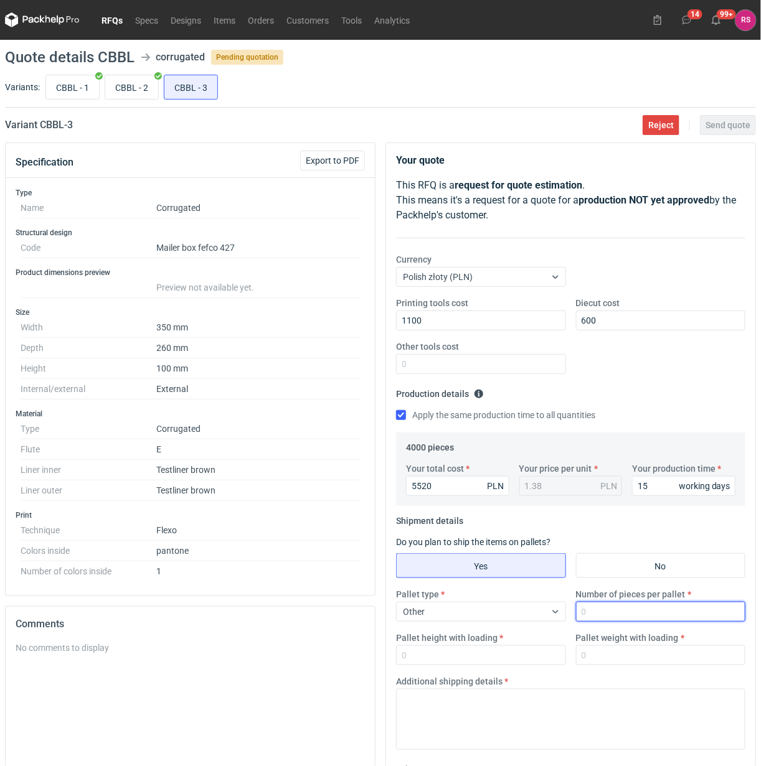
click at [648, 615] on input "Number of pieces per pallet" at bounding box center [661, 612] width 170 height 20
type input "1000"
type input "1800"
type input "250"
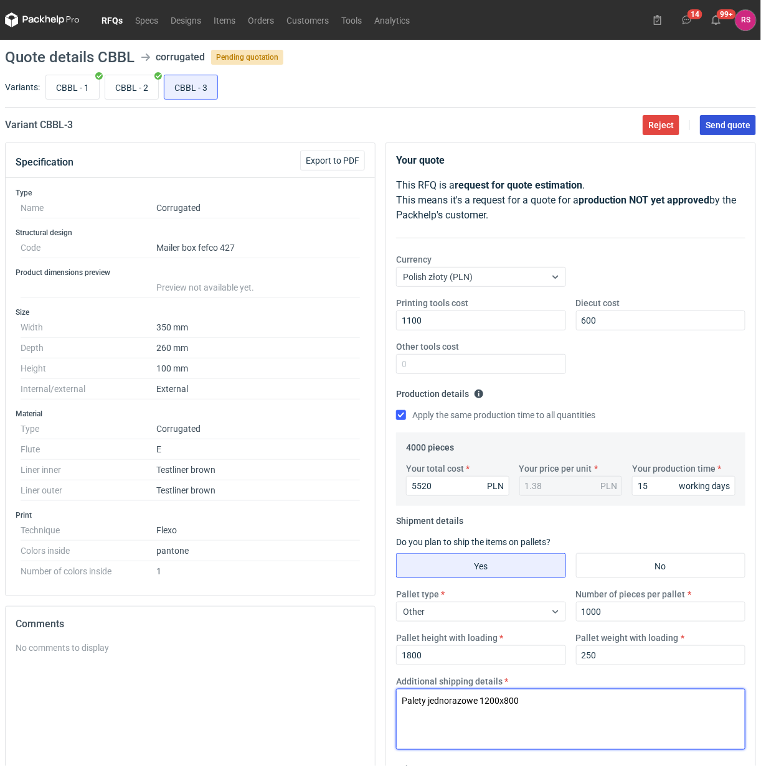
type textarea "Palety jednorazowe 1200x800"
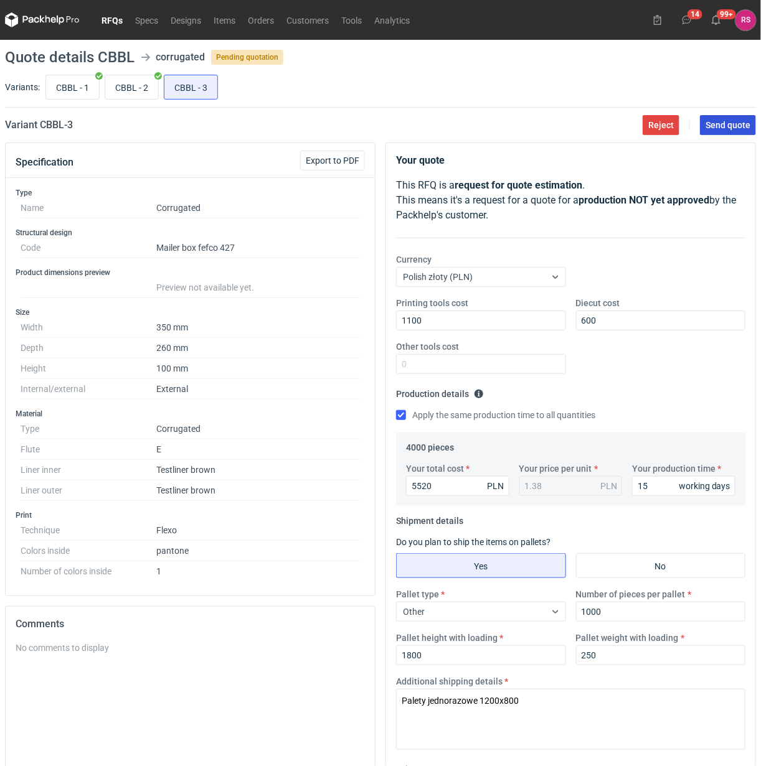
click at [725, 126] on span "Send quote" at bounding box center [727, 125] width 45 height 9
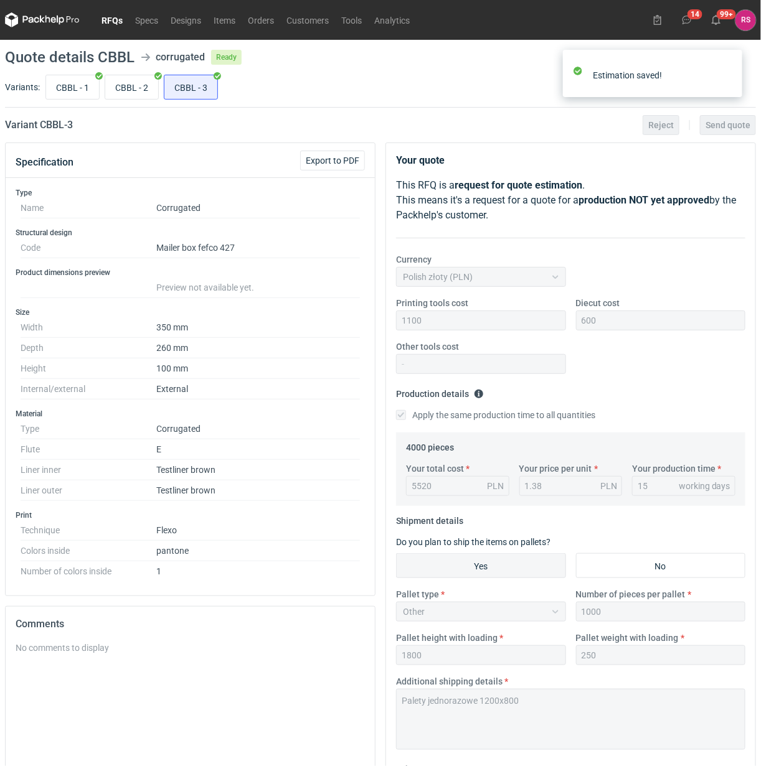
click at [111, 16] on link "RFQs" at bounding box center [112, 19] width 34 height 15
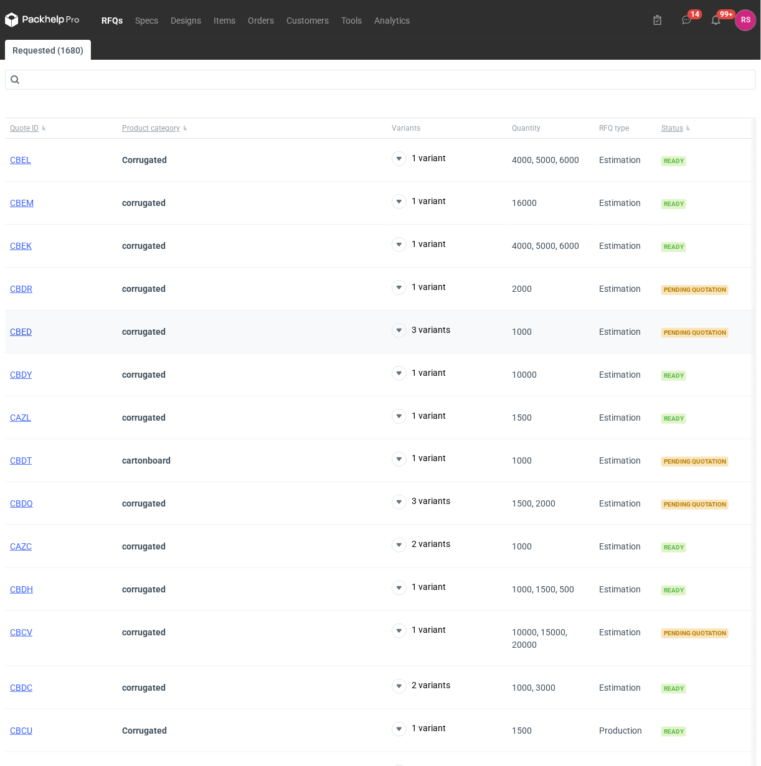
click at [31, 336] on span "CBED" at bounding box center [21, 332] width 22 height 10
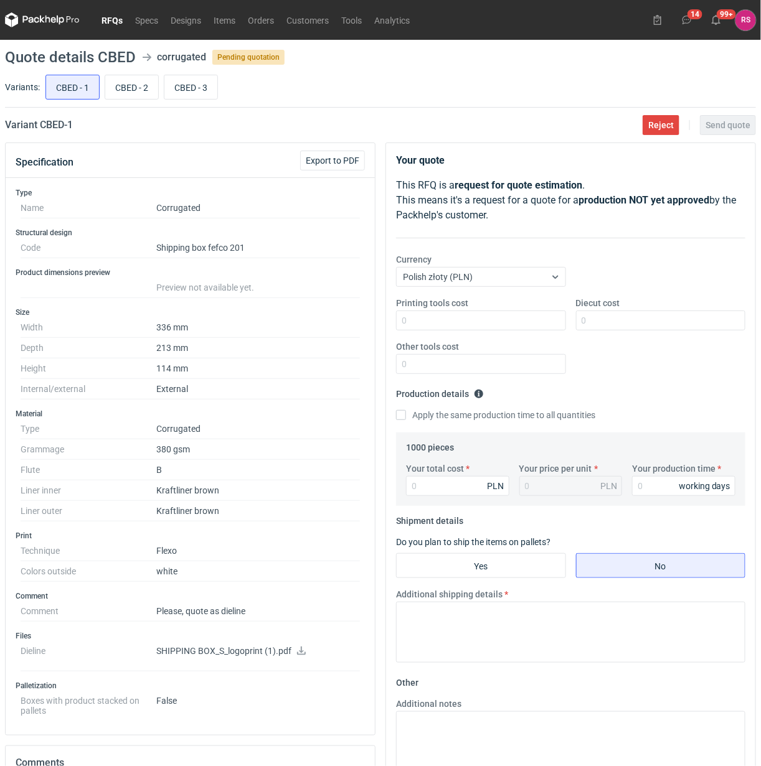
scroll to position [281, 0]
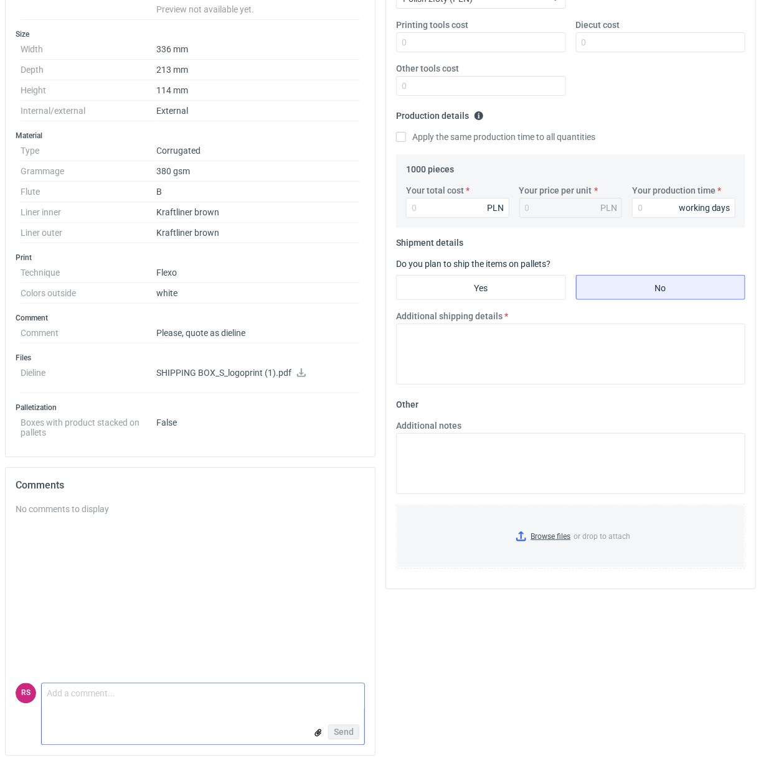
click at [179, 704] on textarea "Comment message" at bounding box center [203, 697] width 322 height 26
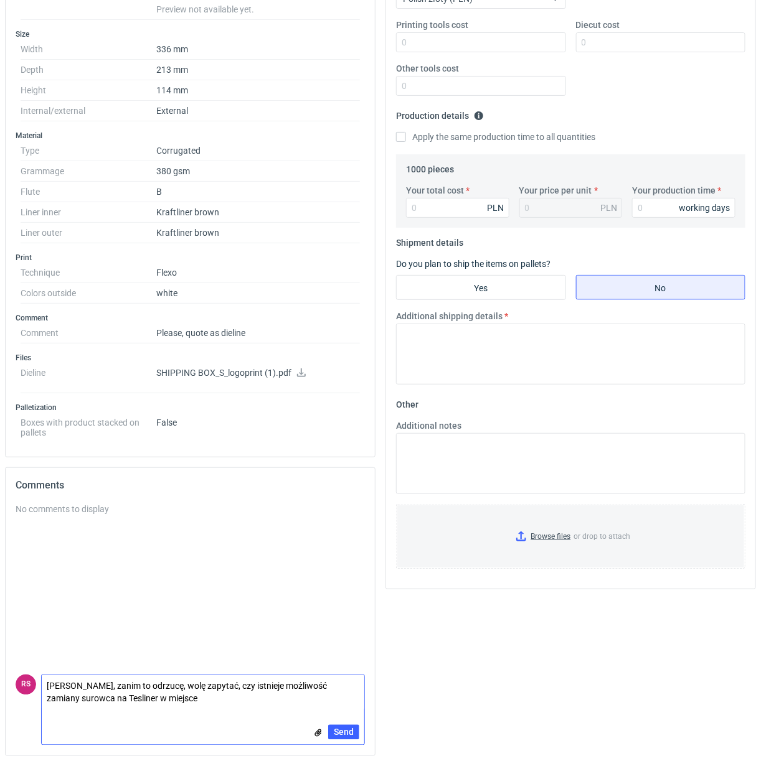
click at [97, 702] on textarea "[PERSON_NAME], zanim to odrzucę, wolę zapytać, czy istnieje możliwość zamiany s…" at bounding box center [203, 692] width 322 height 35
click at [106, 698] on textarea "[PERSON_NAME], zanim to odrzucę, wolę zapytać, czy istnieje możliwość zamiany s…" at bounding box center [203, 692] width 322 height 35
click at [207, 702] on textarea "[PERSON_NAME], zanim to odrzucę, wolę zapytać, czy istnieje możliwość zamiany s…" at bounding box center [203, 692] width 322 height 35
click at [271, 703] on textarea "Panie Michale, zanim to odrzucę, wolę zapytać, czy istnieje możliwość zamiany s…" at bounding box center [203, 692] width 322 height 35
type textarea "Panie Michale, zanim to odrzucę, wolę zapytać, czy istnieje możliwość zamiany s…"
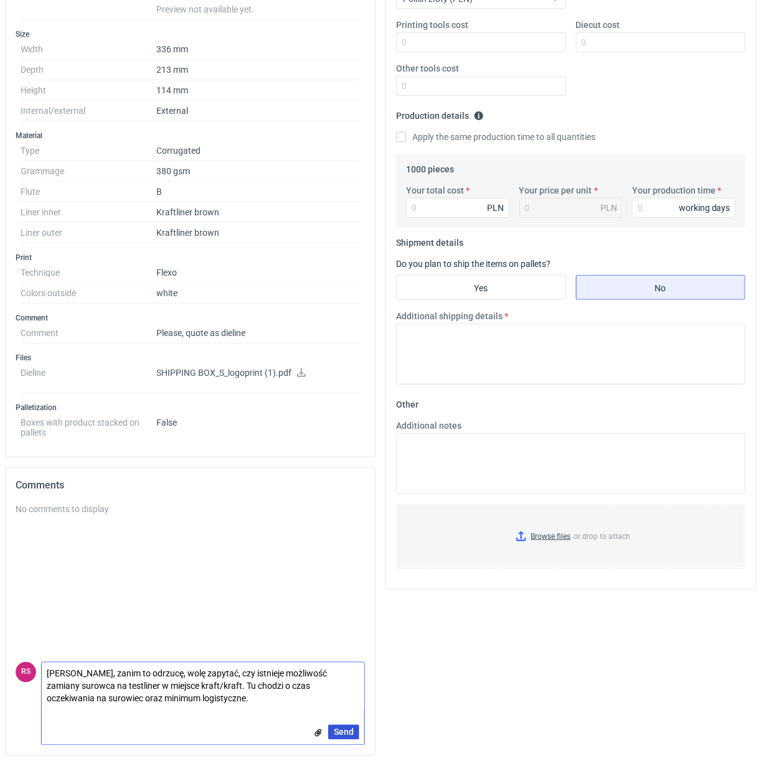
click at [347, 733] on span "Send" at bounding box center [344, 732] width 20 height 9
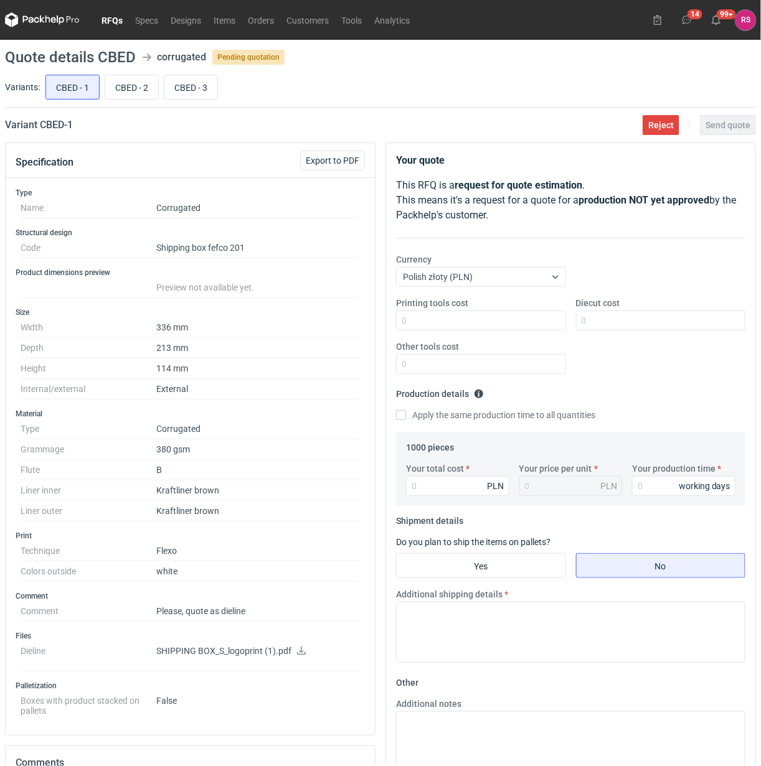
click at [111, 20] on link "RFQs" at bounding box center [112, 19] width 34 height 15
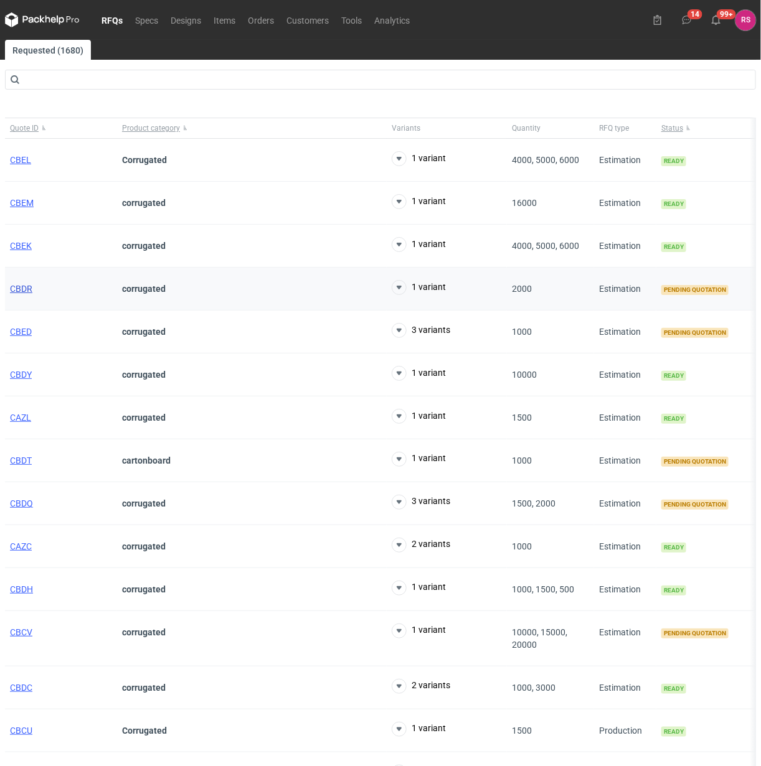
click at [21, 289] on span "CBDR" at bounding box center [21, 289] width 22 height 10
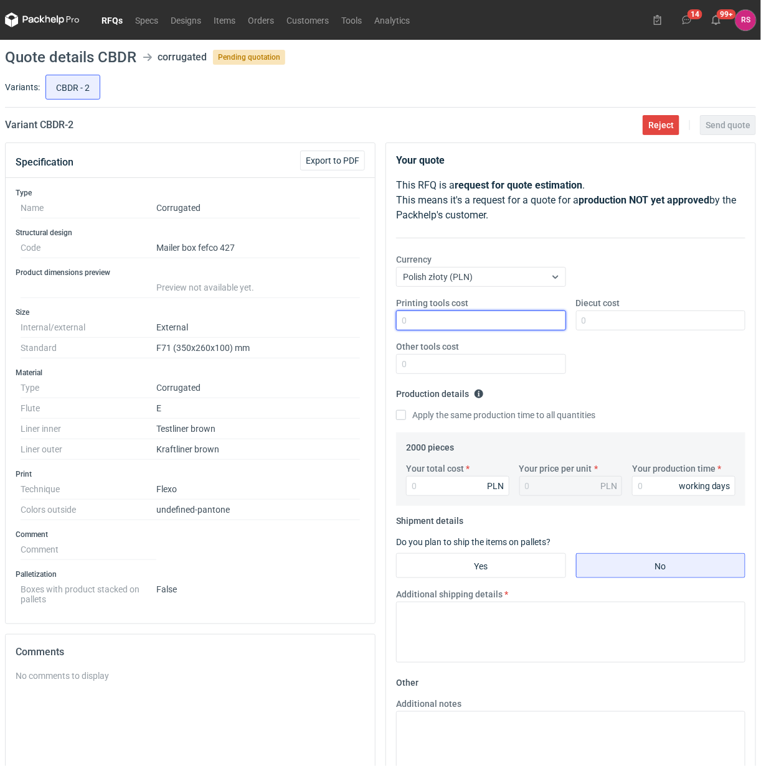
click at [446, 324] on input "Printing tools cost" at bounding box center [481, 321] width 170 height 20
type input "1100"
type input "600"
click at [396, 410] on input "Apply the same production time to all quantities" at bounding box center [401, 415] width 10 height 10
checkbox input "true"
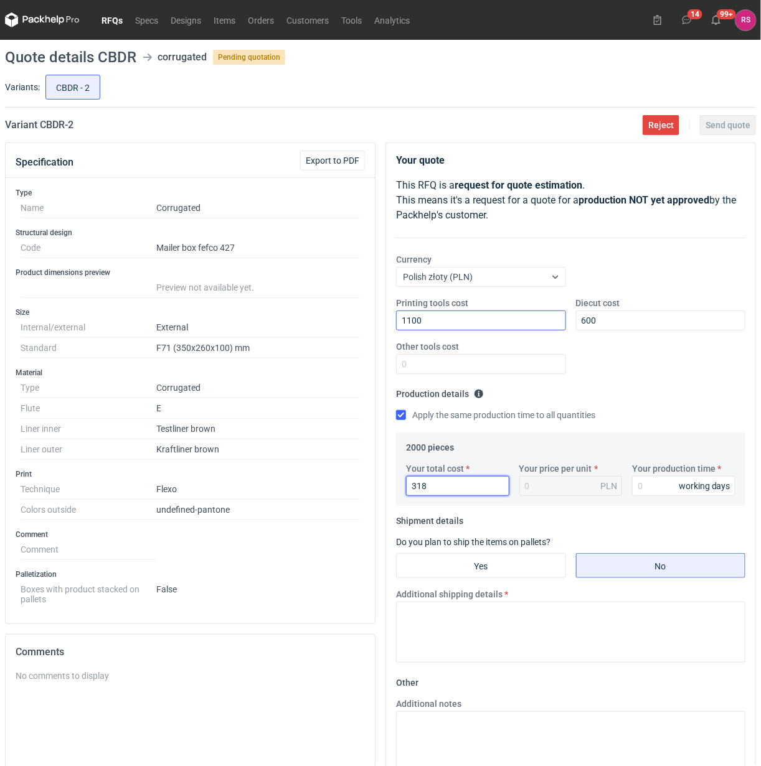
type input "3180"
type input "1.59"
type input "3180"
type input "15"
click at [484, 566] on input "Yes" at bounding box center [481, 566] width 169 height 24
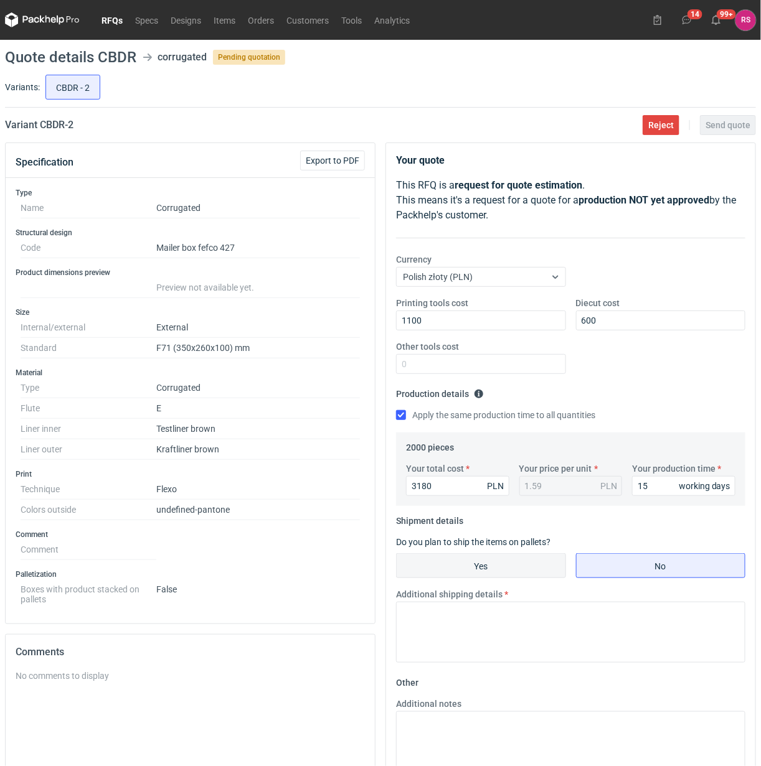
radio input "true"
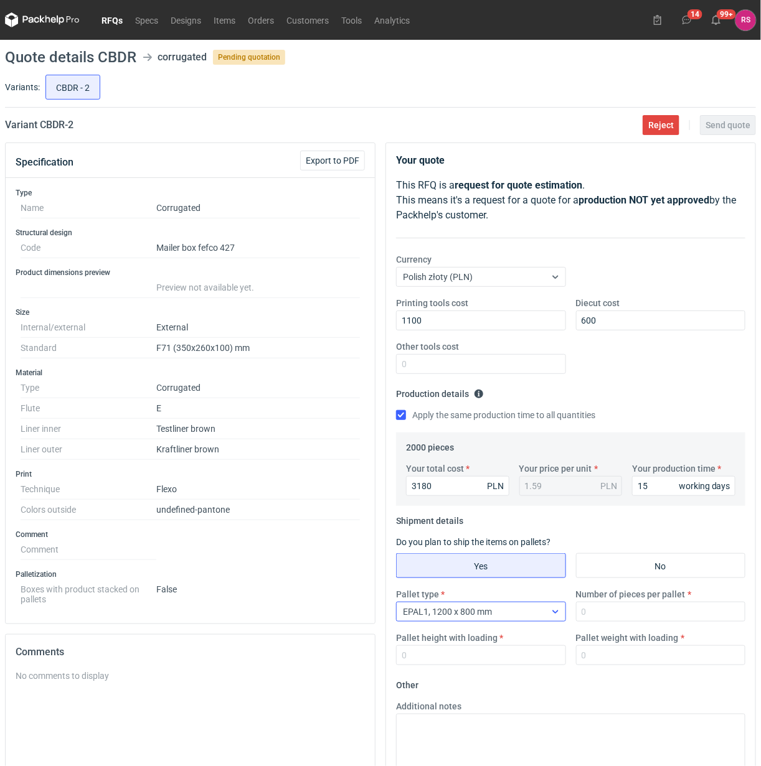
click at [552, 613] on icon at bounding box center [555, 612] width 10 height 10
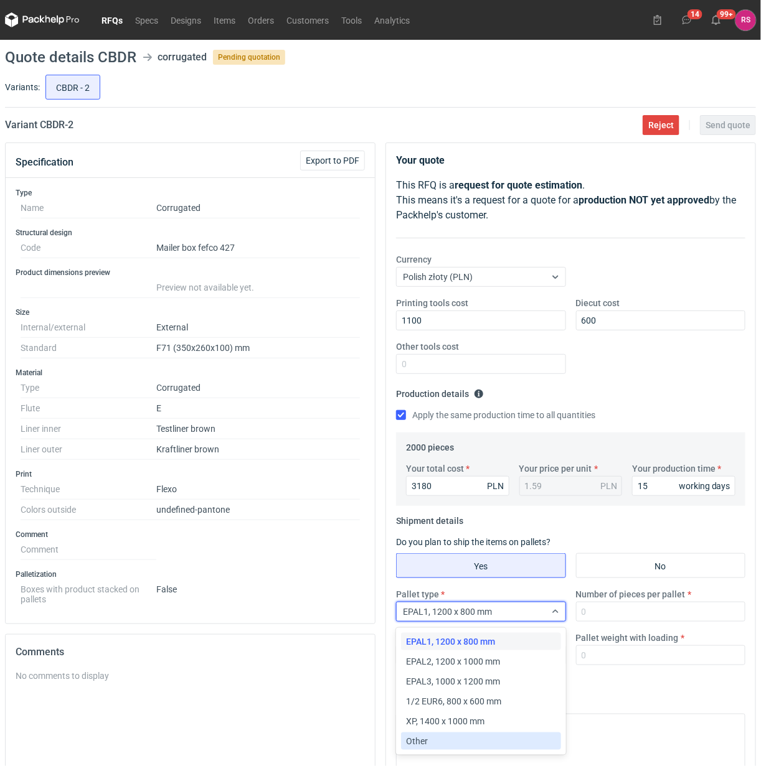
click at [454, 738] on div "Other" at bounding box center [480, 741] width 149 height 12
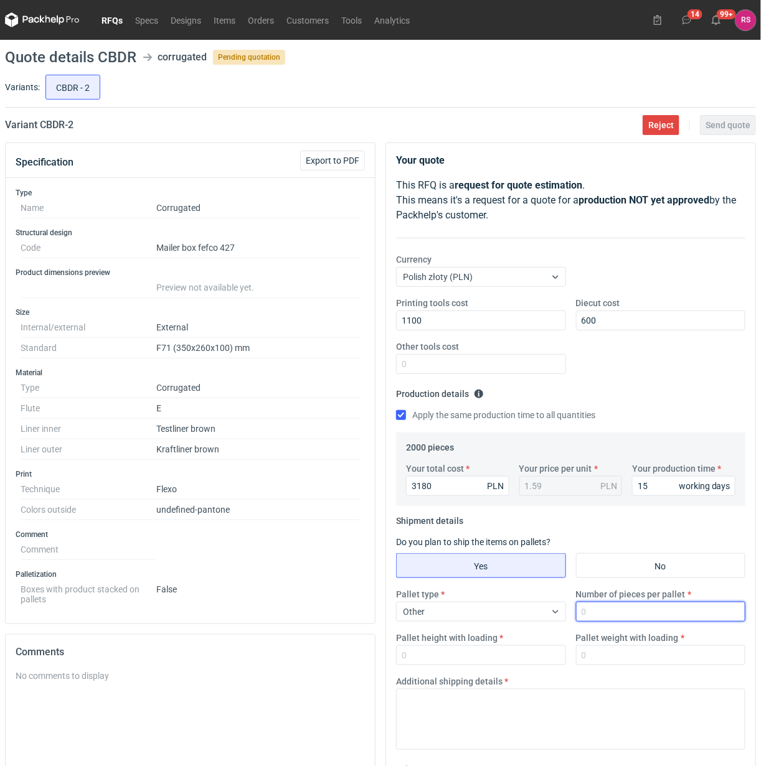
click at [646, 613] on input "Number of pieces per pallet" at bounding box center [661, 612] width 170 height 20
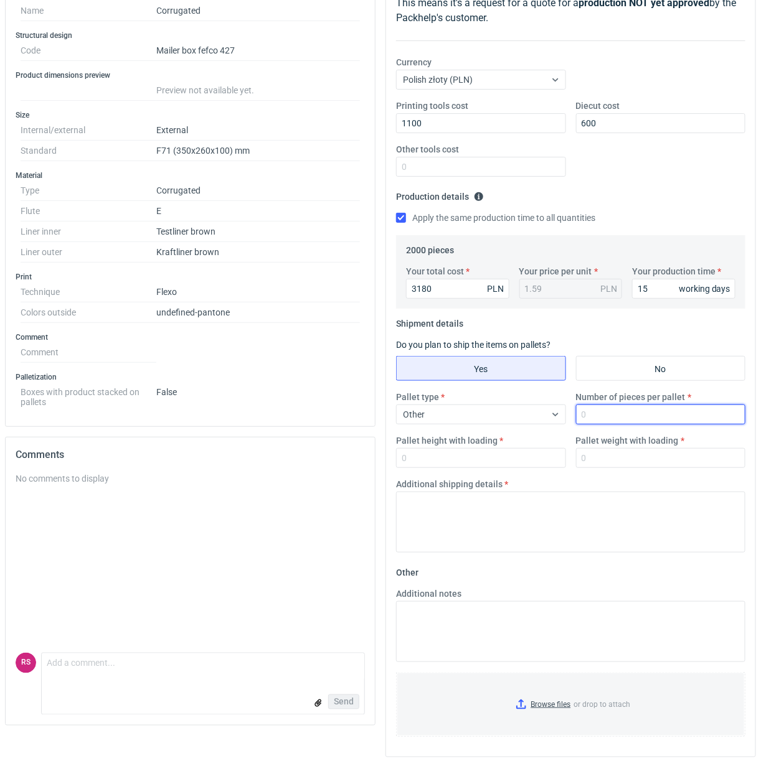
scroll to position [200, 0]
click at [654, 415] on input "Number of pieces per pallet" at bounding box center [661, 413] width 170 height 20
type input "1000"
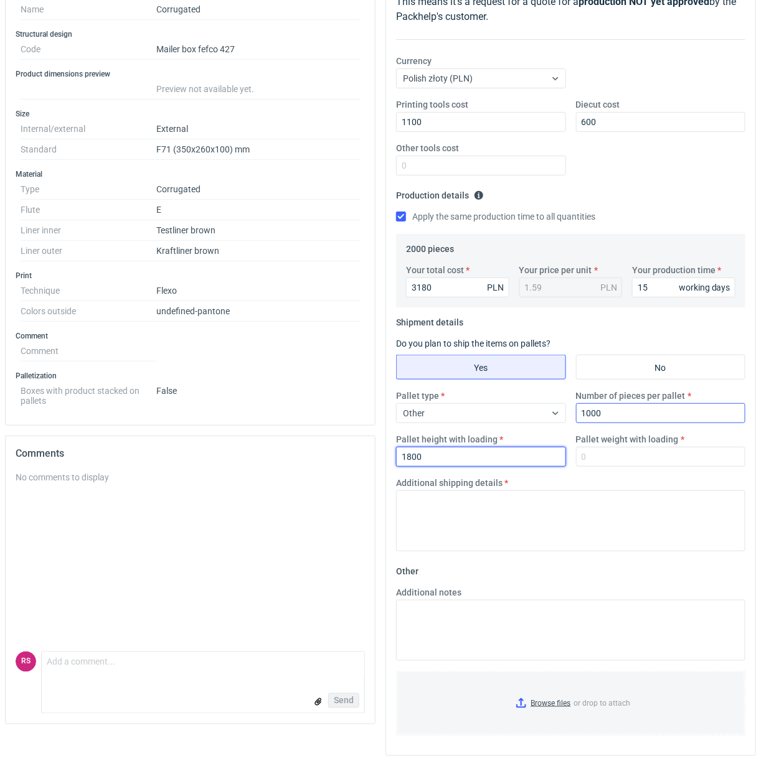
type input "1800"
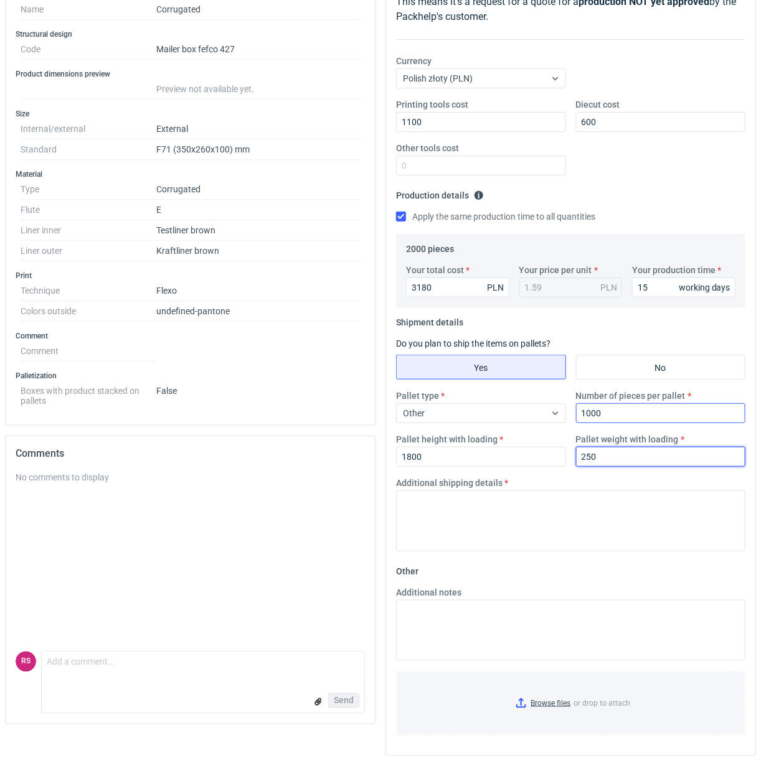
type input "250"
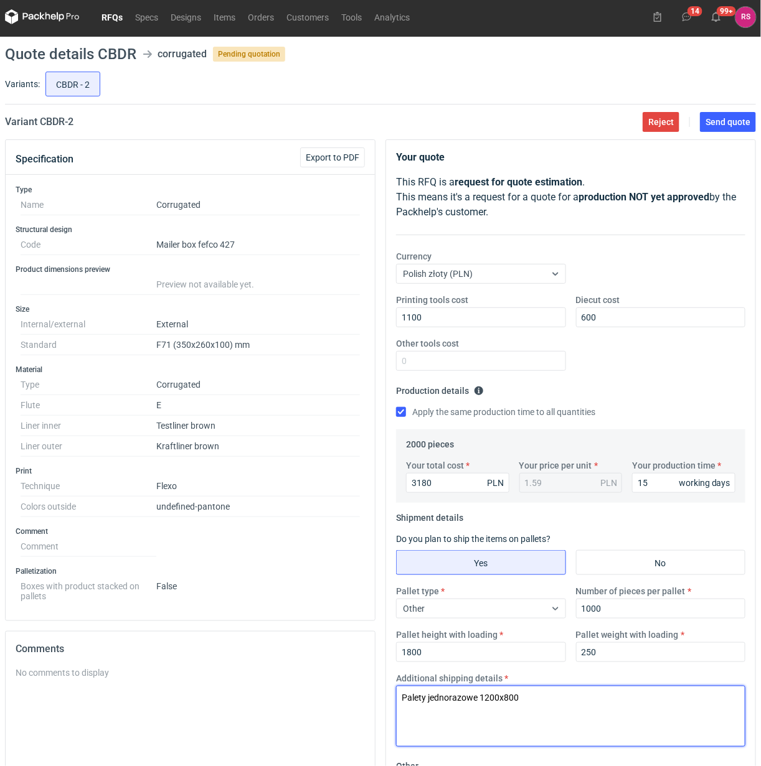
scroll to position [0, 0]
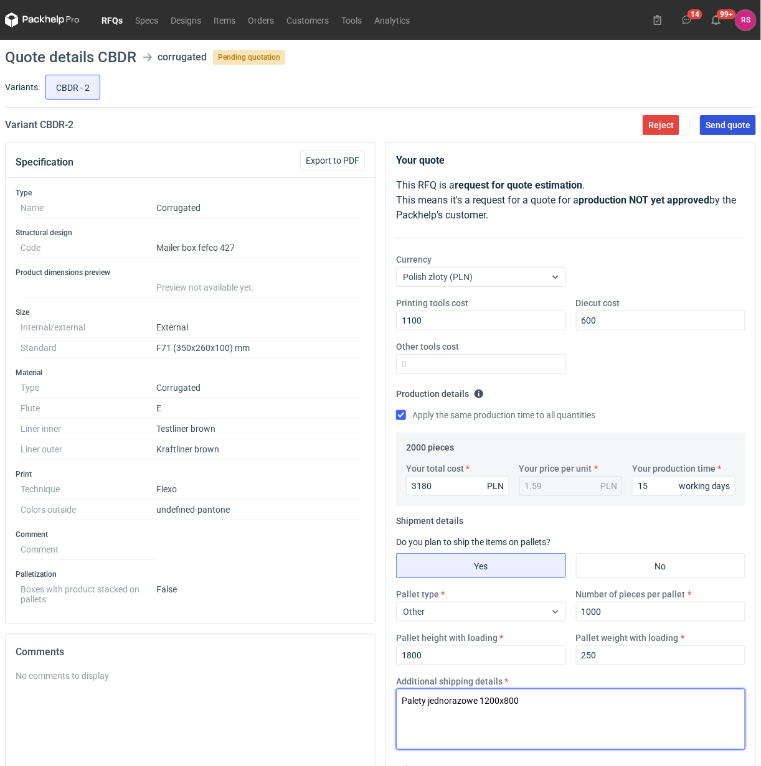
type textarea "Palety jednorazowe 1200x800"
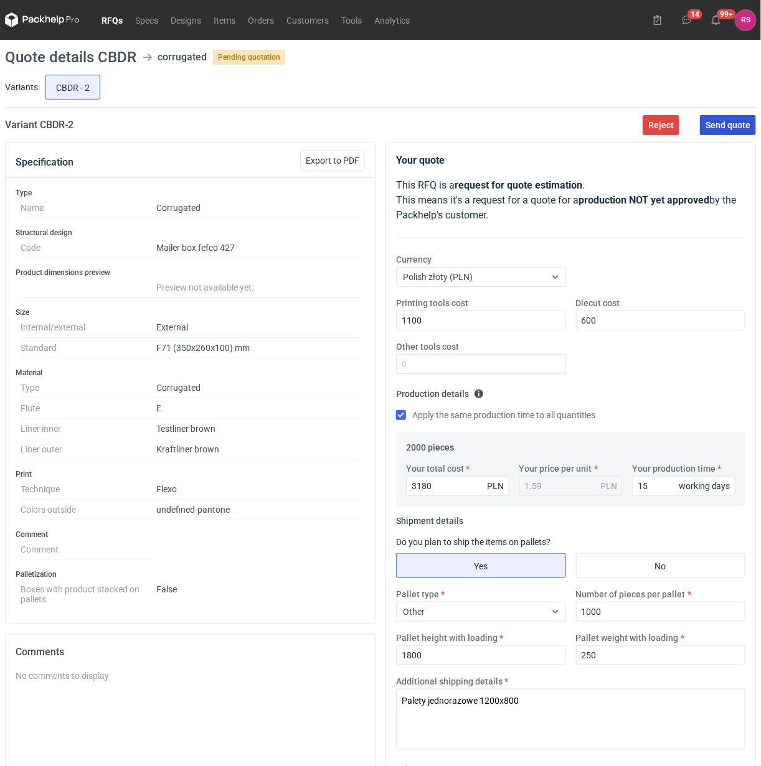
click at [733, 129] on span "Send quote" at bounding box center [727, 125] width 45 height 9
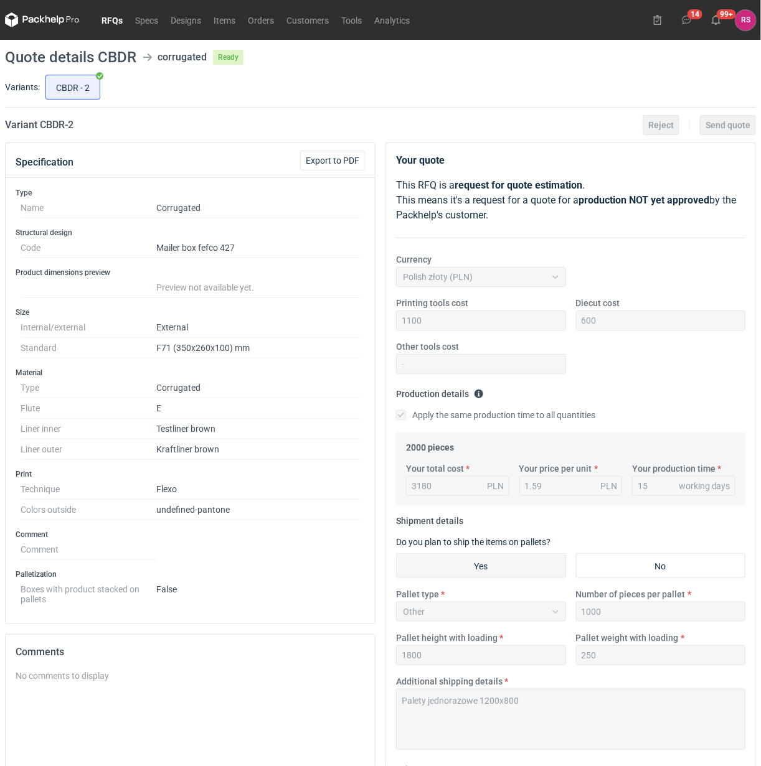
click at [107, 24] on link "RFQs" at bounding box center [112, 19] width 34 height 15
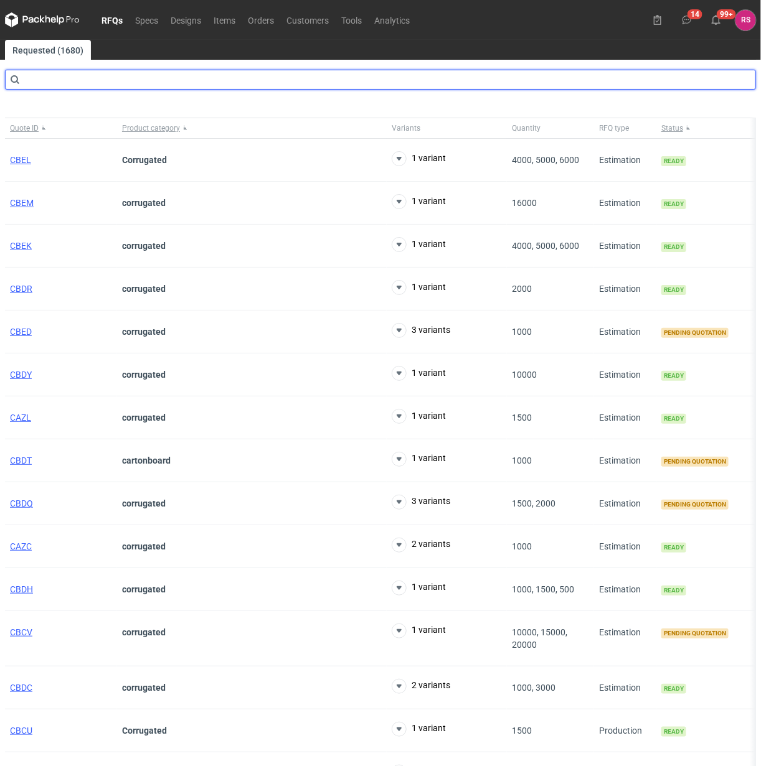
click at [113, 85] on input "text" at bounding box center [380, 80] width 751 height 20
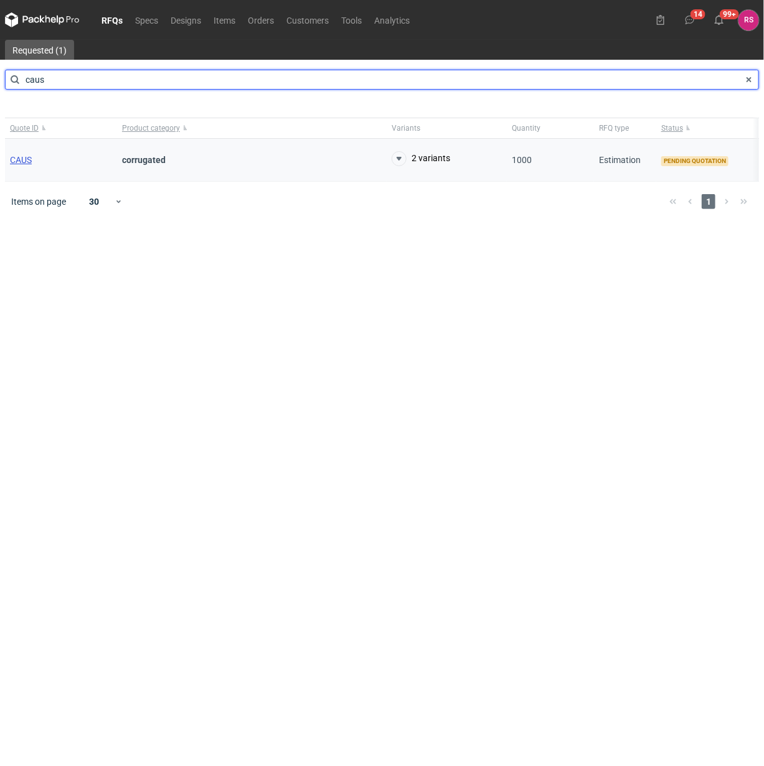
type input "caus"
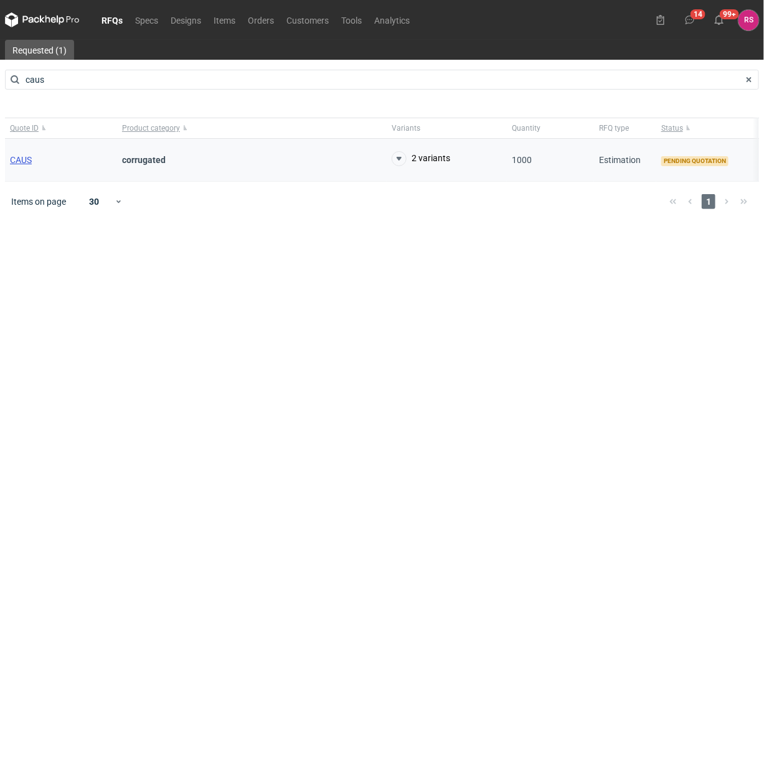
click at [26, 161] on span "CAUS" at bounding box center [21, 160] width 22 height 10
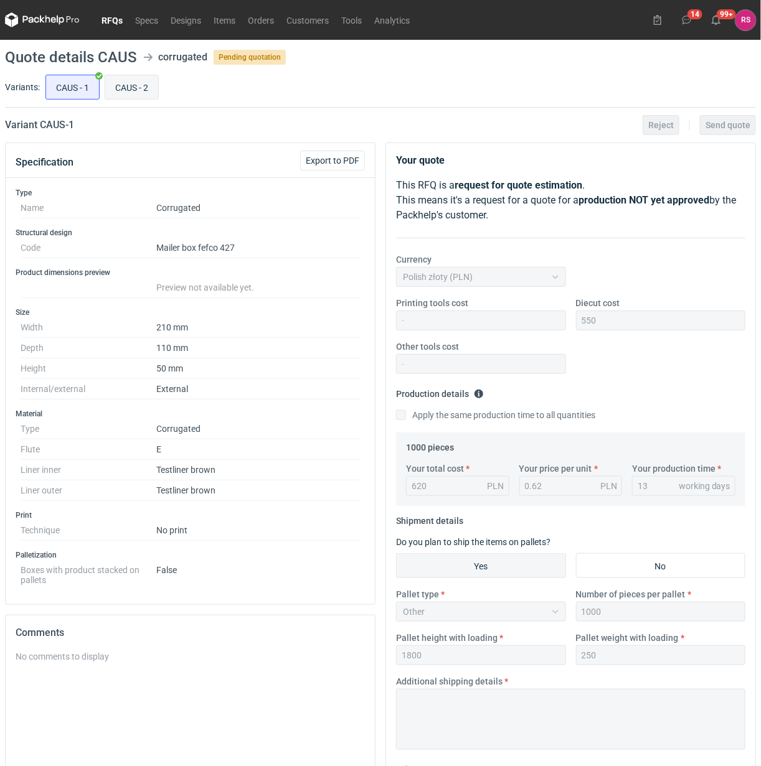
click at [132, 83] on input "CAUS - 2" at bounding box center [131, 87] width 53 height 24
radio input "true"
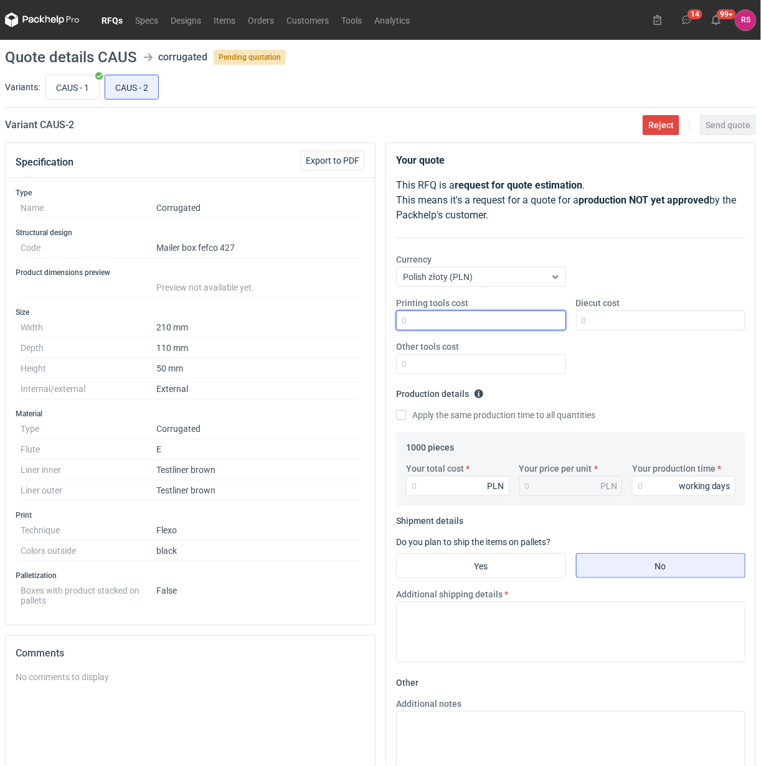
click at [506, 327] on input "Printing tools cost" at bounding box center [481, 321] width 170 height 20
type input "700"
type input "550"
click at [396, 410] on input "Apply the same production time to all quantities" at bounding box center [401, 415] width 10 height 10
checkbox input "true"
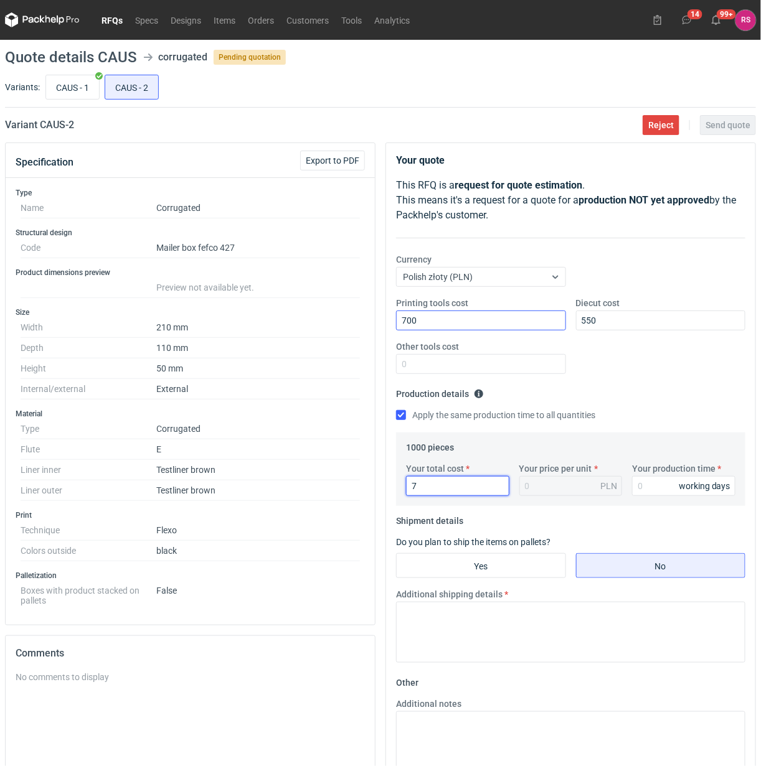
type input "77"
type input "0.08"
type input "770"
type input "0.77"
type input "770"
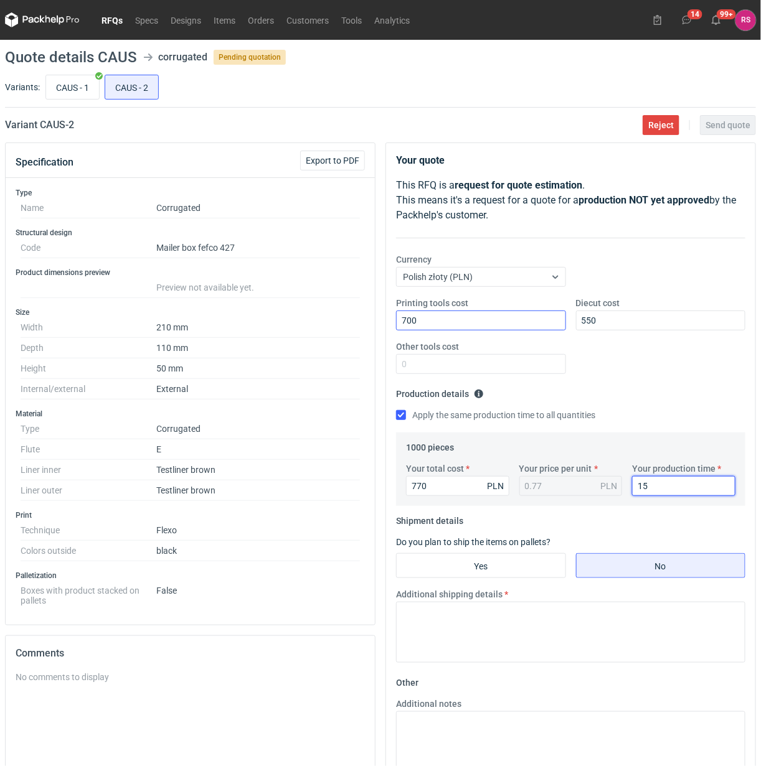
type input "15"
click at [486, 568] on input "Yes" at bounding box center [481, 566] width 169 height 24
radio input "true"
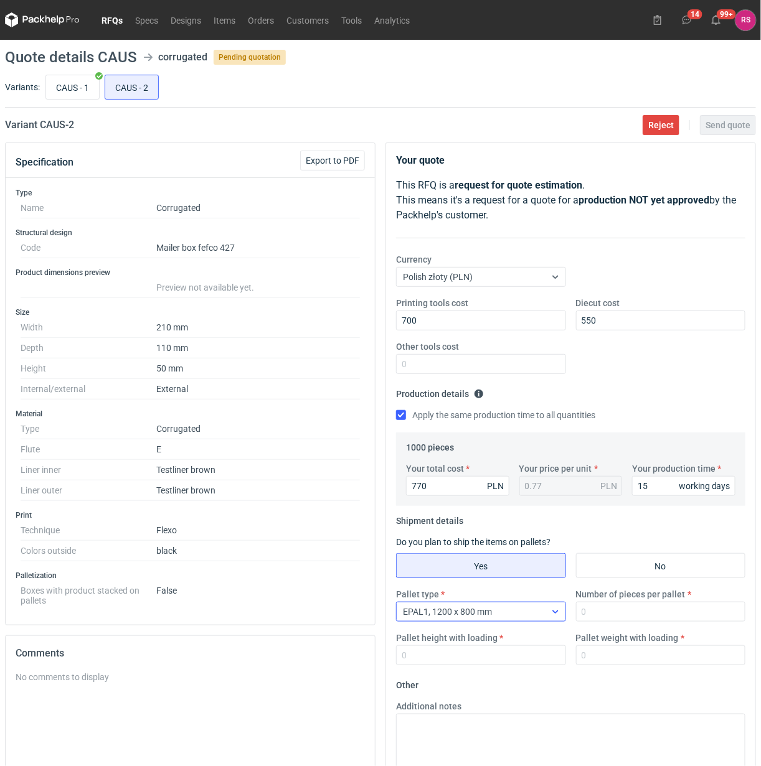
click at [543, 618] on div "EPAL1, 1200 x 800 mm" at bounding box center [471, 611] width 149 height 17
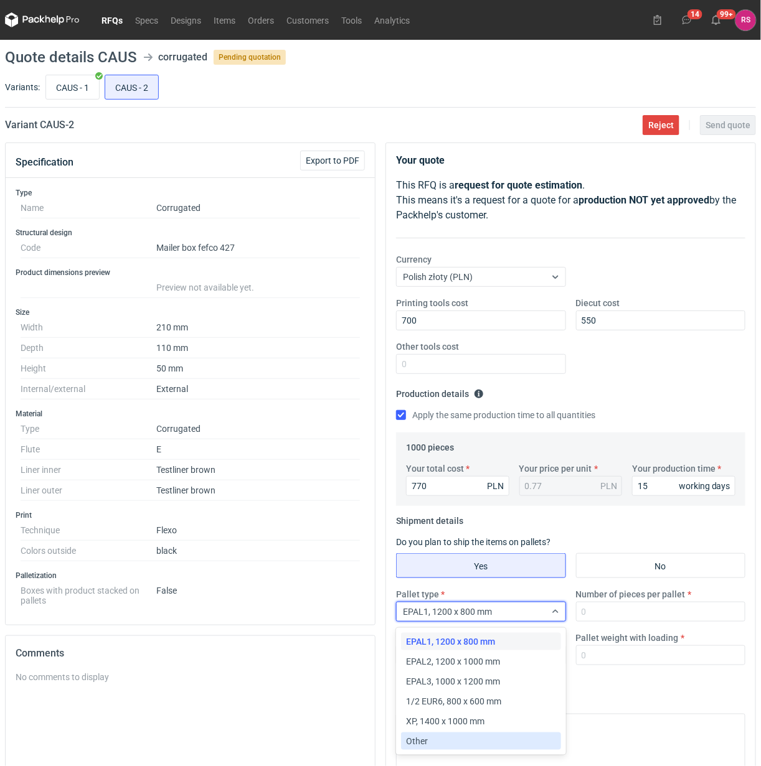
click at [465, 743] on div "Other" at bounding box center [480, 741] width 149 height 12
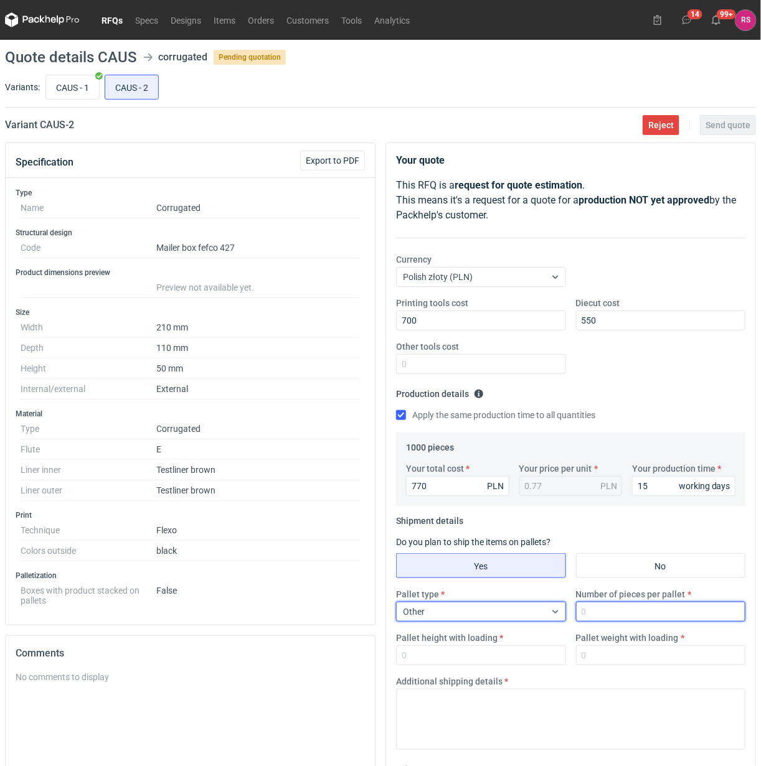
click at [621, 614] on input "Number of pieces per pallet" at bounding box center [661, 612] width 170 height 20
type input "1000"
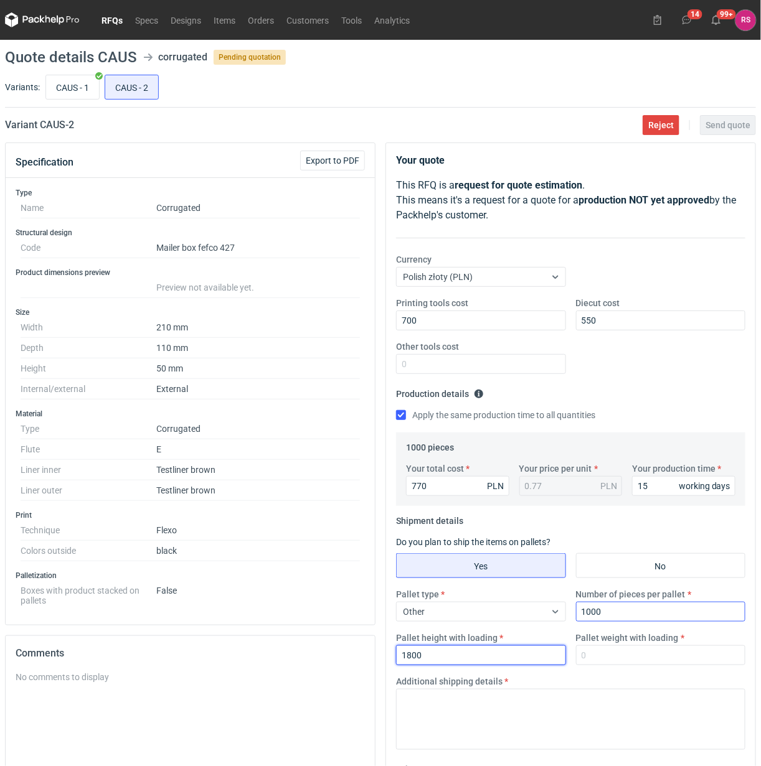
type input "1800"
type input "250"
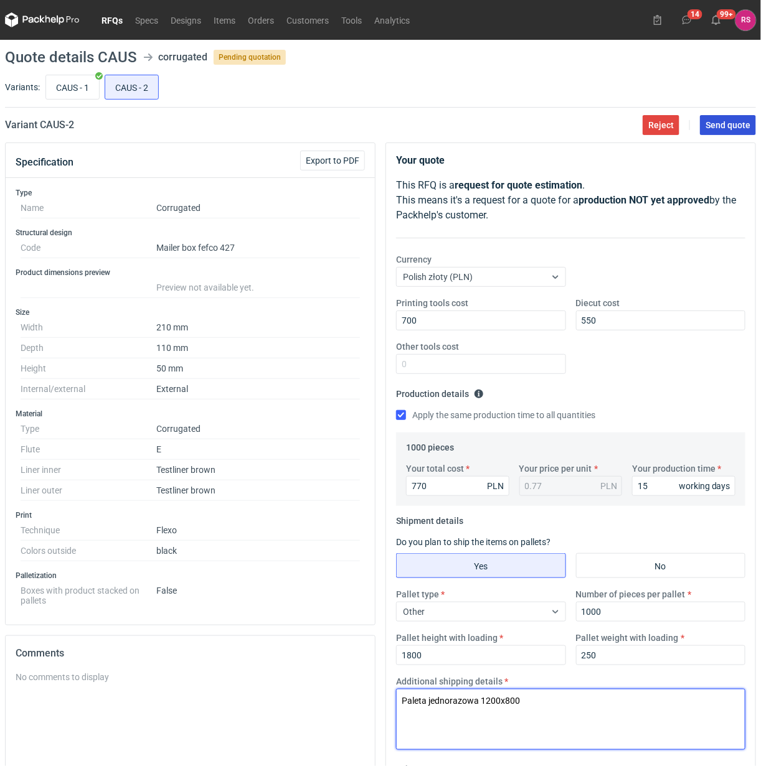
type textarea "Paleta jednorazowa 1200x800"
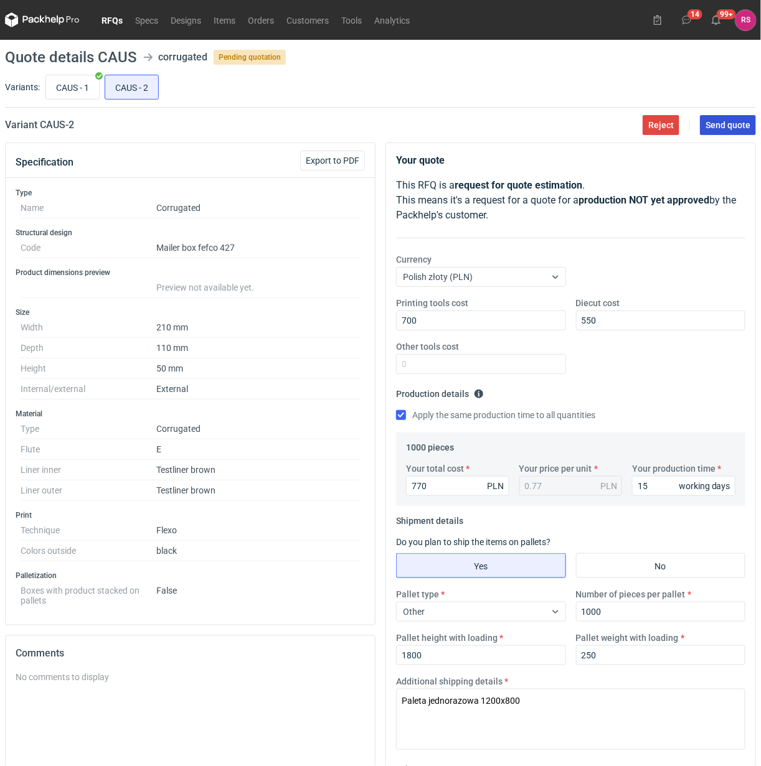
click at [732, 121] on span "Send quote" at bounding box center [727, 125] width 45 height 9
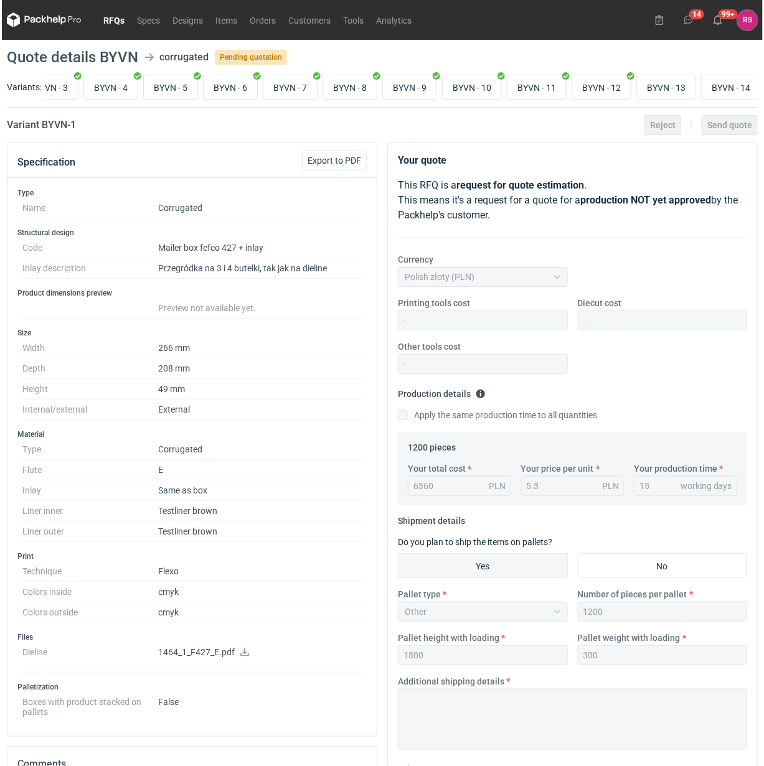
scroll to position [0, 154]
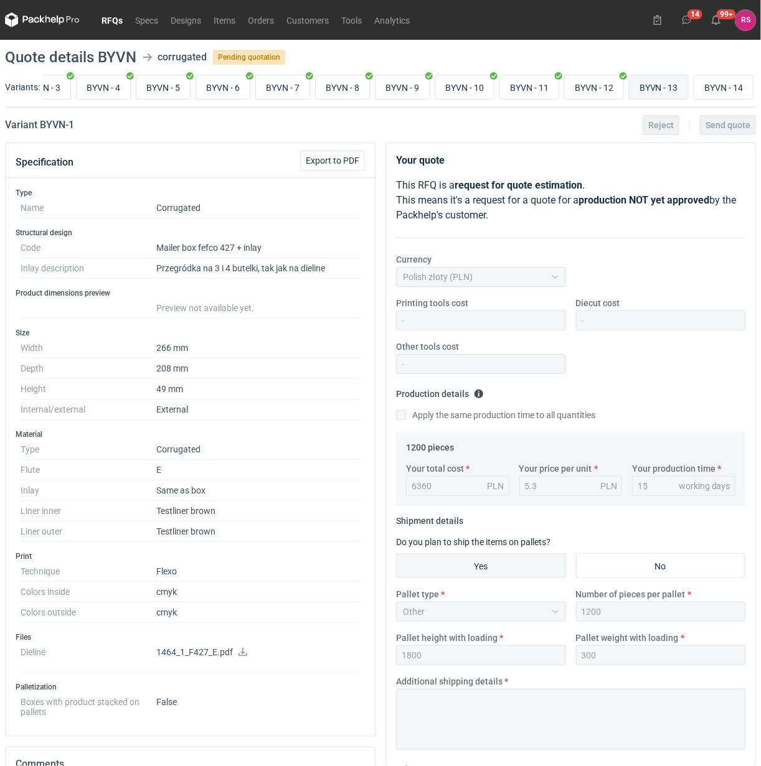
click at [666, 84] on input "BYVN - 13" at bounding box center [658, 87] width 59 height 24
radio input "true"
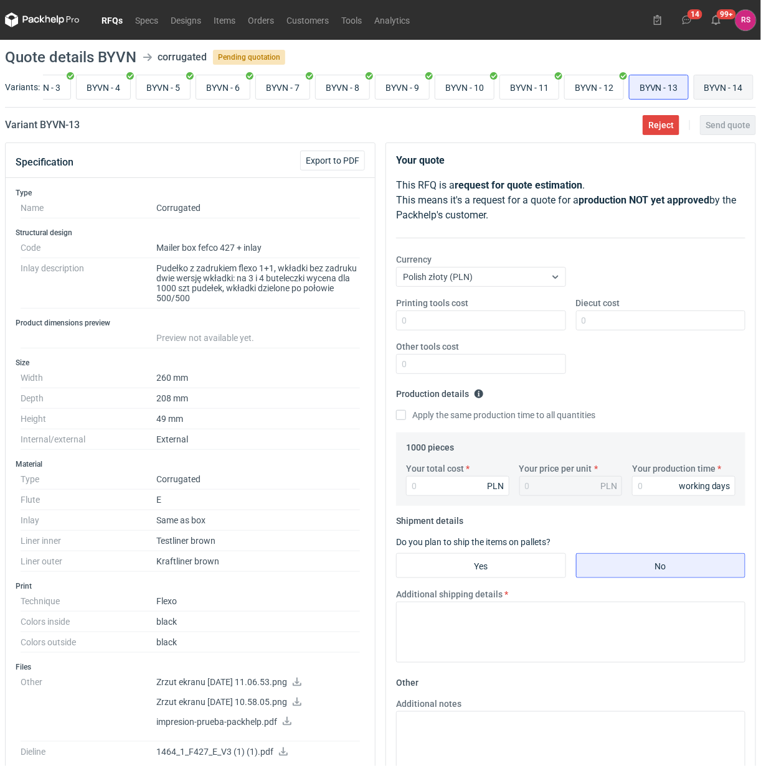
click at [726, 92] on input "BYVN - 14" at bounding box center [723, 87] width 59 height 24
radio input "true"
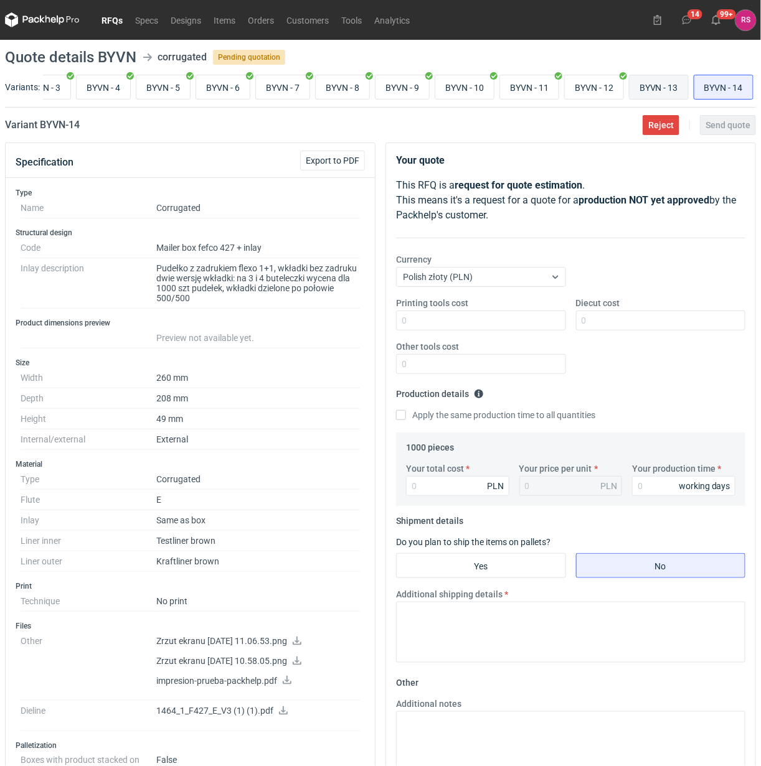
click at [673, 96] on input "BYVN - 13" at bounding box center [658, 87] width 59 height 24
radio input "true"
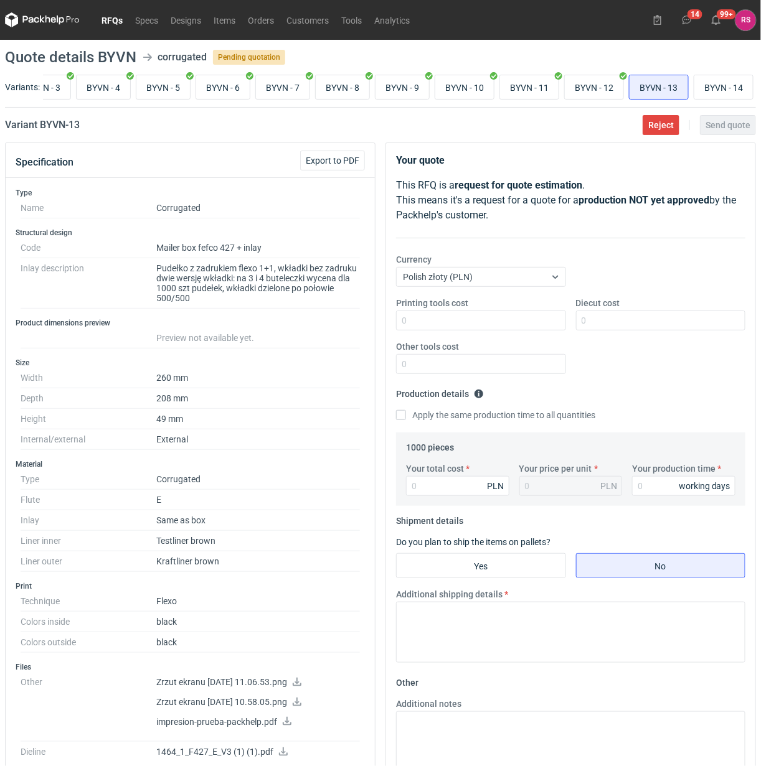
click at [717, 100] on div "BYVN - 1 BYVN - 2 BYVN - 3 BYVN - 4 BYVN - 5 BYVN - 6 BYVN - 7 BYVN - 8 BYVN - …" at bounding box center [399, 87] width 713 height 30
click at [730, 92] on input "BYVN - 14" at bounding box center [723, 87] width 59 height 24
radio input "true"
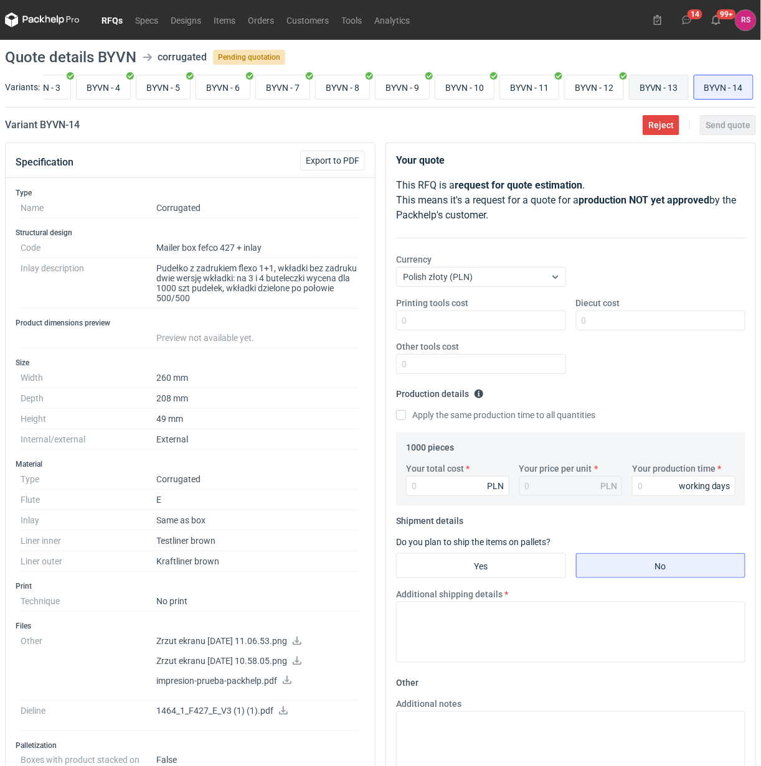
click at [644, 92] on input "BYVN - 13" at bounding box center [658, 87] width 59 height 24
radio input "true"
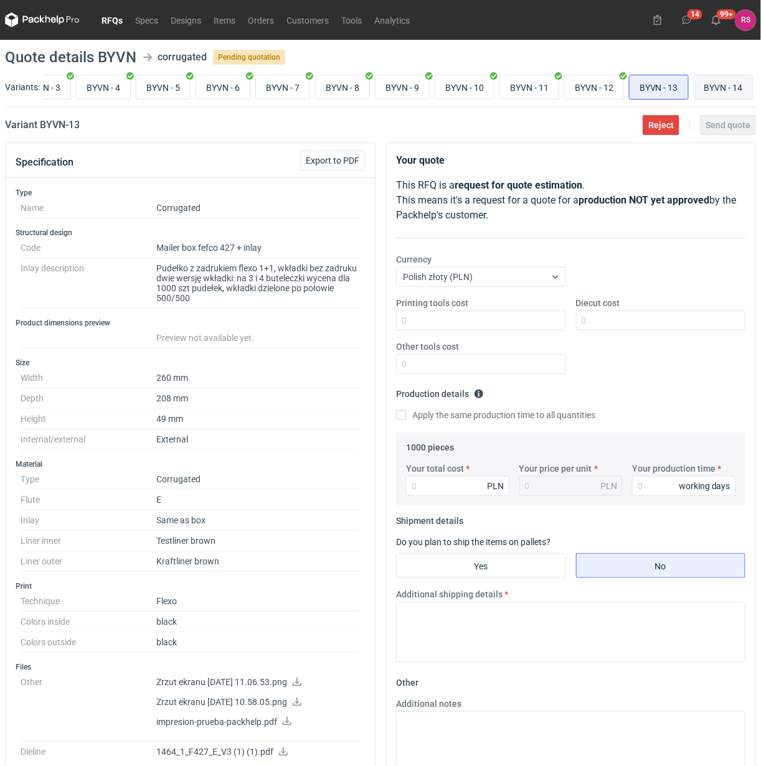
click at [722, 86] on input "BYVN - 14" at bounding box center [723, 87] width 59 height 24
radio input "true"
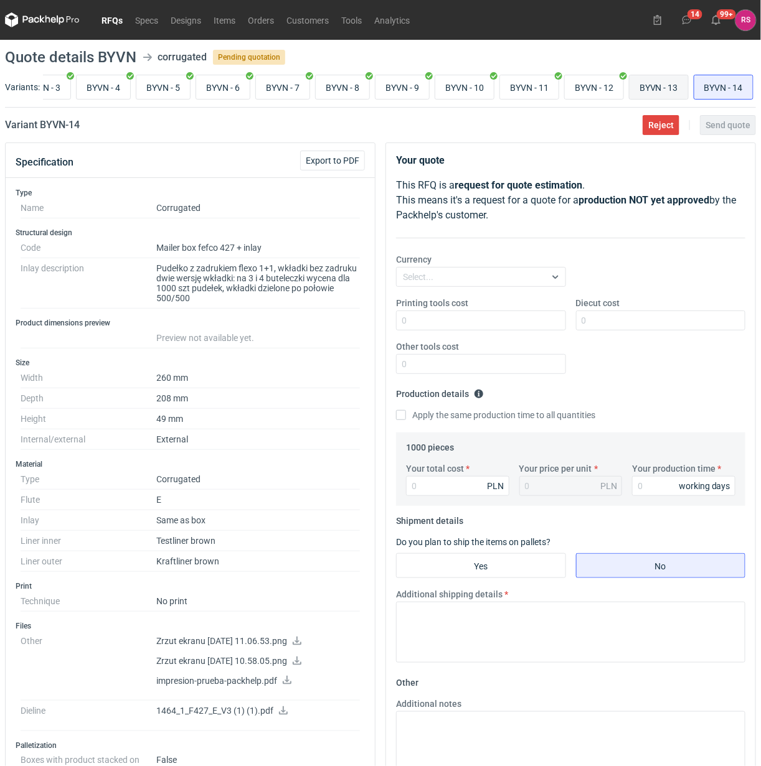
click at [651, 86] on input "BYVN - 13" at bounding box center [658, 87] width 59 height 24
radio input "true"
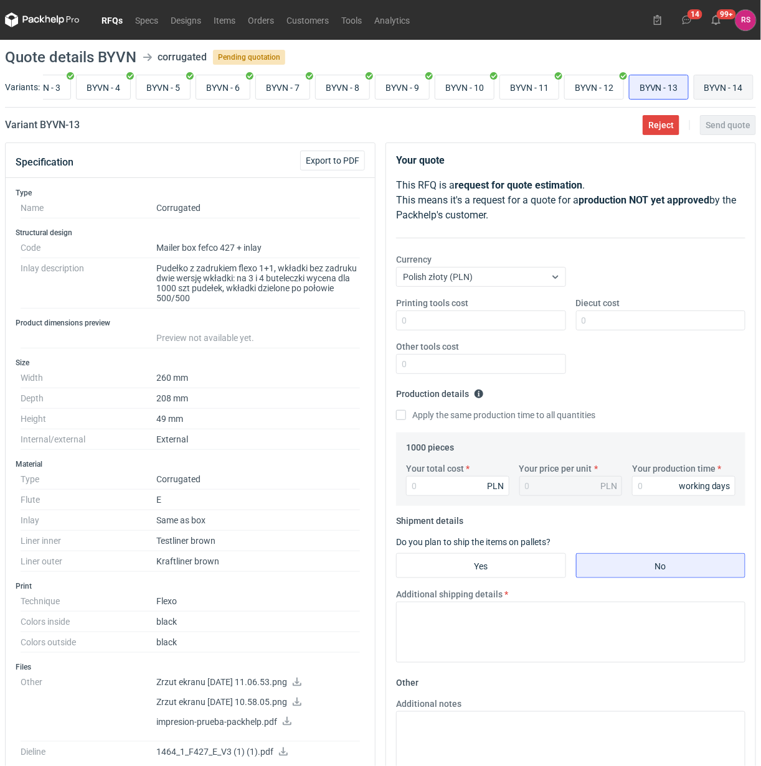
click at [698, 87] on input "BYVN - 14" at bounding box center [723, 87] width 59 height 24
radio input "true"
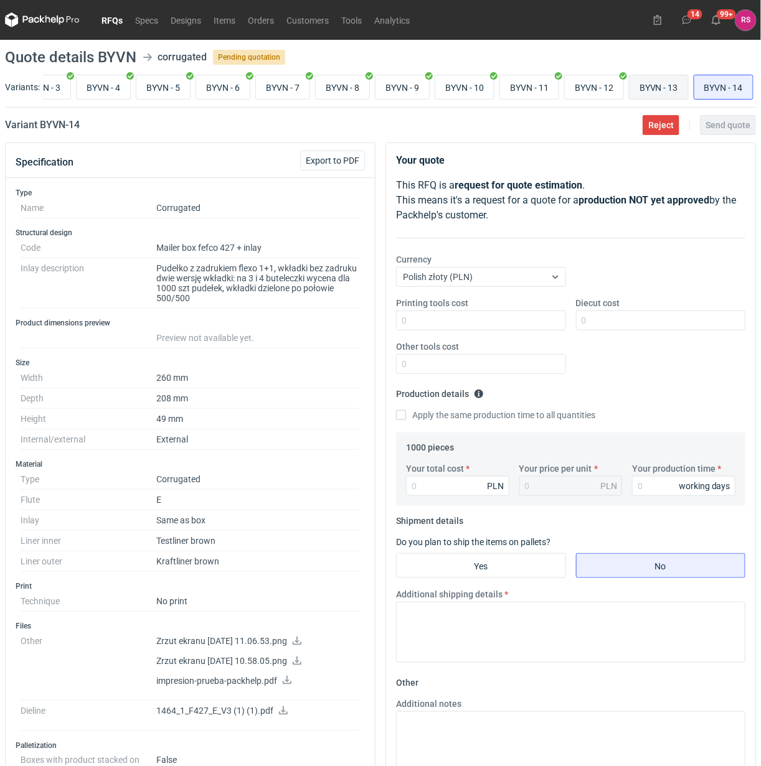
click at [640, 87] on input "BYVN - 13" at bounding box center [658, 87] width 59 height 24
radio input "true"
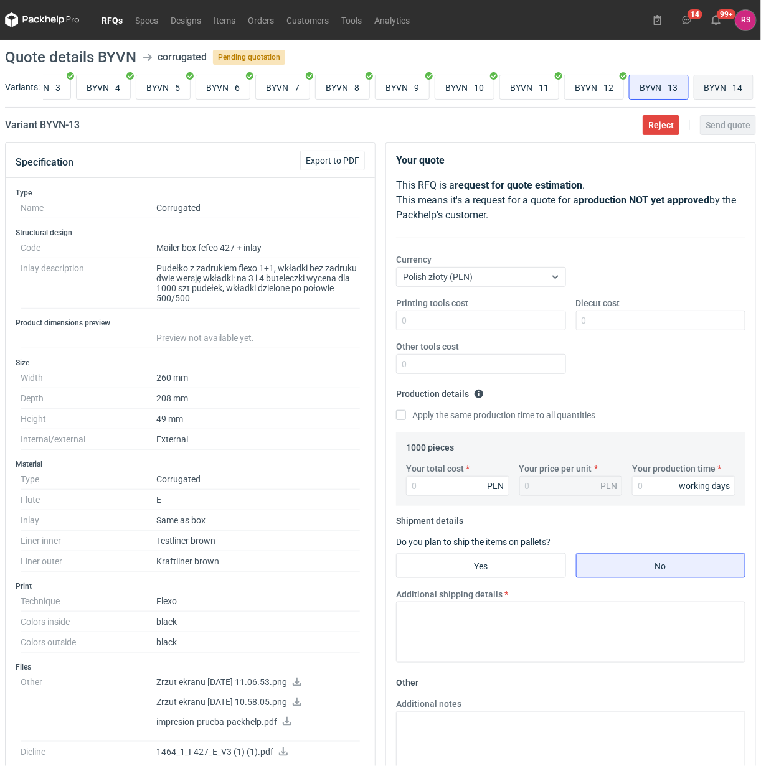
click at [693, 90] on label "BYVN - 14" at bounding box center [723, 87] width 60 height 25
click at [694, 90] on input "BYVN - 14" at bounding box center [723, 87] width 59 height 24
radio input "true"
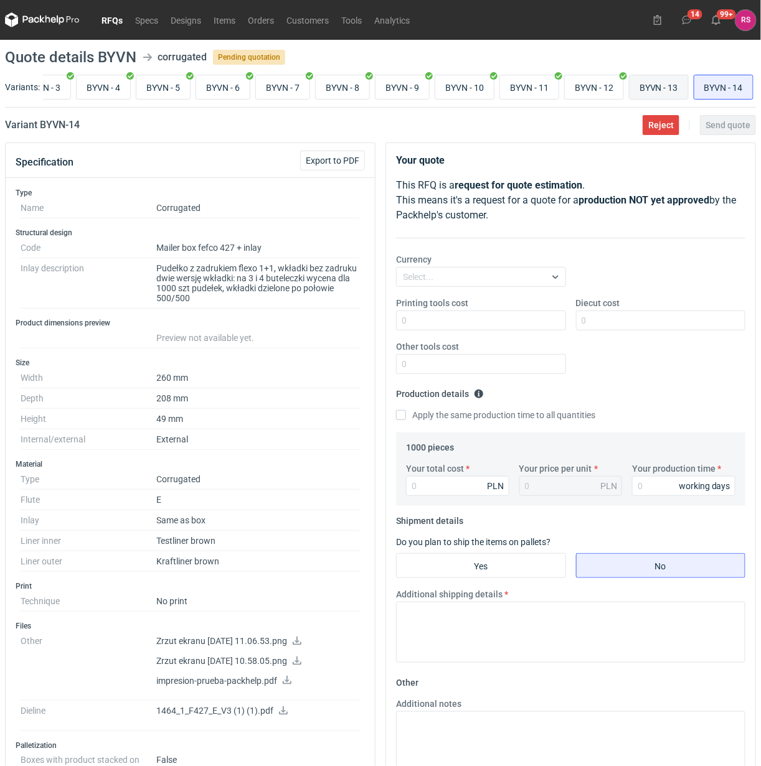
click at [635, 89] on input "BYVN - 13" at bounding box center [658, 87] width 59 height 24
radio input "true"
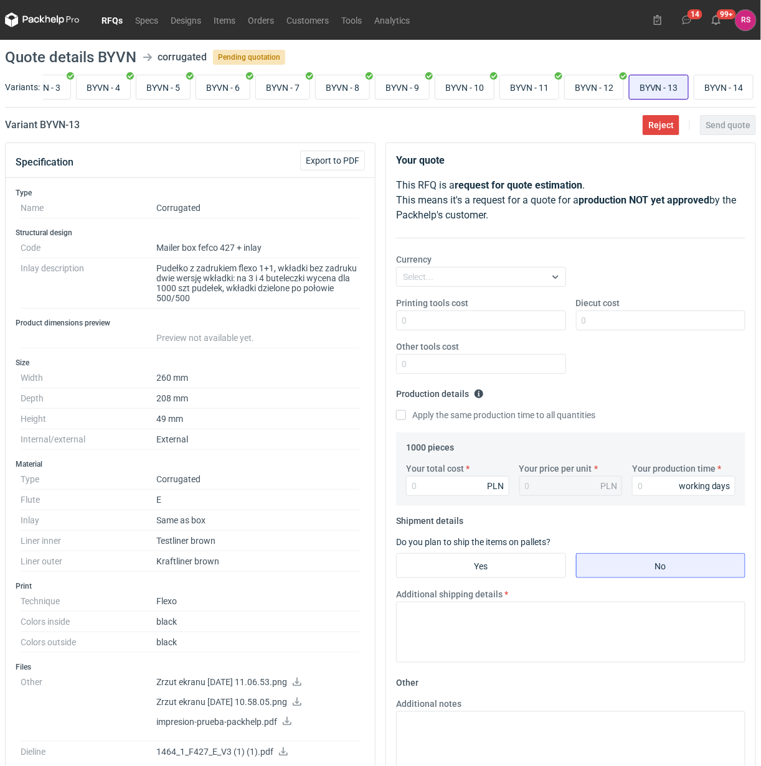
click at [680, 92] on input "BYVN - 13" at bounding box center [658, 87] width 59 height 24
click at [334, 165] on span "Export to PDF" at bounding box center [333, 160] width 54 height 9
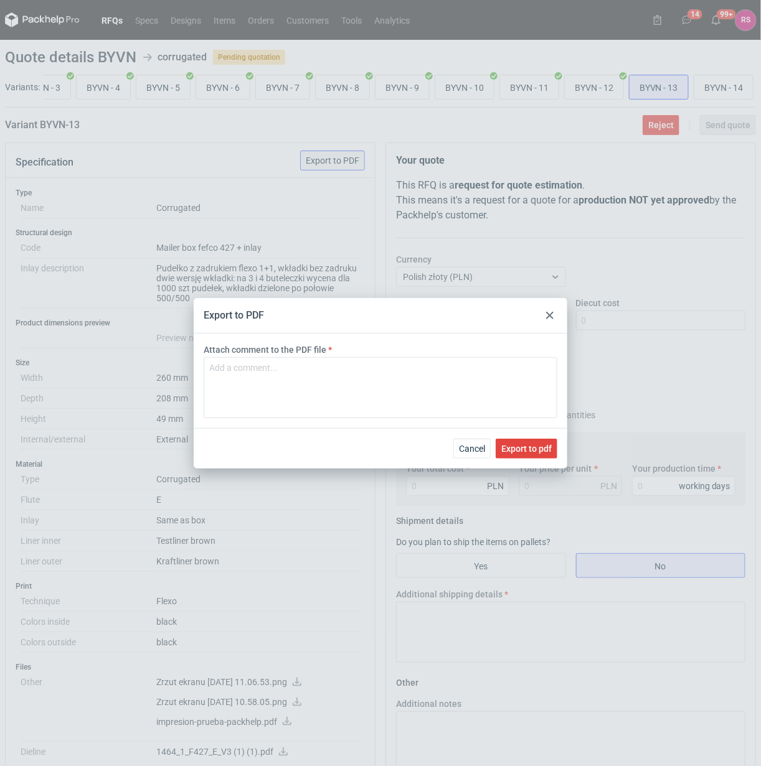
scroll to position [0, 153]
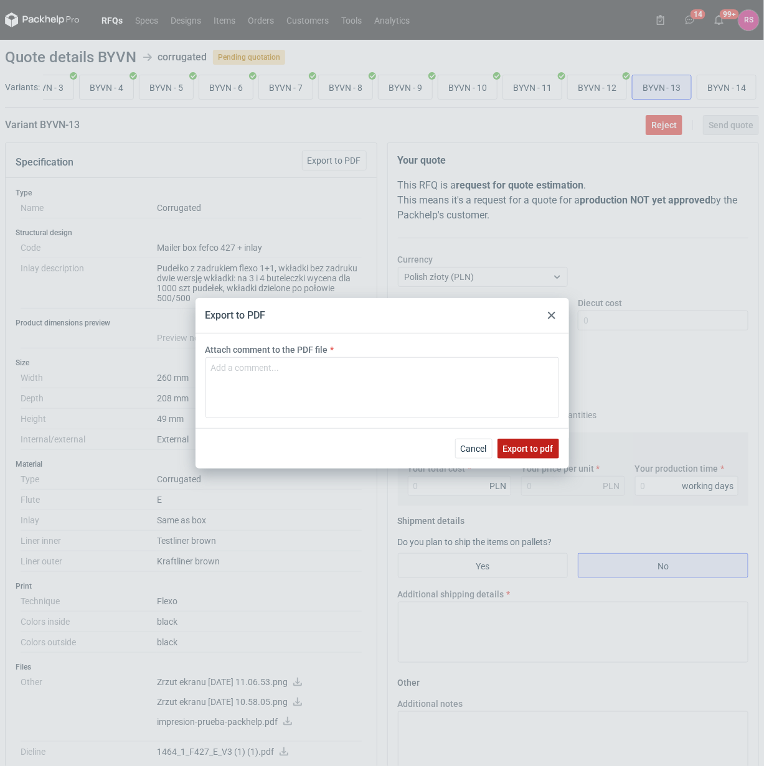
click at [524, 444] on span "Export to pdf" at bounding box center [528, 448] width 50 height 9
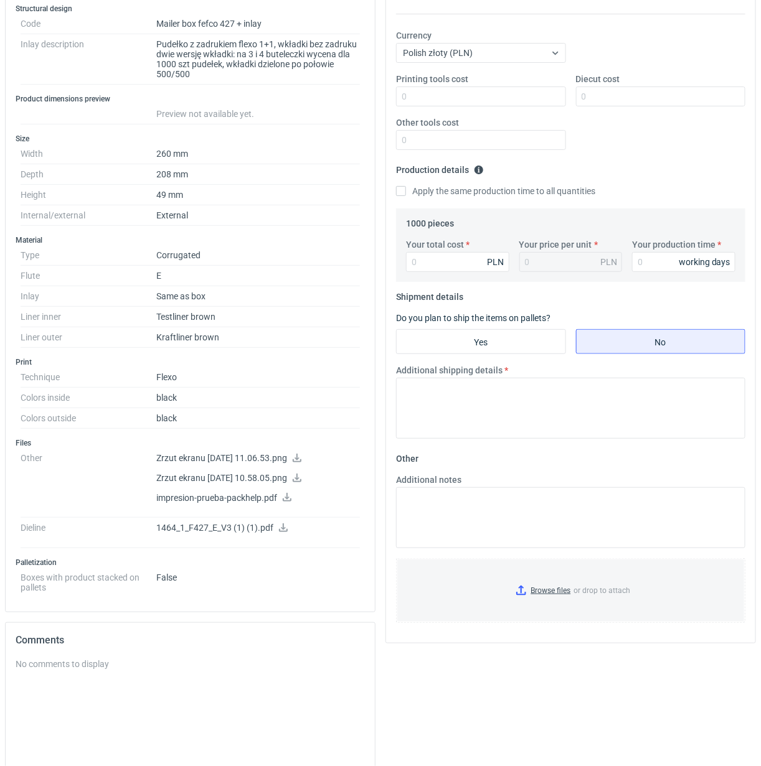
scroll to position [233, 0]
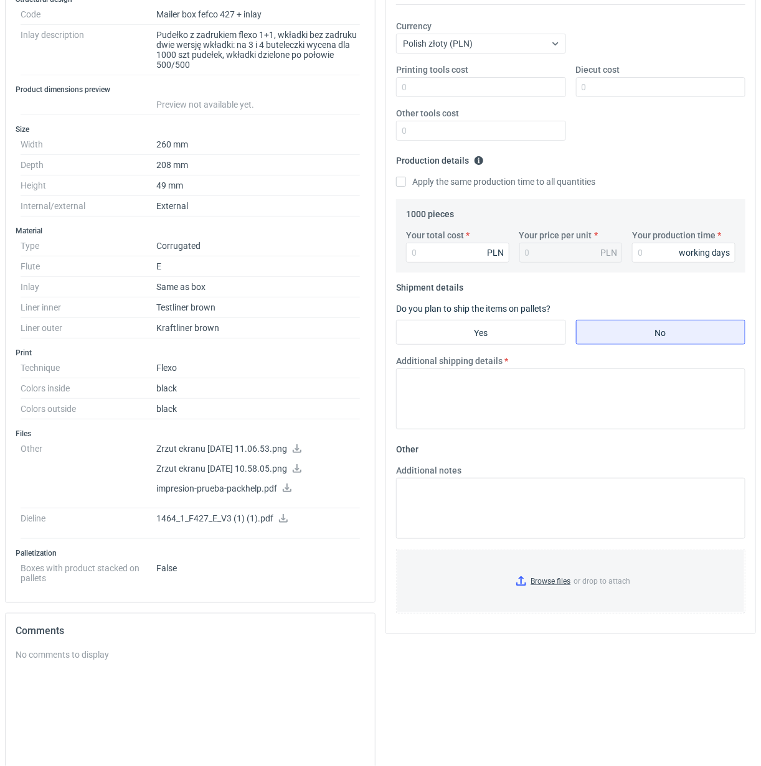
click at [302, 453] on icon at bounding box center [297, 448] width 10 height 9
click at [302, 473] on icon at bounding box center [297, 468] width 10 height 9
click at [287, 492] on icon at bounding box center [287, 488] width 9 height 9
click at [281, 523] on icon at bounding box center [283, 518] width 9 height 9
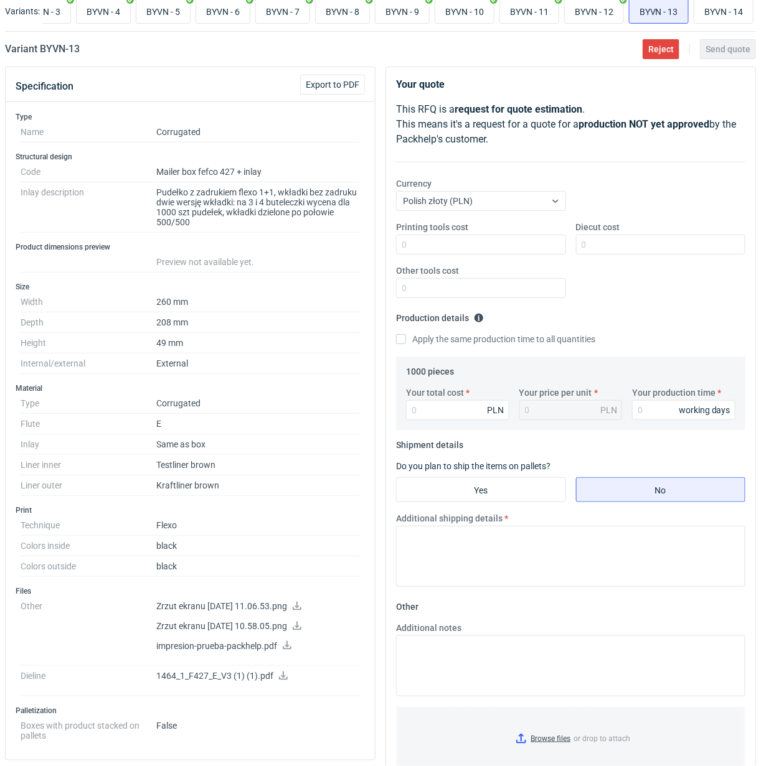
scroll to position [0, 0]
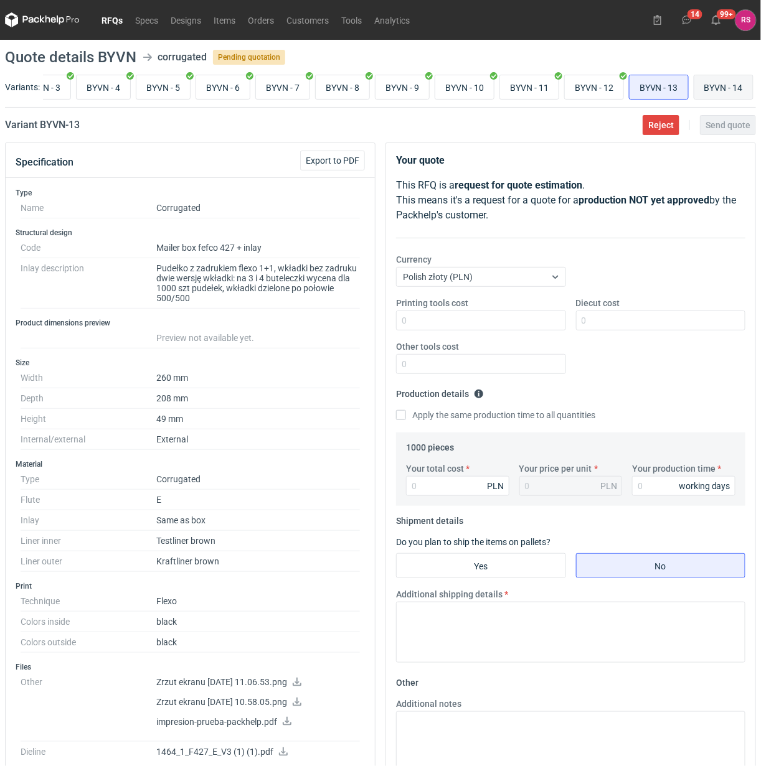
click at [736, 85] on input "BYVN - 14" at bounding box center [723, 87] width 59 height 24
radio input "true"
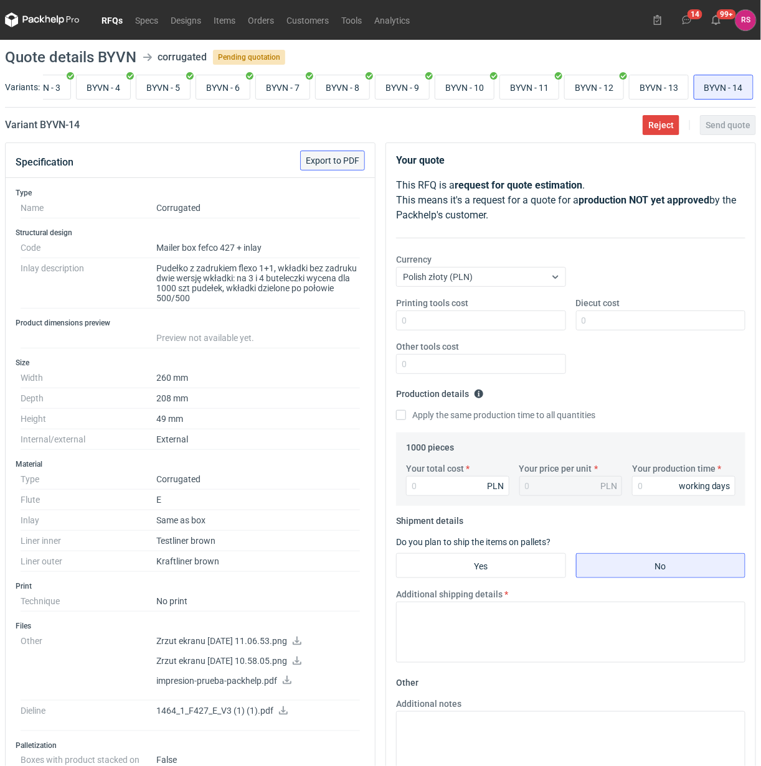
click at [334, 165] on span "Export to PDF" at bounding box center [333, 160] width 54 height 9
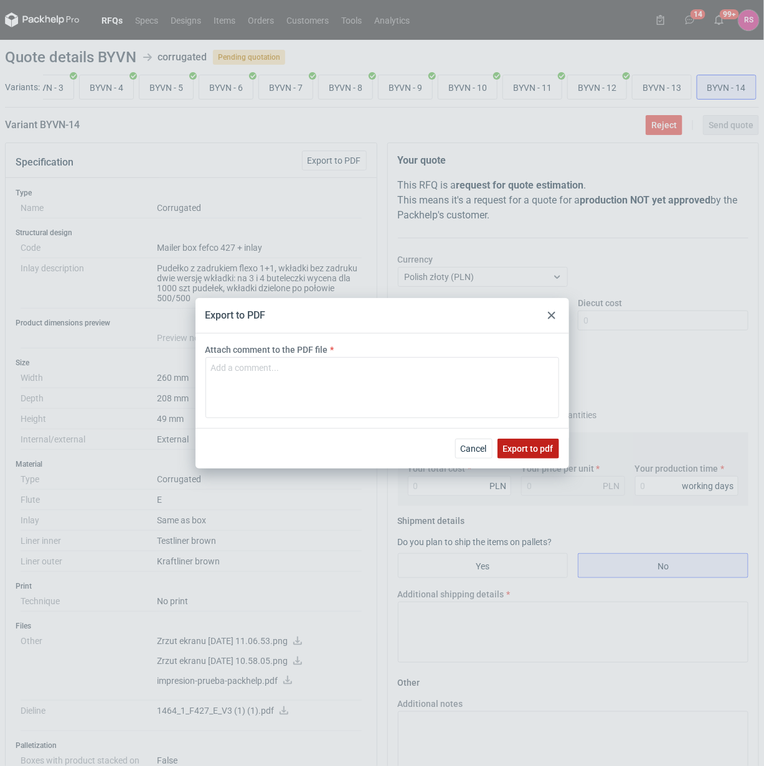
click at [528, 451] on span "Export to pdf" at bounding box center [528, 448] width 50 height 9
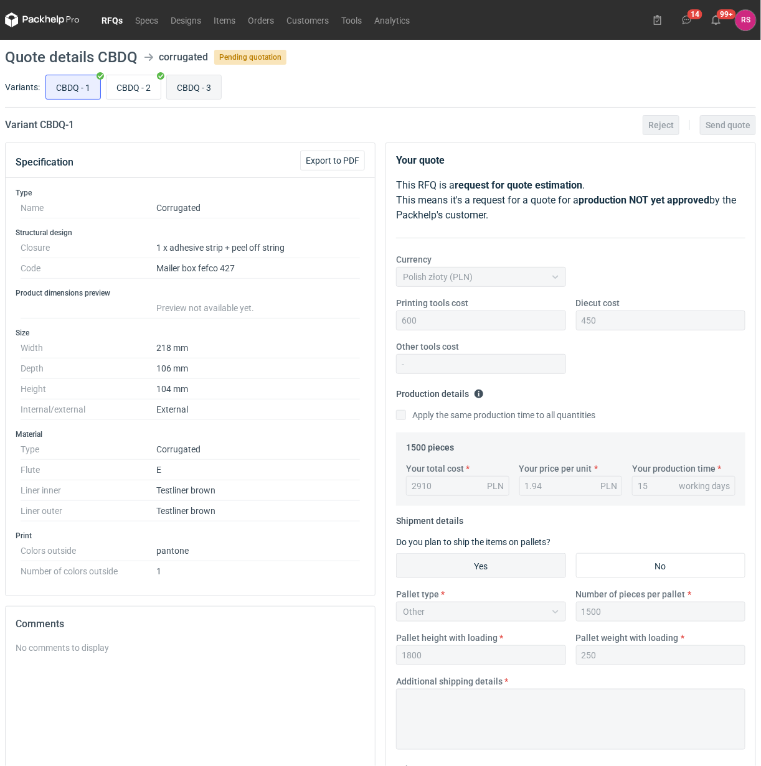
click at [195, 85] on input "CBDQ - 3" at bounding box center [194, 87] width 54 height 24
radio input "true"
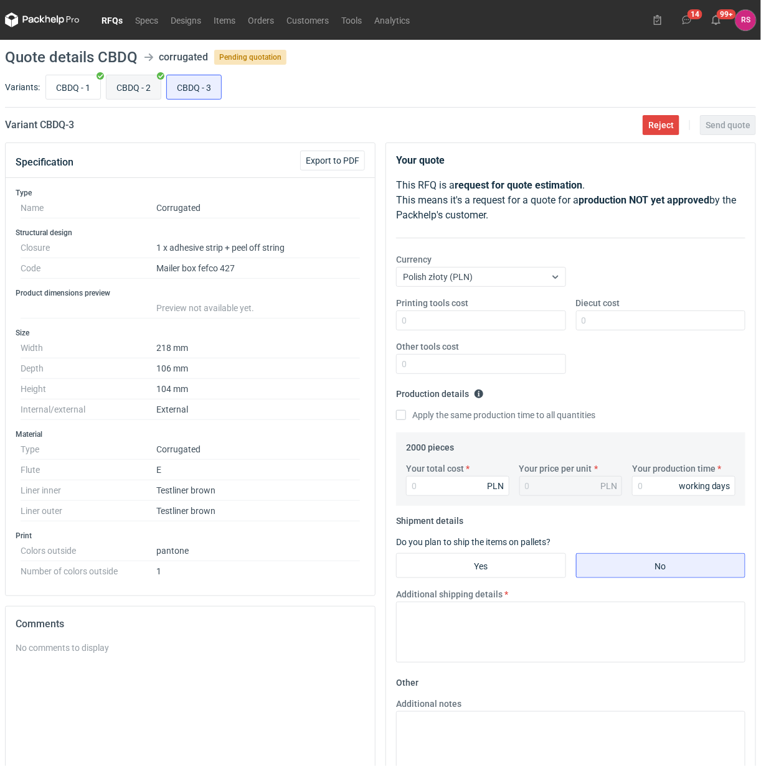
click at [140, 88] on input "CBDQ - 2" at bounding box center [133, 87] width 54 height 24
radio input "true"
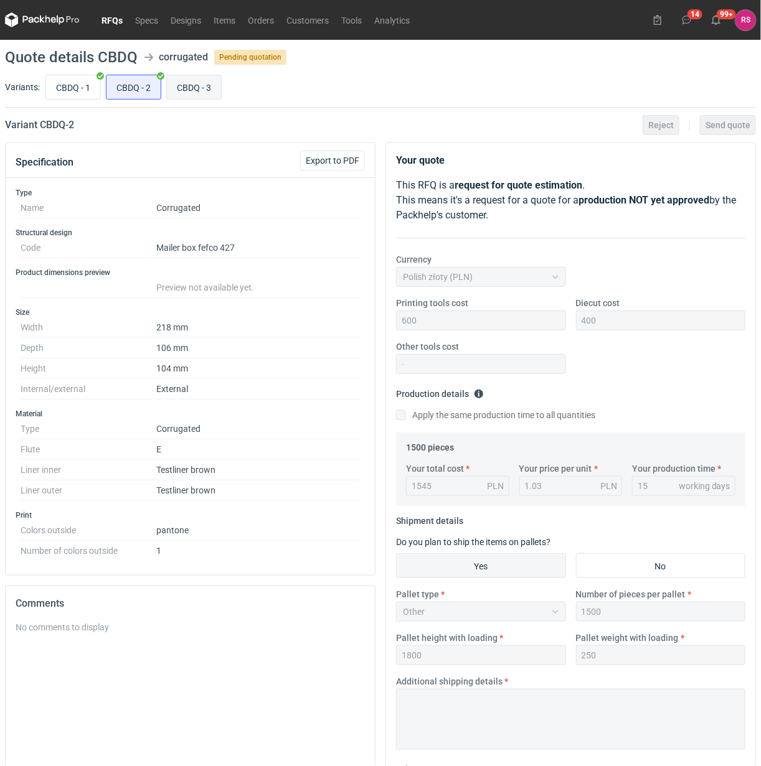
click at [194, 88] on input "CBDQ - 3" at bounding box center [194, 87] width 54 height 24
radio input "true"
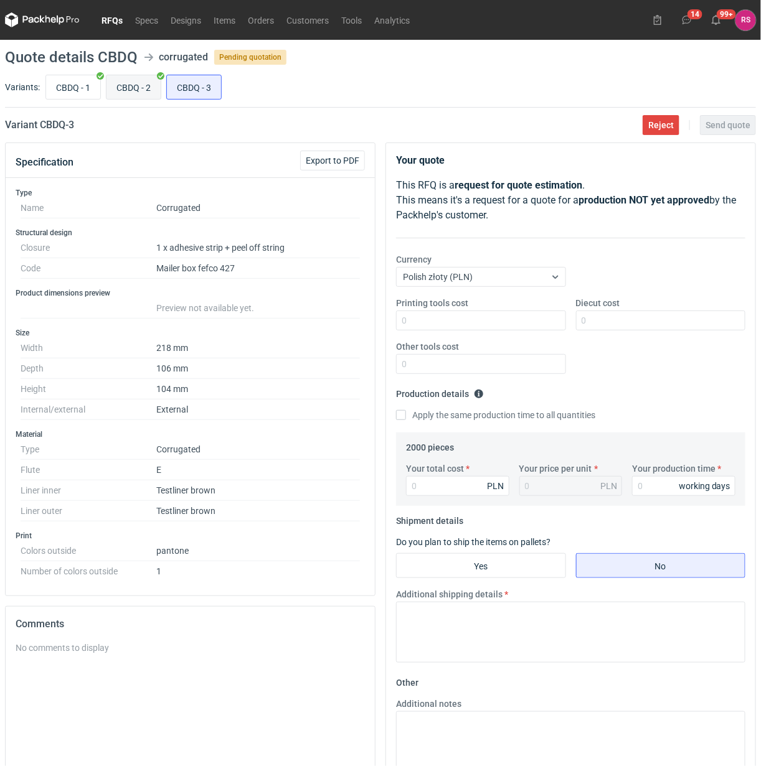
click at [129, 91] on input "CBDQ - 2" at bounding box center [133, 87] width 54 height 24
radio input "true"
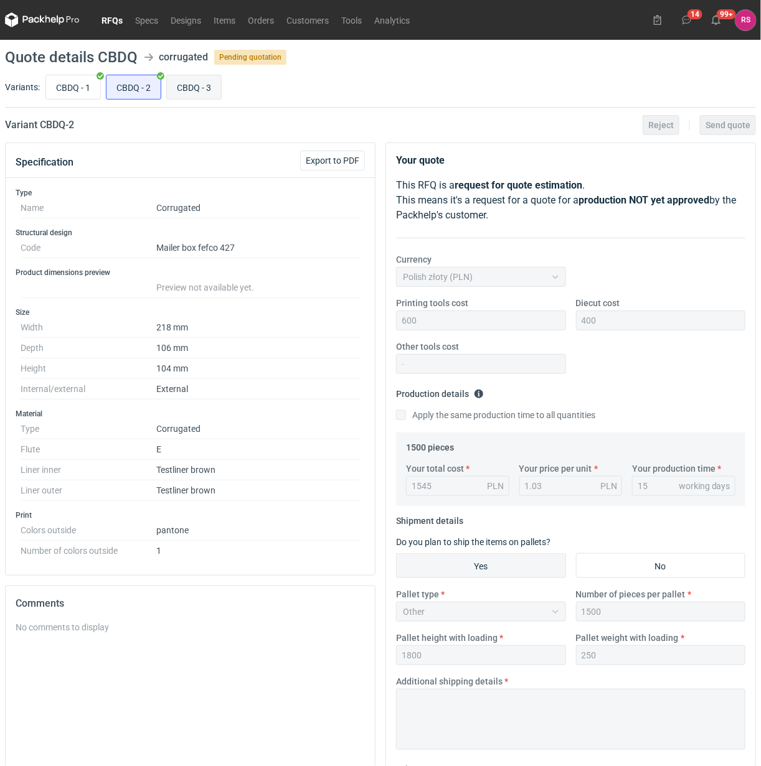
click at [191, 92] on input "CBDQ - 3" at bounding box center [194, 87] width 54 height 24
radio input "true"
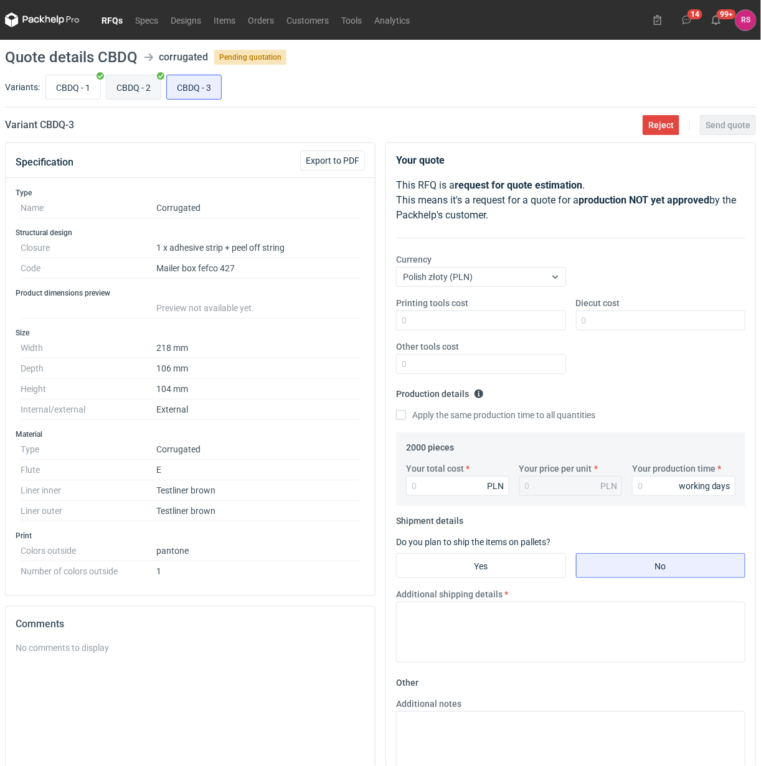
click at [131, 93] on input "CBDQ - 2" at bounding box center [133, 87] width 54 height 24
radio input "true"
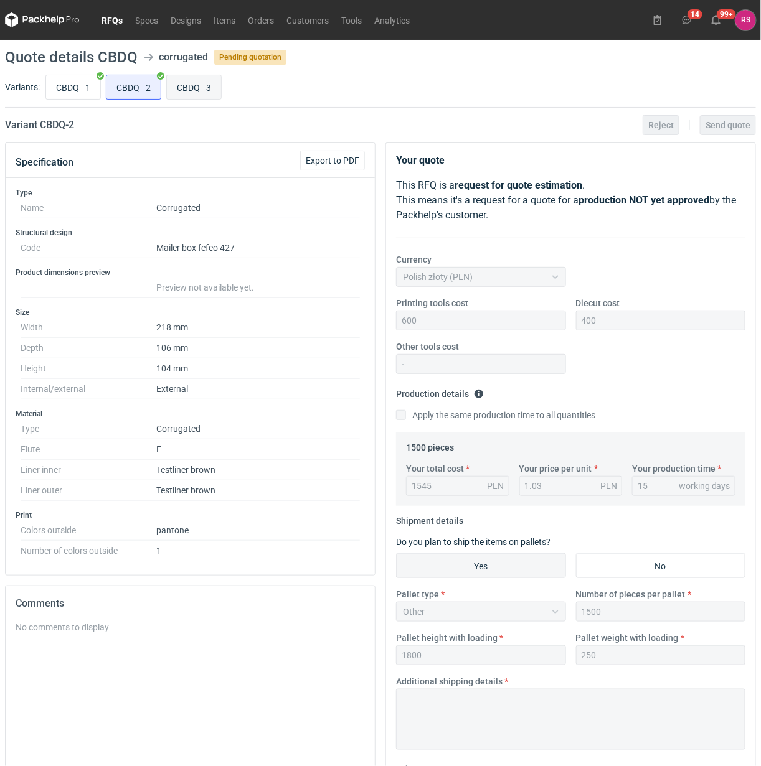
click at [190, 94] on input "CBDQ - 3" at bounding box center [194, 87] width 54 height 24
radio input "true"
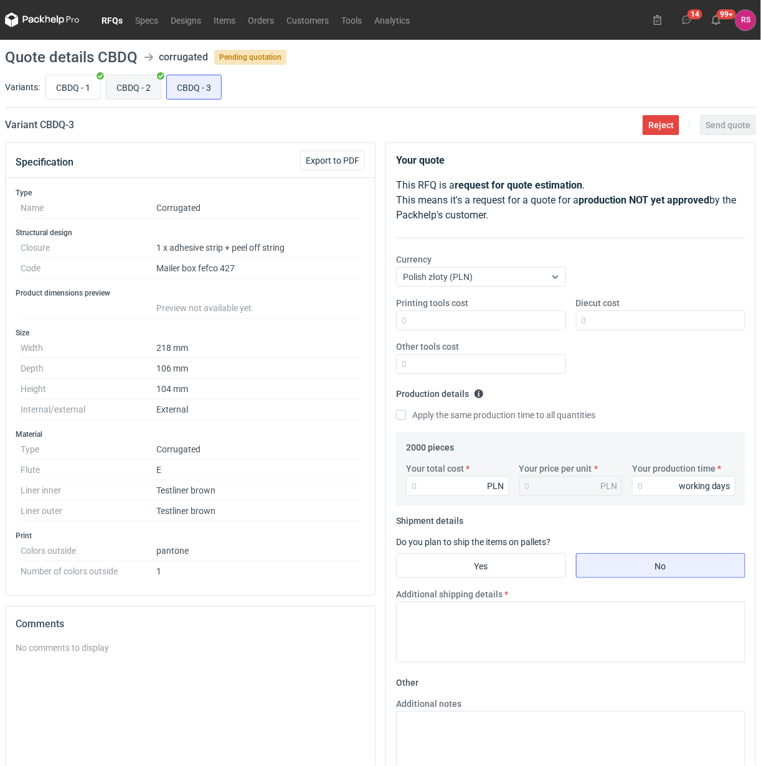
click at [123, 97] on input "CBDQ - 2" at bounding box center [133, 87] width 54 height 24
radio input "true"
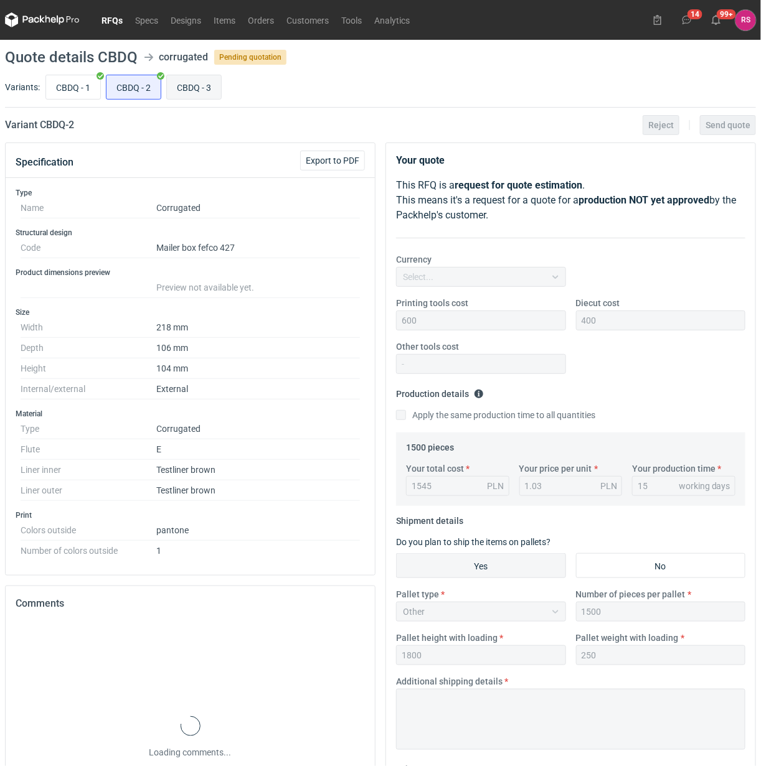
click at [177, 97] on input "CBDQ - 3" at bounding box center [194, 87] width 54 height 24
radio input "true"
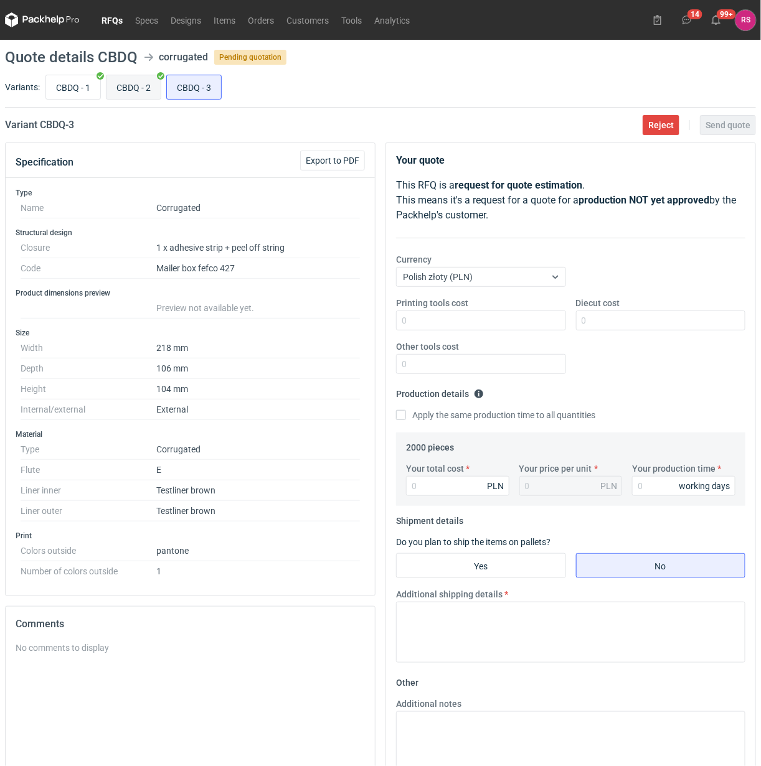
click at [111, 97] on input "CBDQ - 2" at bounding box center [133, 87] width 54 height 24
radio input "true"
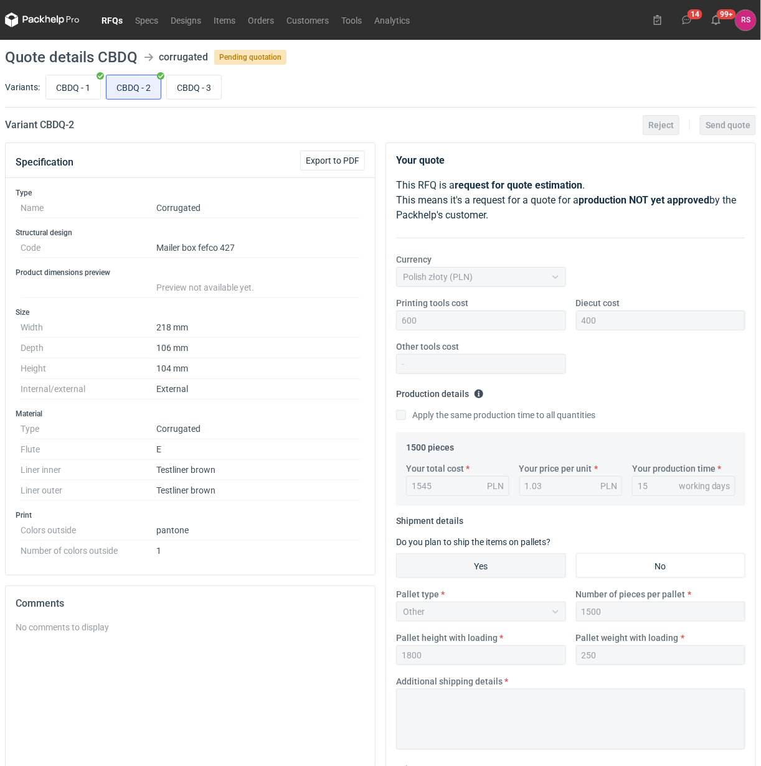
click at [170, 103] on div "Variants: CBDQ - 1 CBDQ - 2 CBDQ - 3" at bounding box center [380, 89] width 751 height 35
click at [202, 85] on input "CBDQ - 3" at bounding box center [194, 87] width 54 height 24
radio input "true"
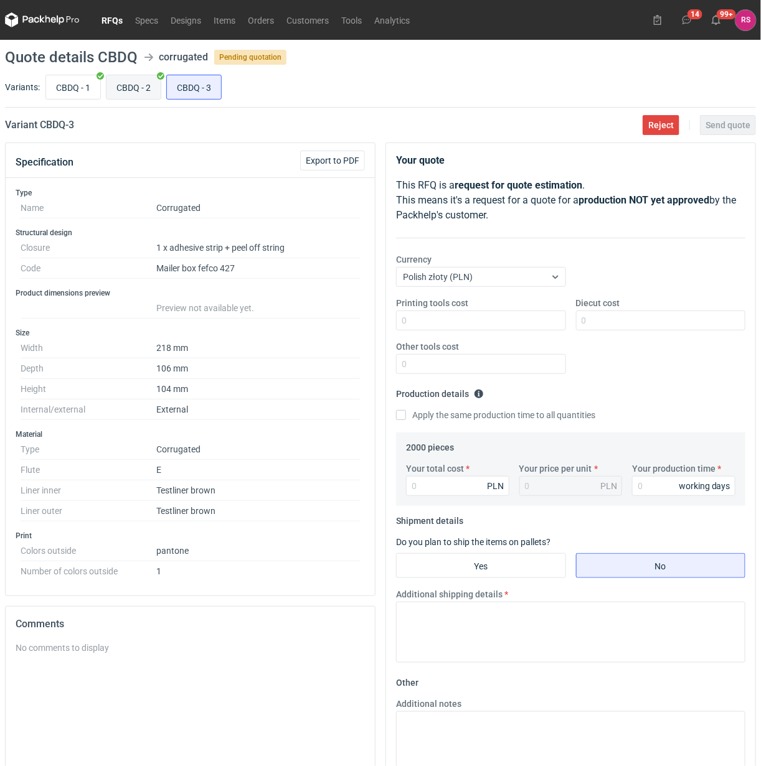
click at [137, 90] on input "CBDQ - 2" at bounding box center [133, 87] width 54 height 24
radio input "true"
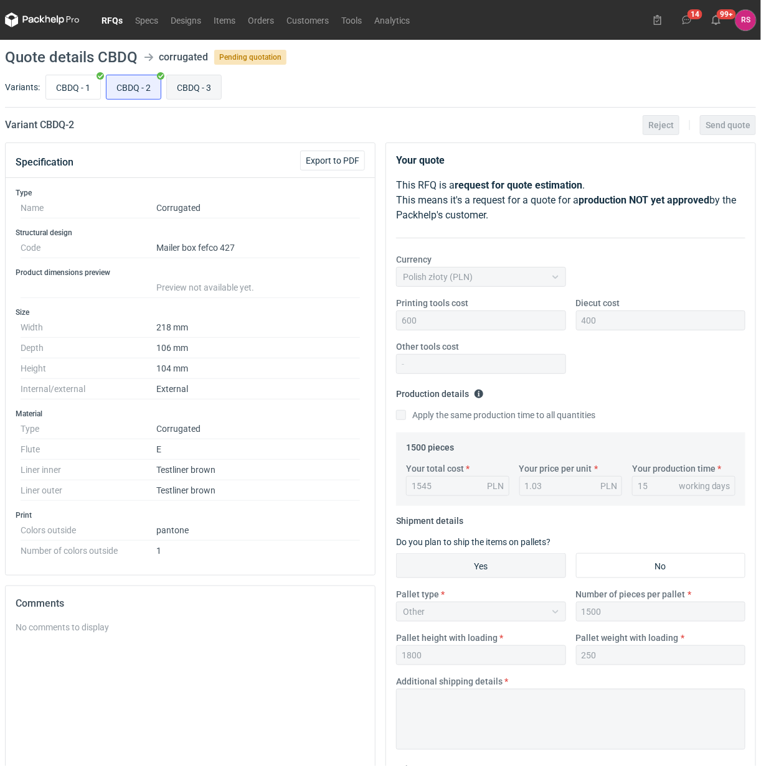
click at [187, 95] on input "CBDQ - 3" at bounding box center [194, 87] width 54 height 24
radio input "true"
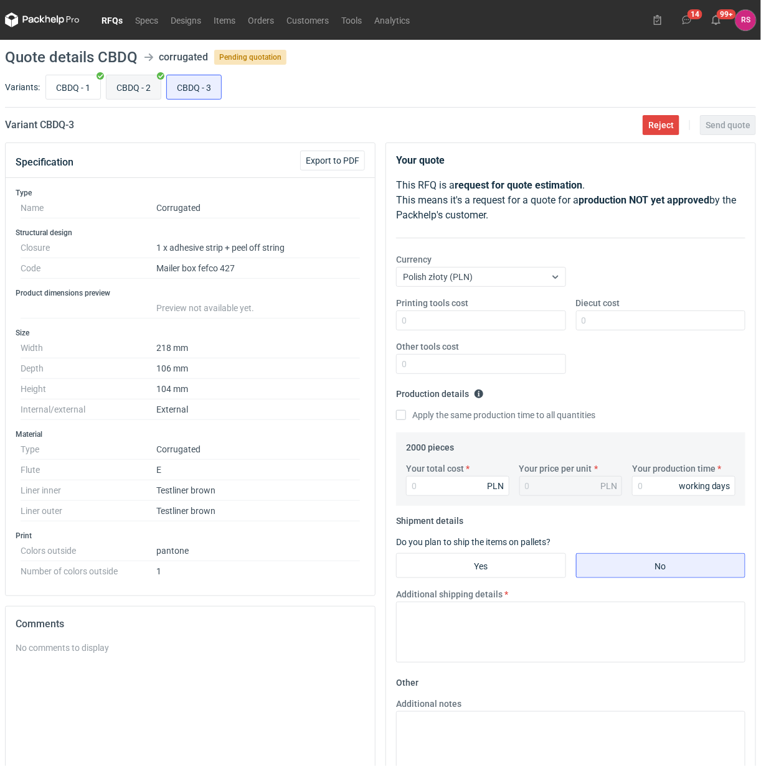
click at [118, 95] on input "CBDQ - 2" at bounding box center [133, 87] width 54 height 24
radio input "true"
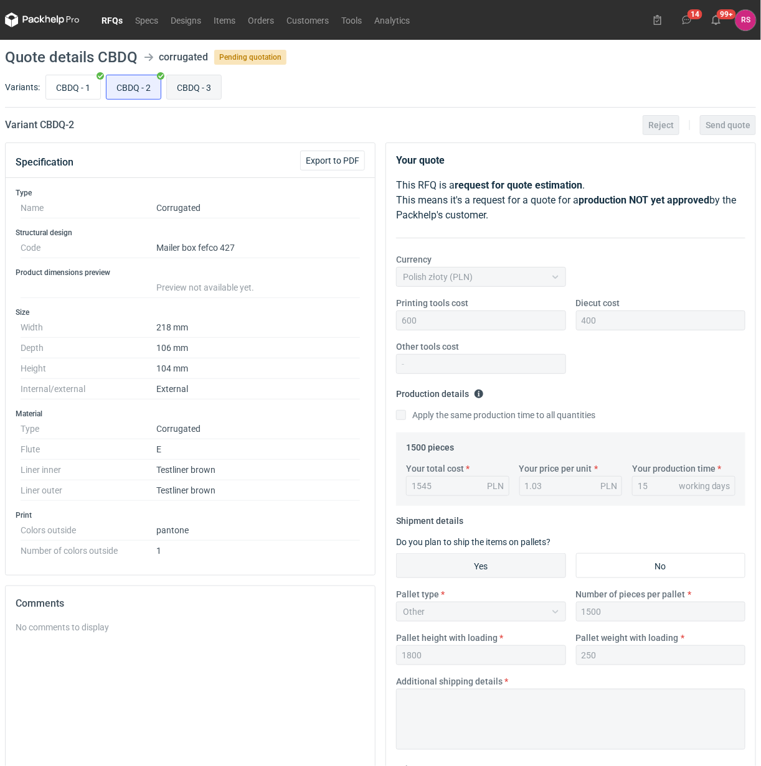
click at [167, 95] on input "CBDQ - 3" at bounding box center [194, 87] width 54 height 24
radio input "true"
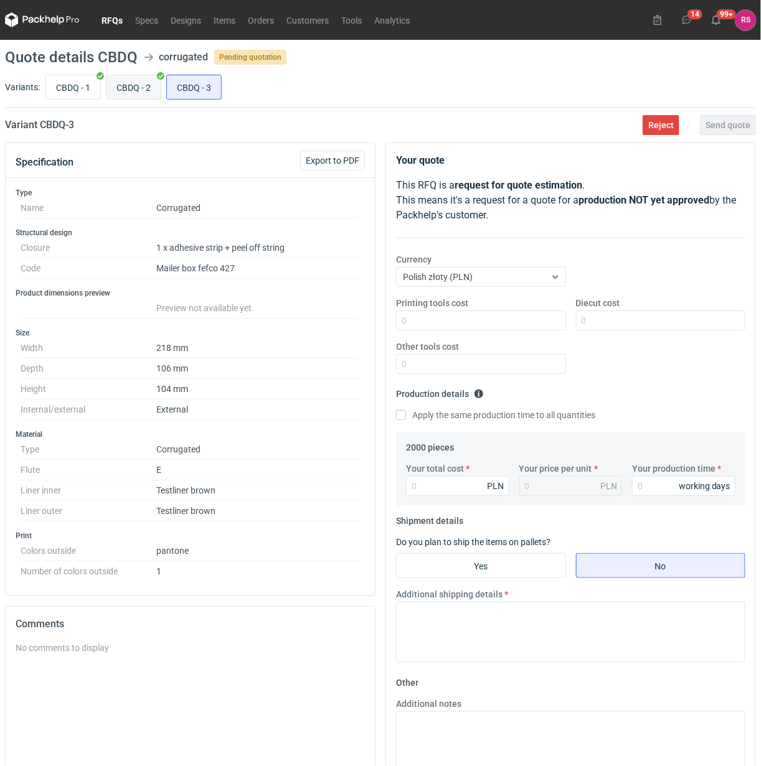
click at [110, 96] on input "CBDQ - 2" at bounding box center [133, 87] width 54 height 24
radio input "true"
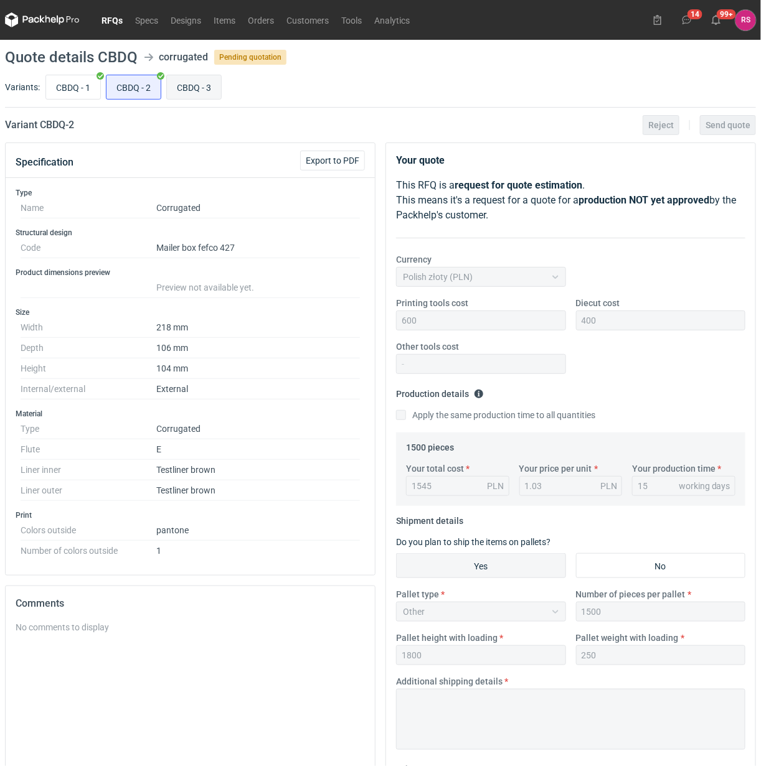
click at [197, 95] on input "CBDQ - 3" at bounding box center [194, 87] width 54 height 24
radio input "true"
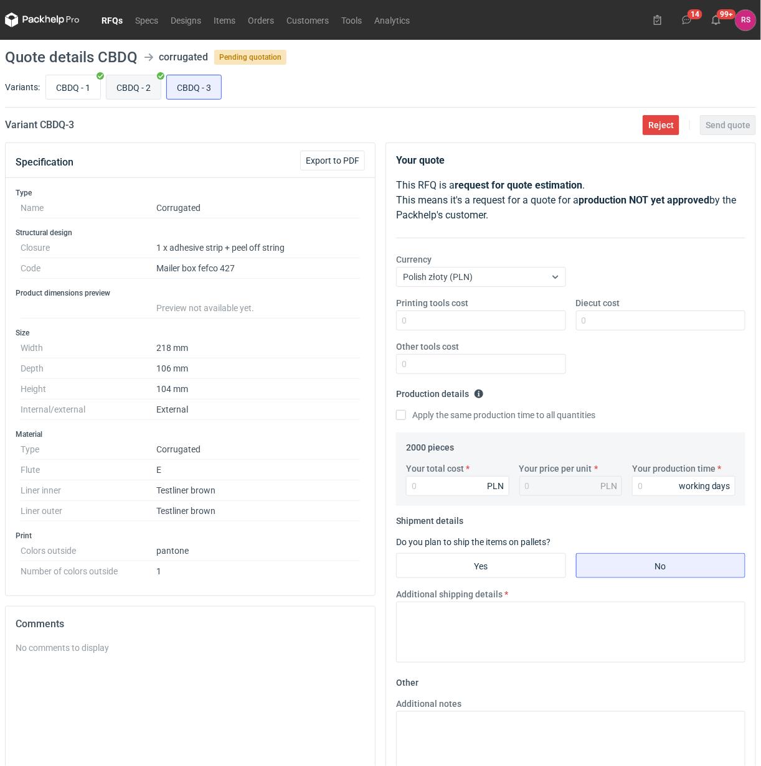
click at [159, 92] on input "CBDQ - 2" at bounding box center [133, 87] width 54 height 24
radio input "true"
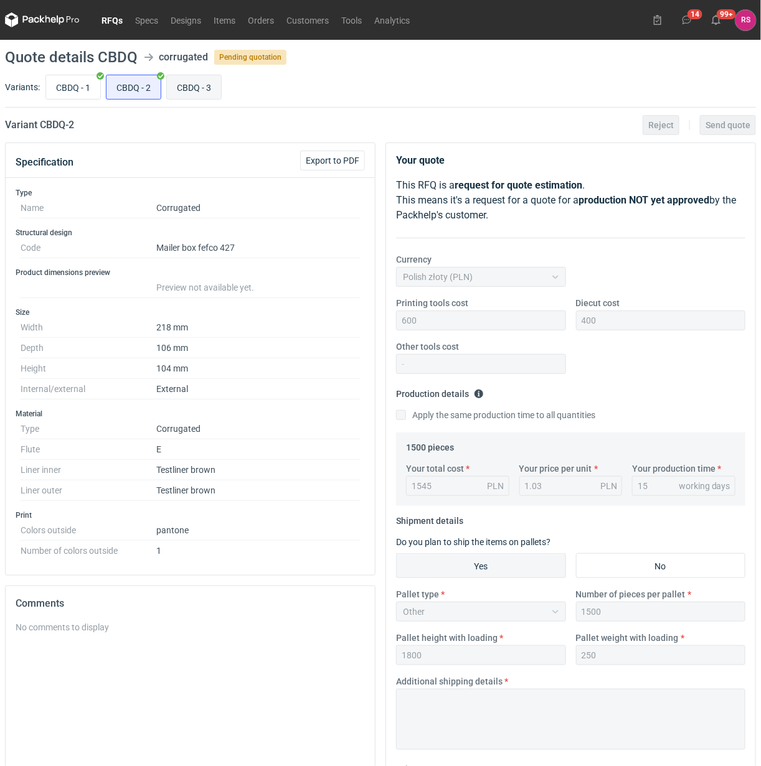
click at [201, 92] on input "CBDQ - 3" at bounding box center [194, 87] width 54 height 24
radio input "true"
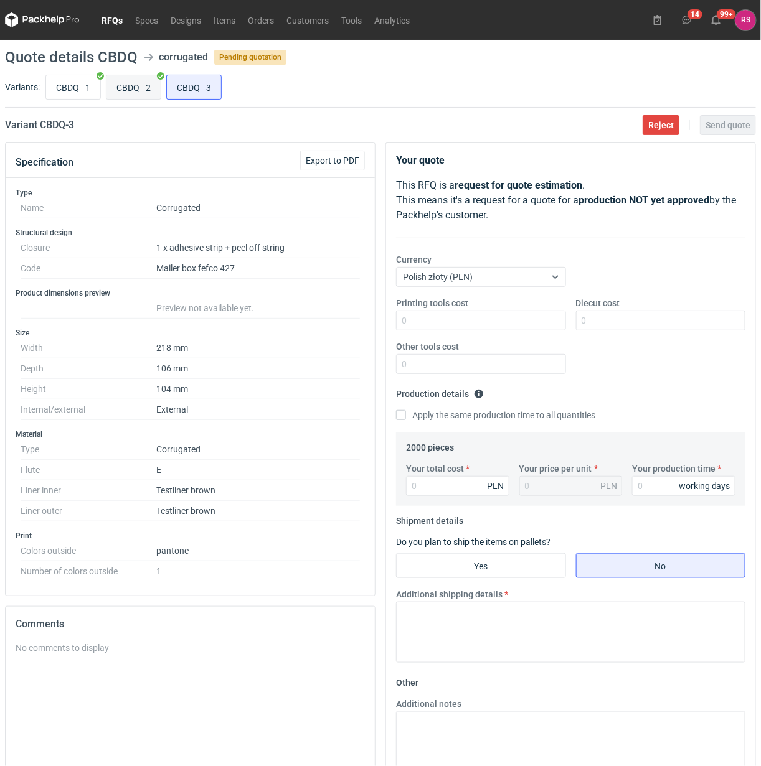
click at [143, 88] on input "CBDQ - 2" at bounding box center [133, 87] width 54 height 24
radio input "true"
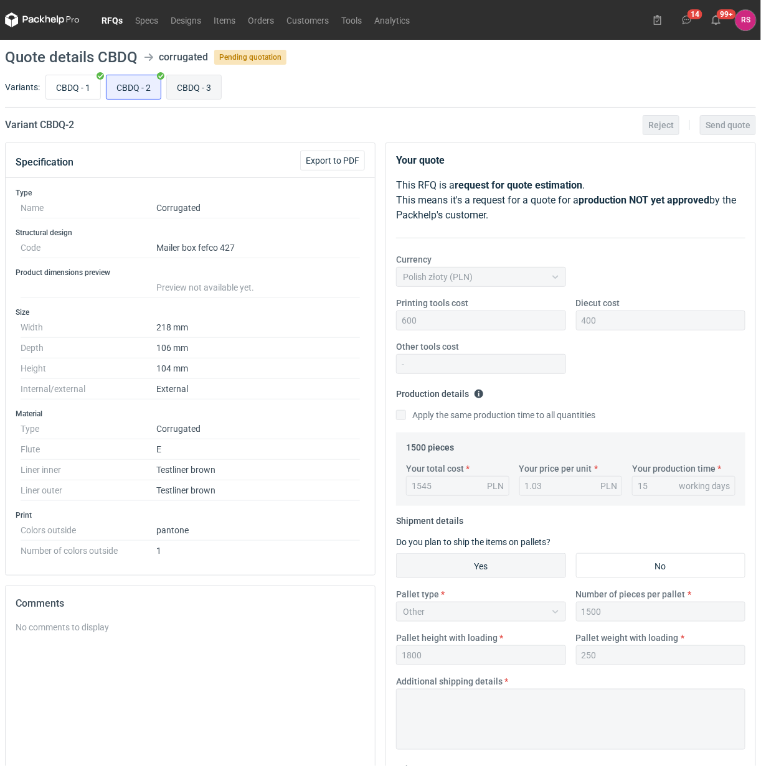
click at [195, 88] on input "CBDQ - 3" at bounding box center [194, 87] width 54 height 24
radio input "true"
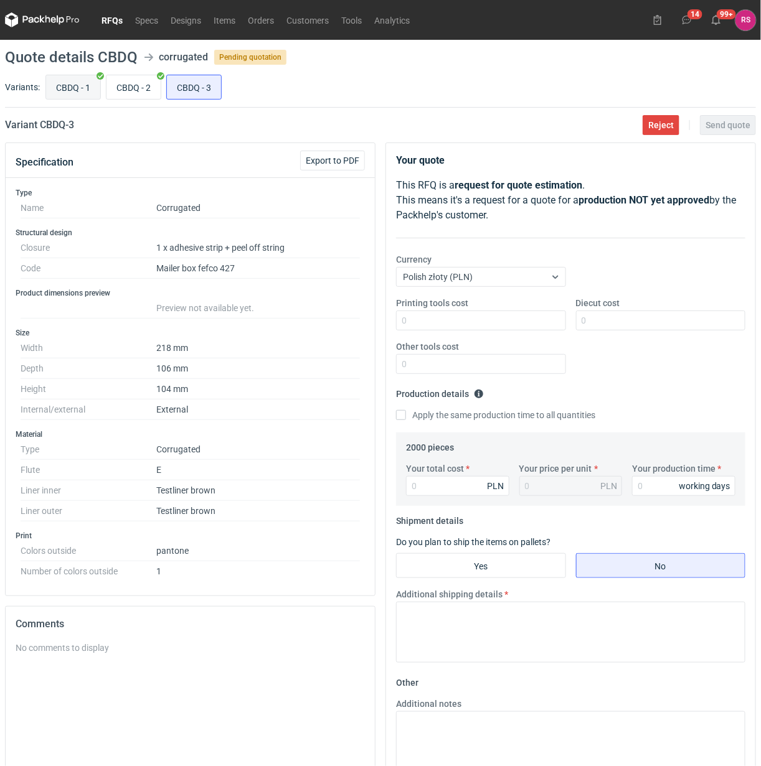
click at [70, 88] on input "CBDQ - 1" at bounding box center [73, 87] width 54 height 24
radio input "true"
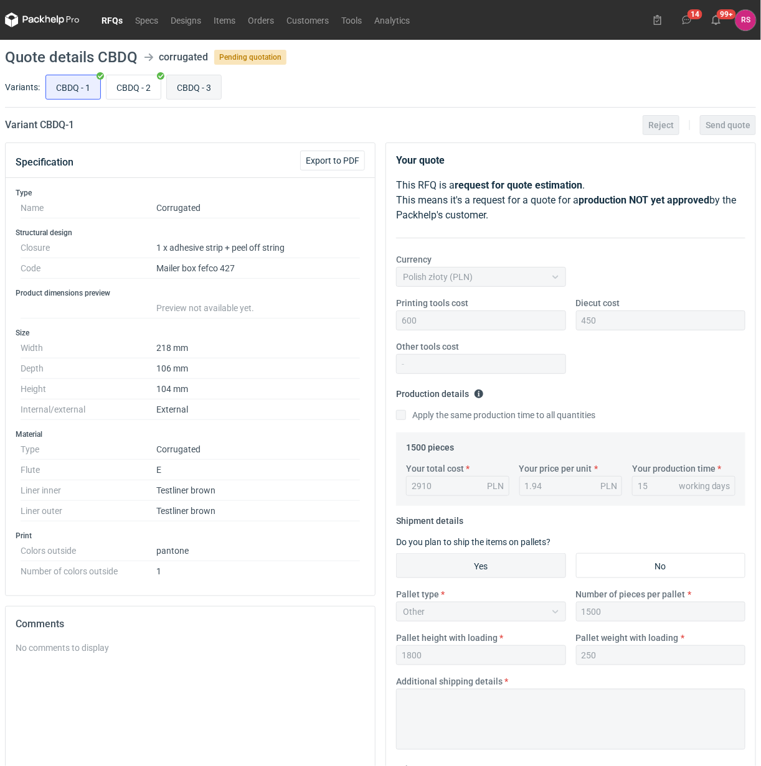
click at [197, 90] on input "CBDQ - 3" at bounding box center [194, 87] width 54 height 24
radio input "true"
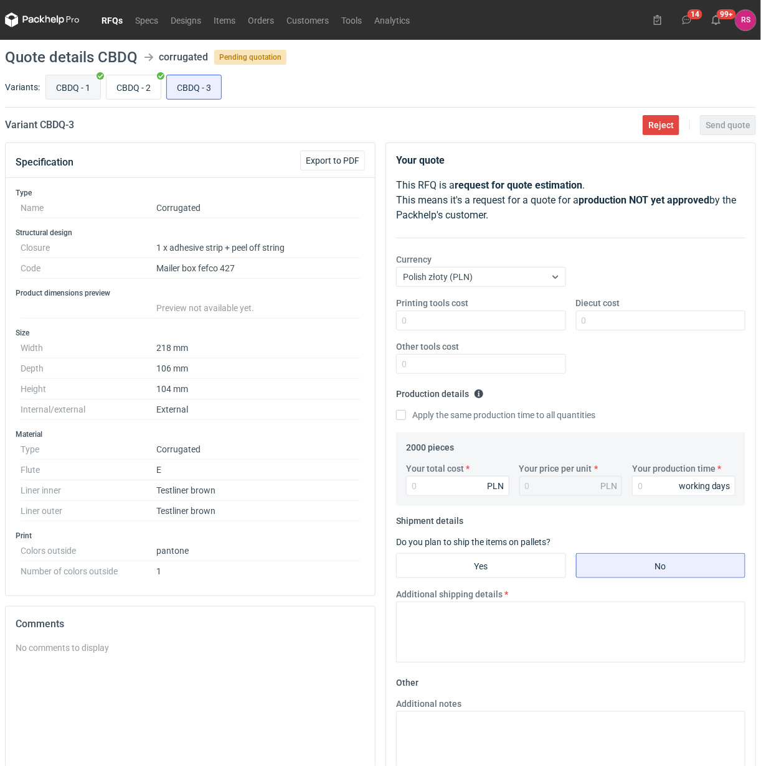
click at [79, 92] on input "CBDQ - 1" at bounding box center [73, 87] width 54 height 24
radio input "true"
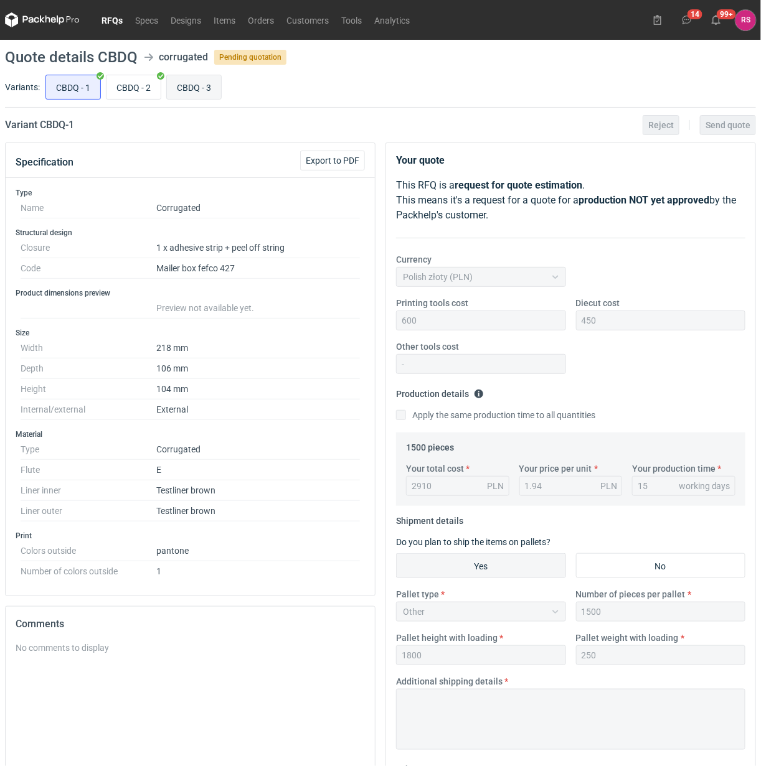
click at [186, 96] on input "CBDQ - 3" at bounding box center [194, 87] width 54 height 24
radio input "true"
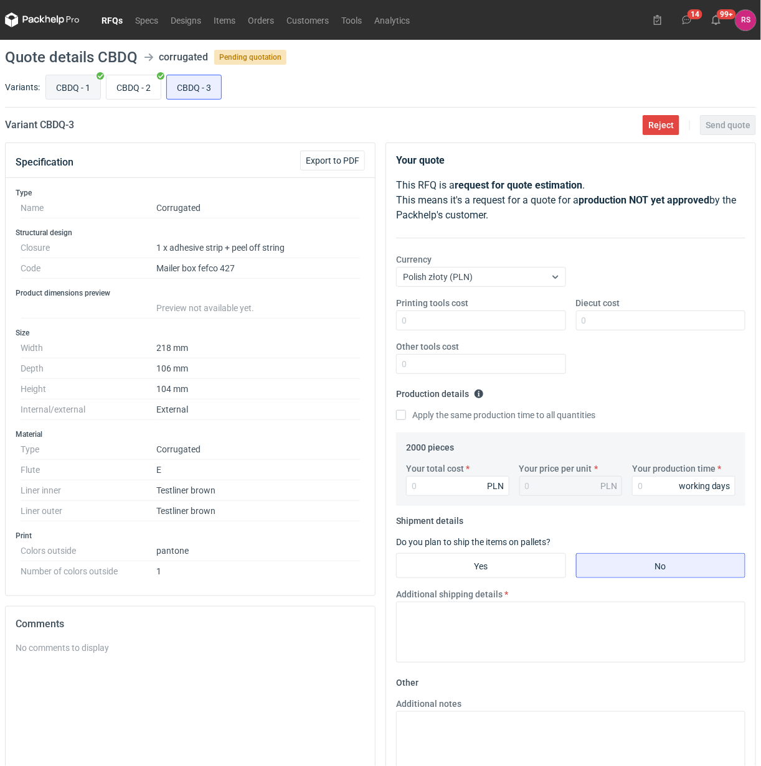
click at [92, 98] on input "CBDQ - 1" at bounding box center [73, 87] width 54 height 24
radio input "true"
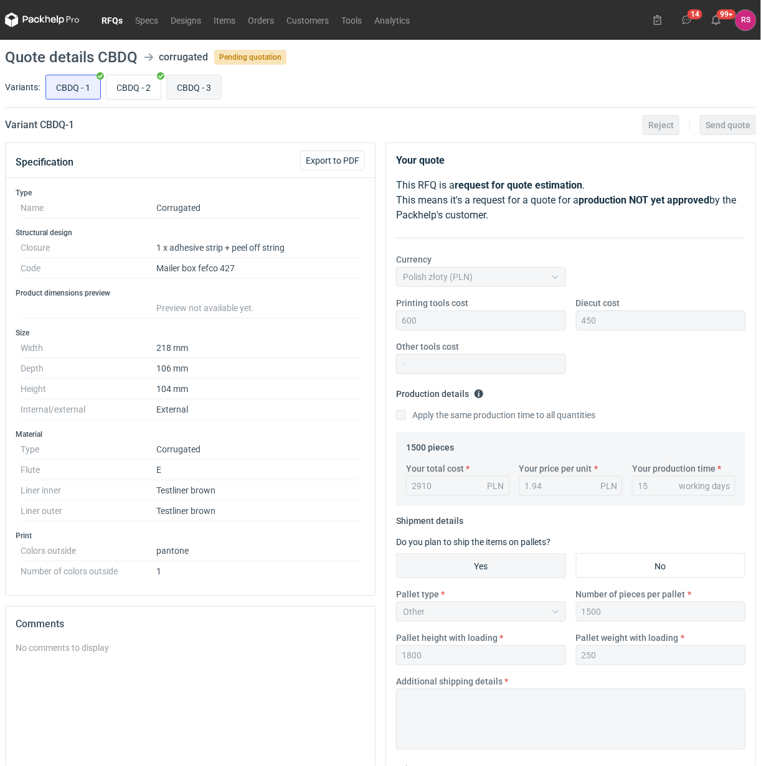
click at [197, 88] on input "CBDQ - 3" at bounding box center [194, 87] width 54 height 24
radio input "true"
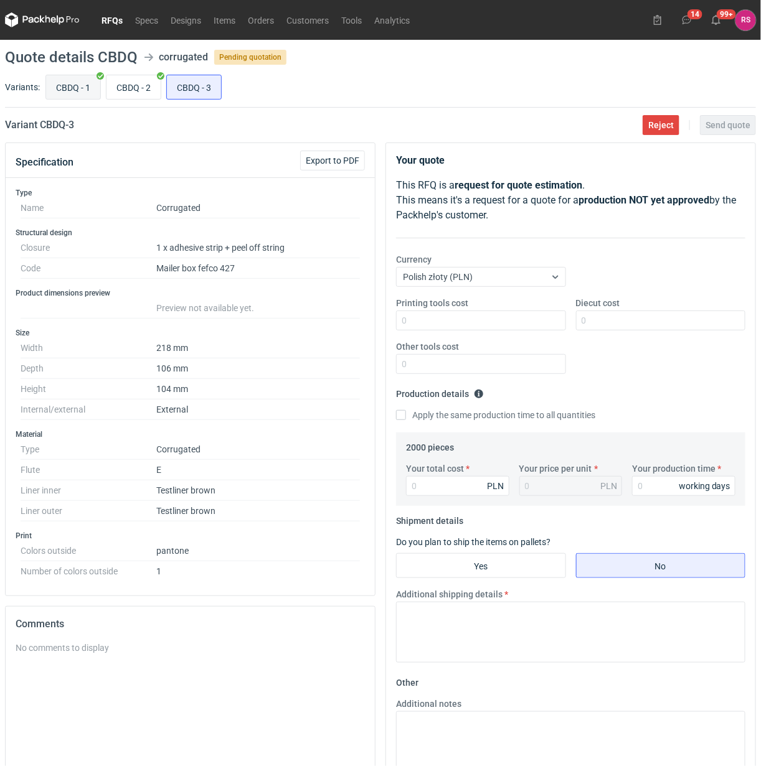
click at [66, 97] on input "CBDQ - 1" at bounding box center [73, 87] width 54 height 24
radio input "true"
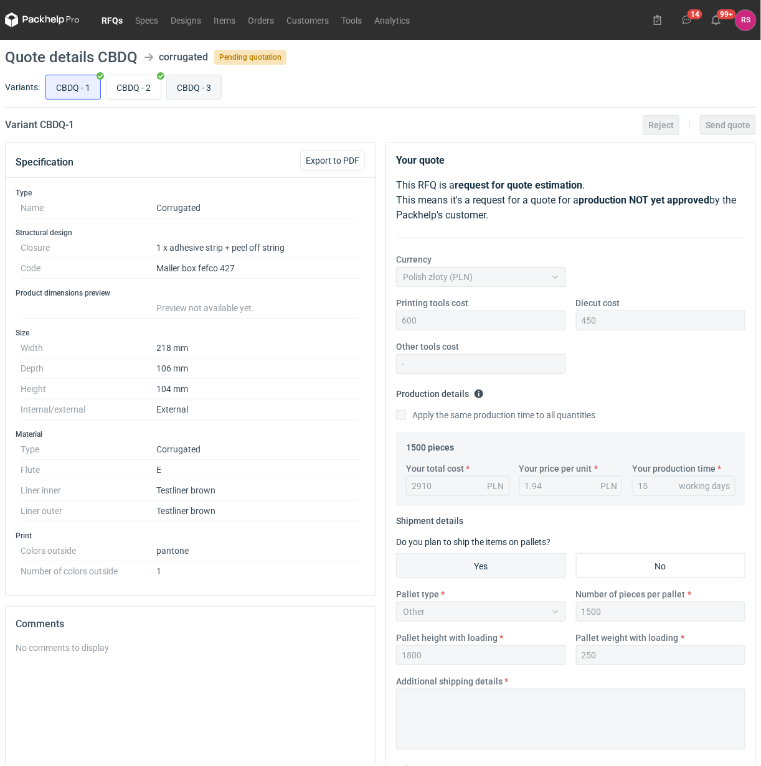
click at [166, 92] on label "CBDQ - 3" at bounding box center [193, 87] width 55 height 25
click at [167, 92] on input "CBDQ - 3" at bounding box center [194, 87] width 54 height 24
radio input "true"
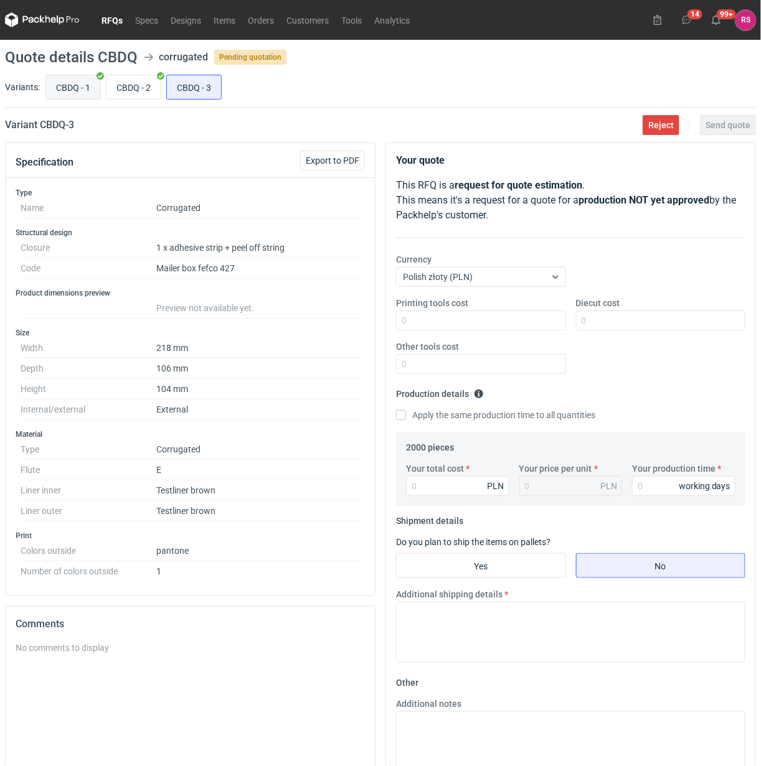
click at [75, 92] on input "CBDQ - 1" at bounding box center [73, 87] width 54 height 24
radio input "true"
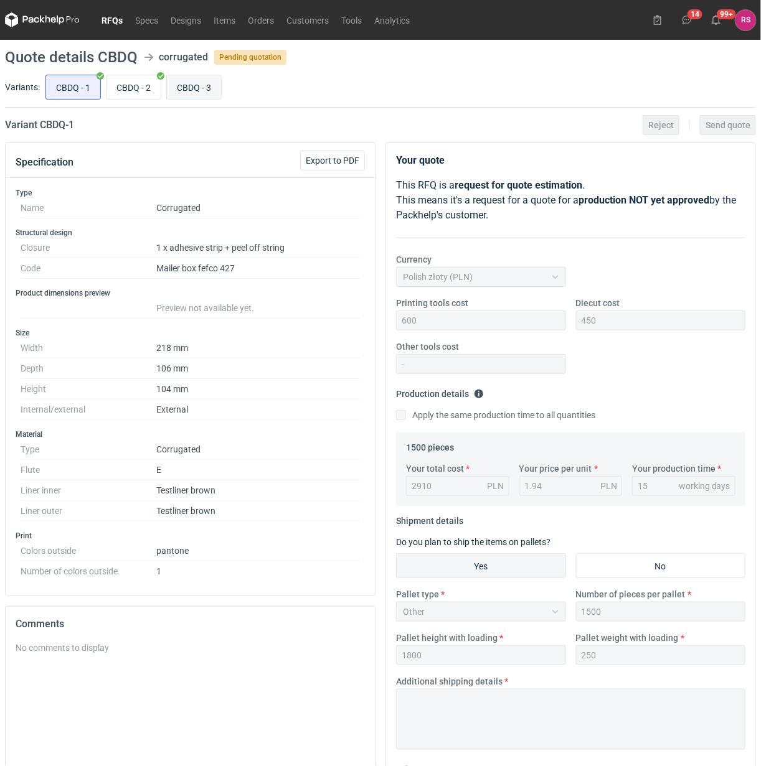
click at [171, 92] on input "CBDQ - 3" at bounding box center [194, 87] width 54 height 24
radio input "true"
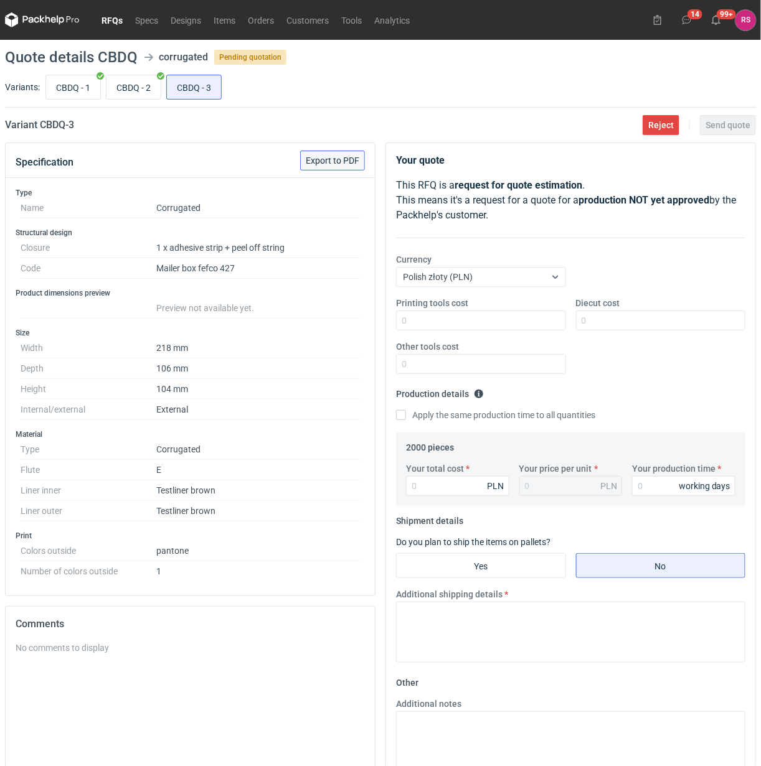
click at [330, 162] on span "Export to PDF" at bounding box center [333, 160] width 54 height 9
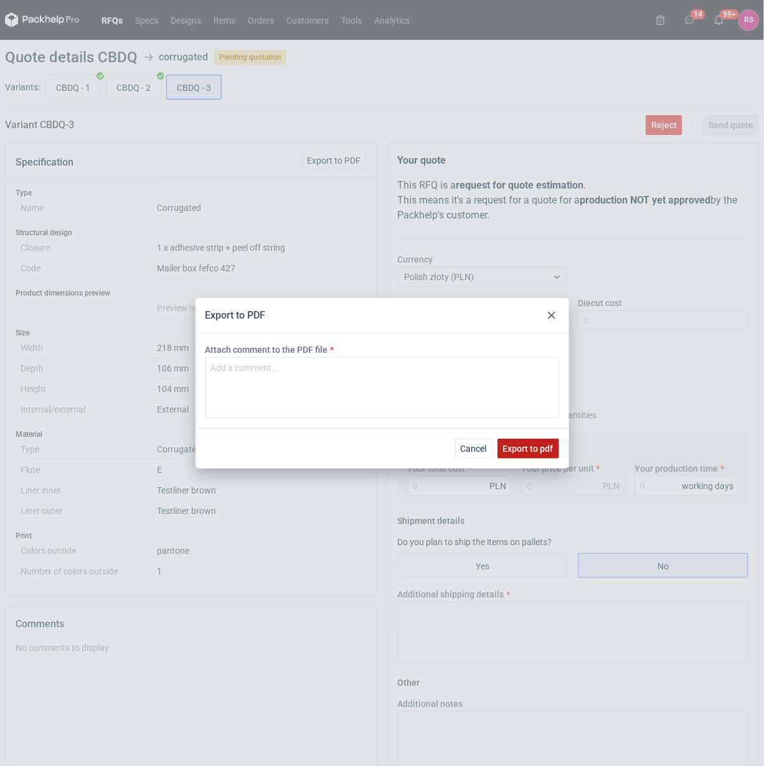
click at [531, 447] on span "Export to pdf" at bounding box center [528, 448] width 50 height 9
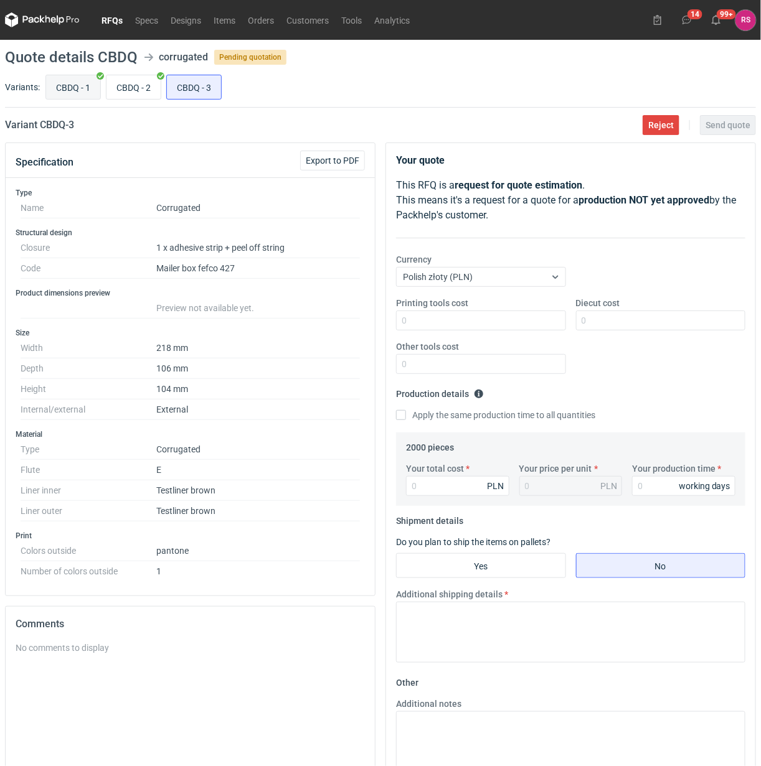
click at [70, 87] on input "CBDQ - 1" at bounding box center [73, 87] width 54 height 24
radio input "true"
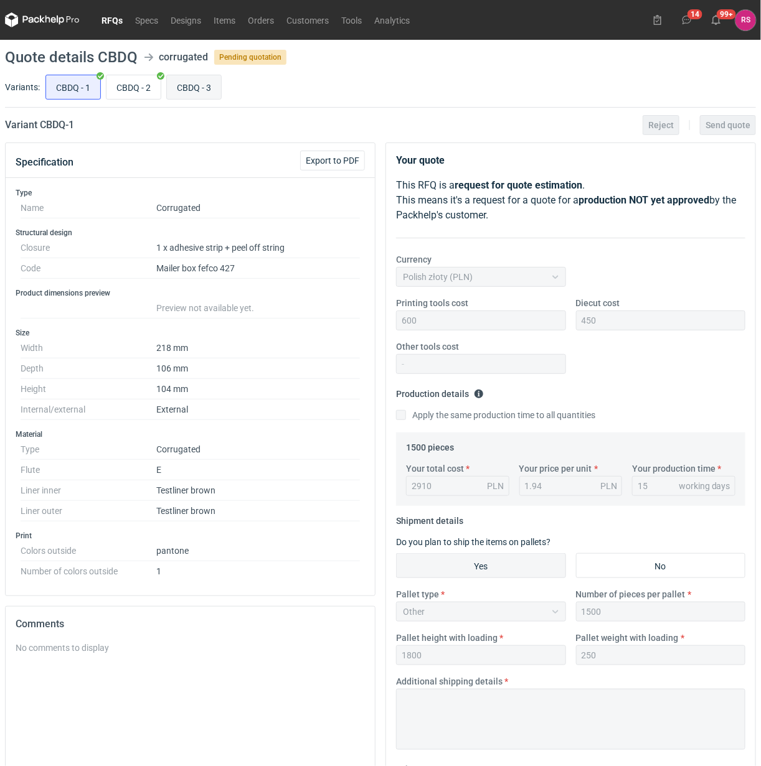
click at [190, 92] on input "CBDQ - 3" at bounding box center [194, 87] width 54 height 24
radio input "true"
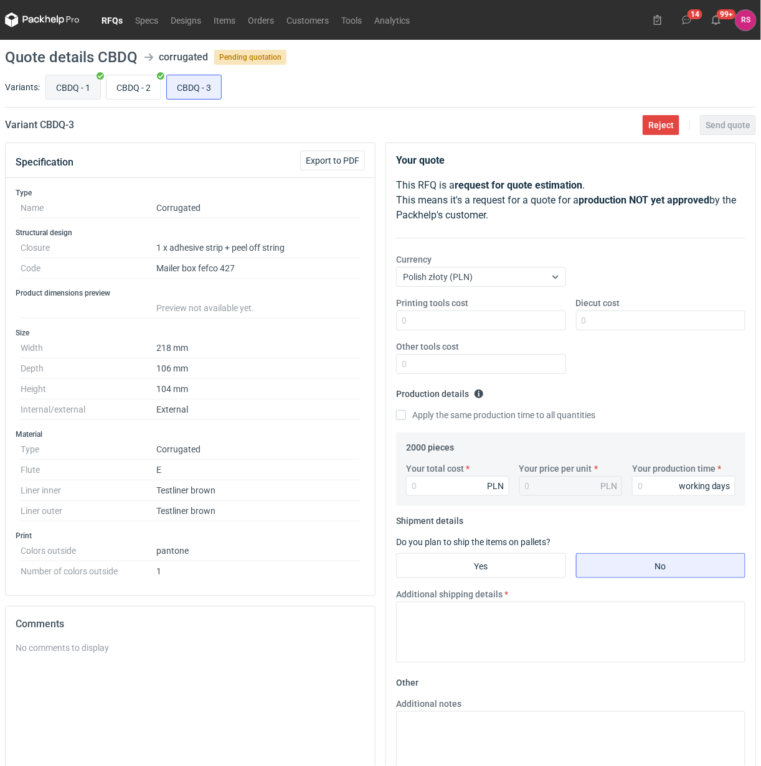
click at [79, 91] on input "CBDQ - 1" at bounding box center [73, 87] width 54 height 24
radio input "true"
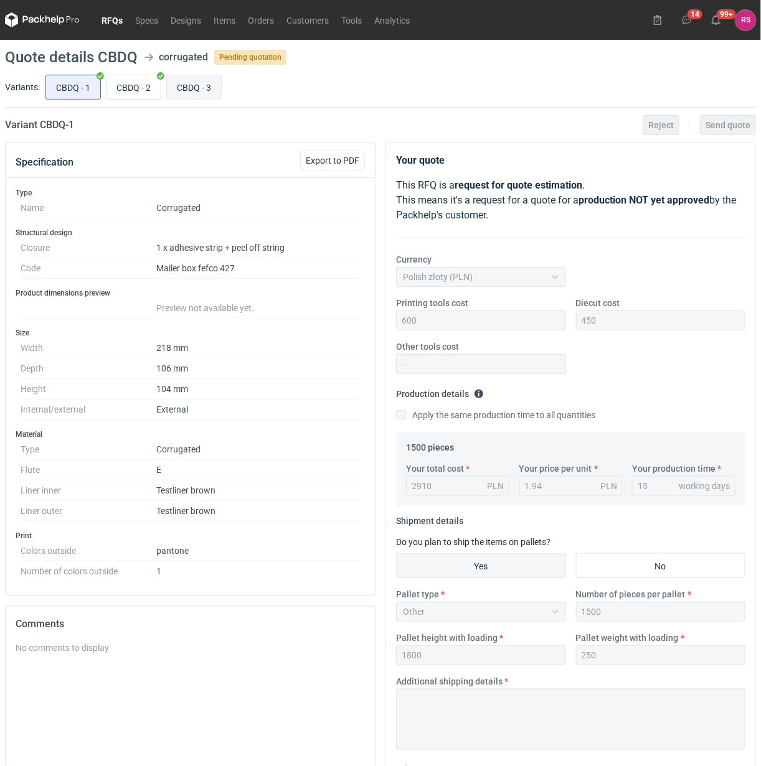
click at [190, 90] on input "CBDQ - 3" at bounding box center [194, 87] width 54 height 24
radio input "true"
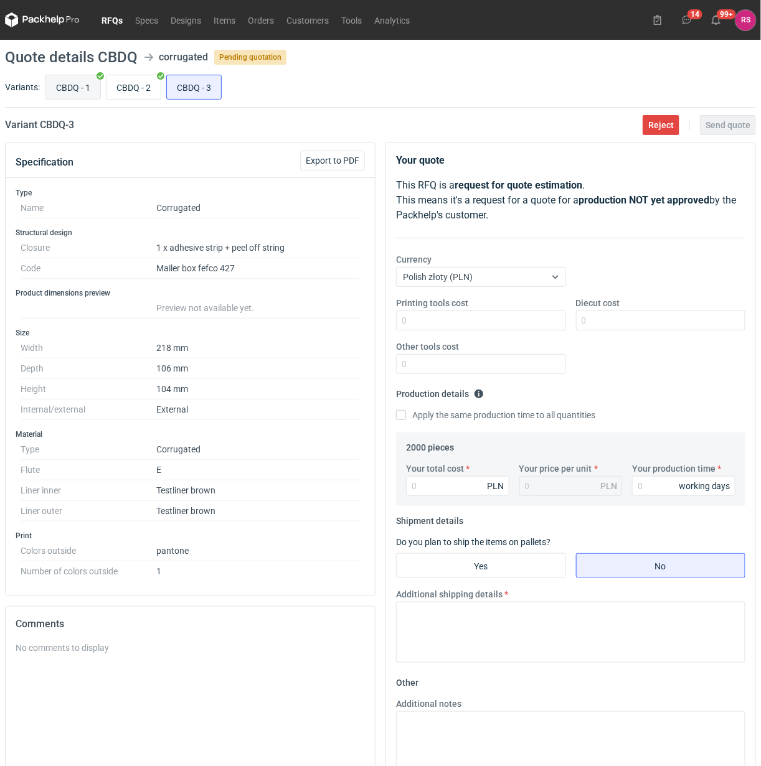
click at [79, 87] on input "CBDQ - 1" at bounding box center [73, 87] width 54 height 24
radio input "true"
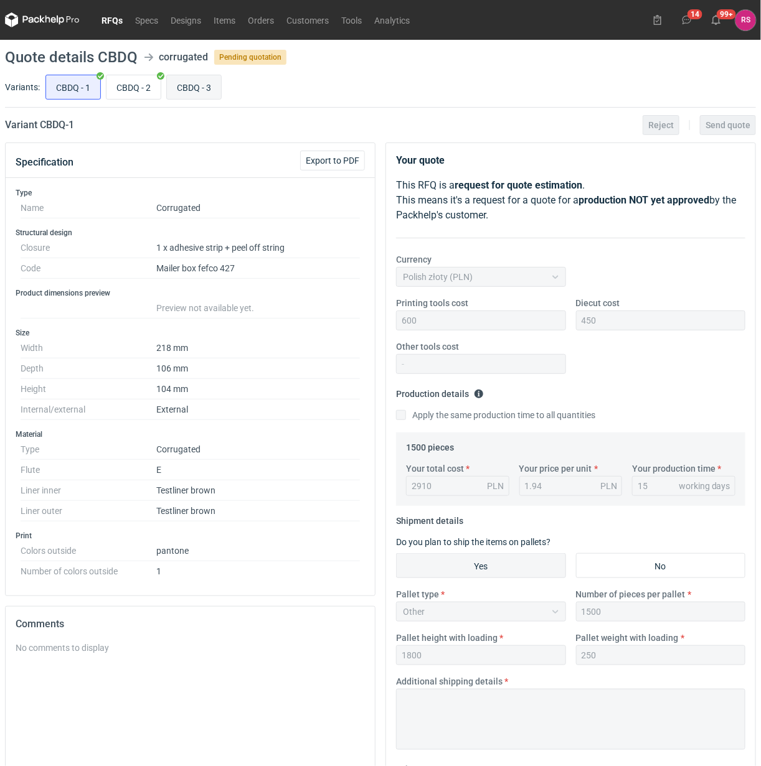
click at [197, 88] on input "CBDQ - 3" at bounding box center [194, 87] width 54 height 24
radio input "true"
